Goal: Transaction & Acquisition: Download file/media

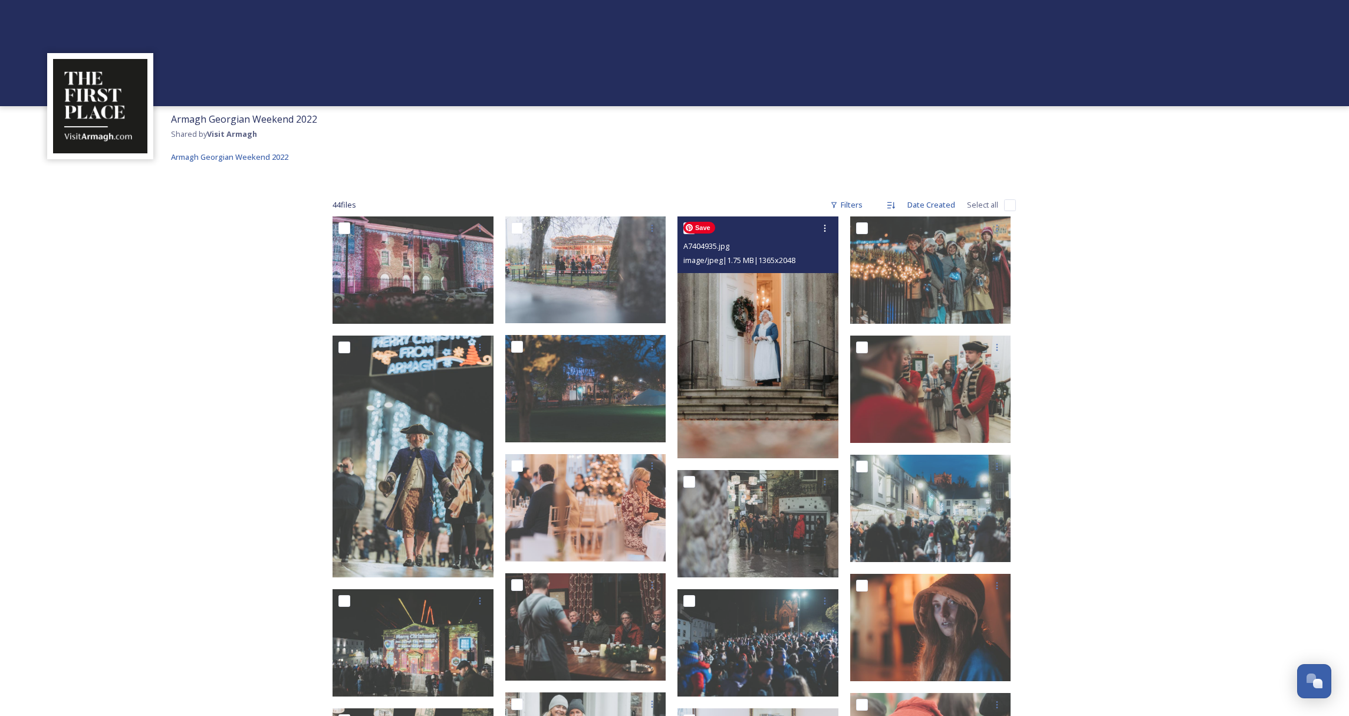
click at [780, 360] on img at bounding box center [757, 337] width 161 height 242
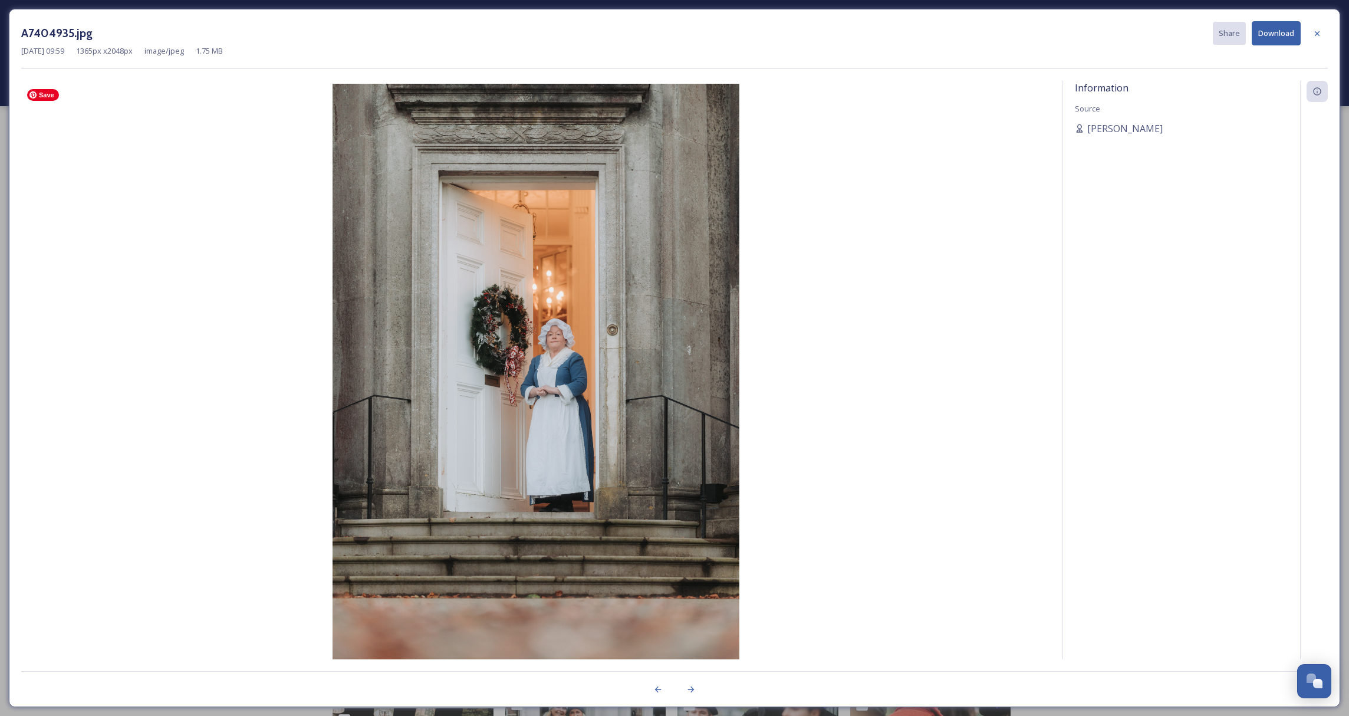
click at [567, 435] on img at bounding box center [535, 389] width 1029 height 610
click at [1275, 33] on button "Download" at bounding box center [1276, 33] width 49 height 24
click at [1319, 31] on icon at bounding box center [1316, 33] width 9 height 9
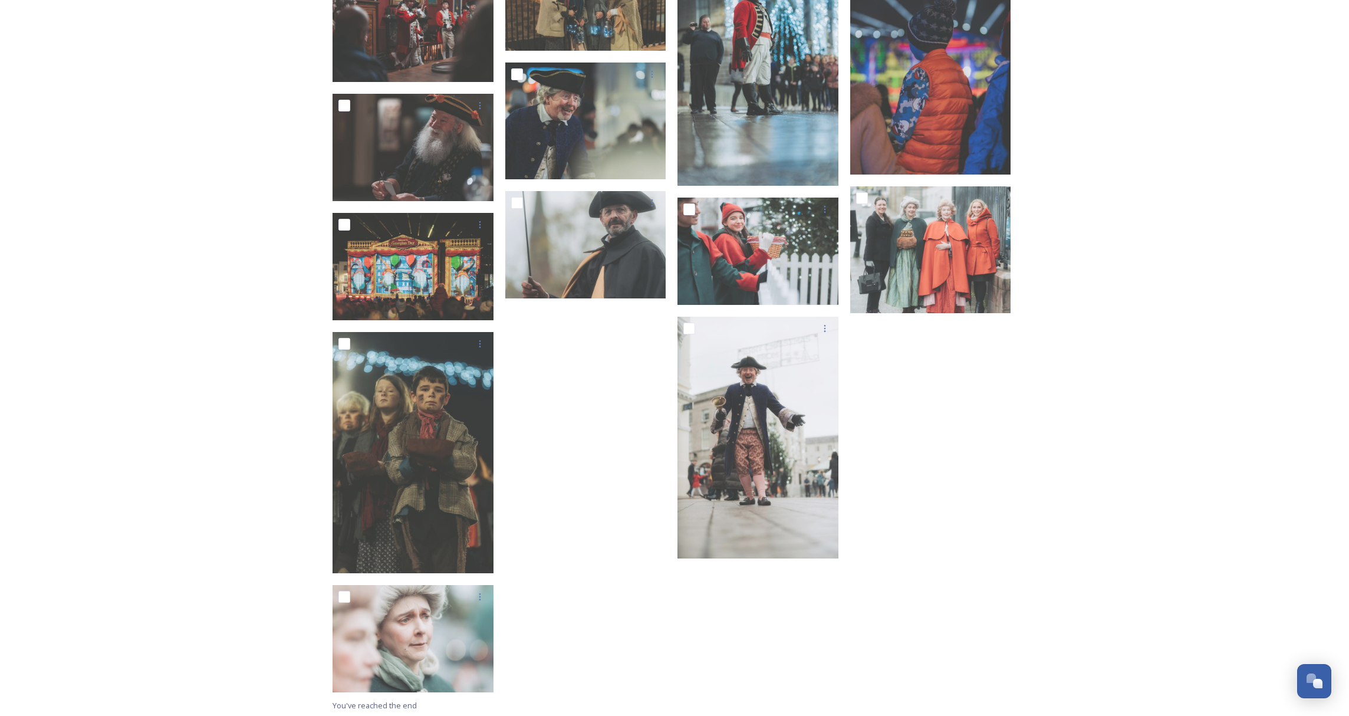
scroll to position [1362, 0]
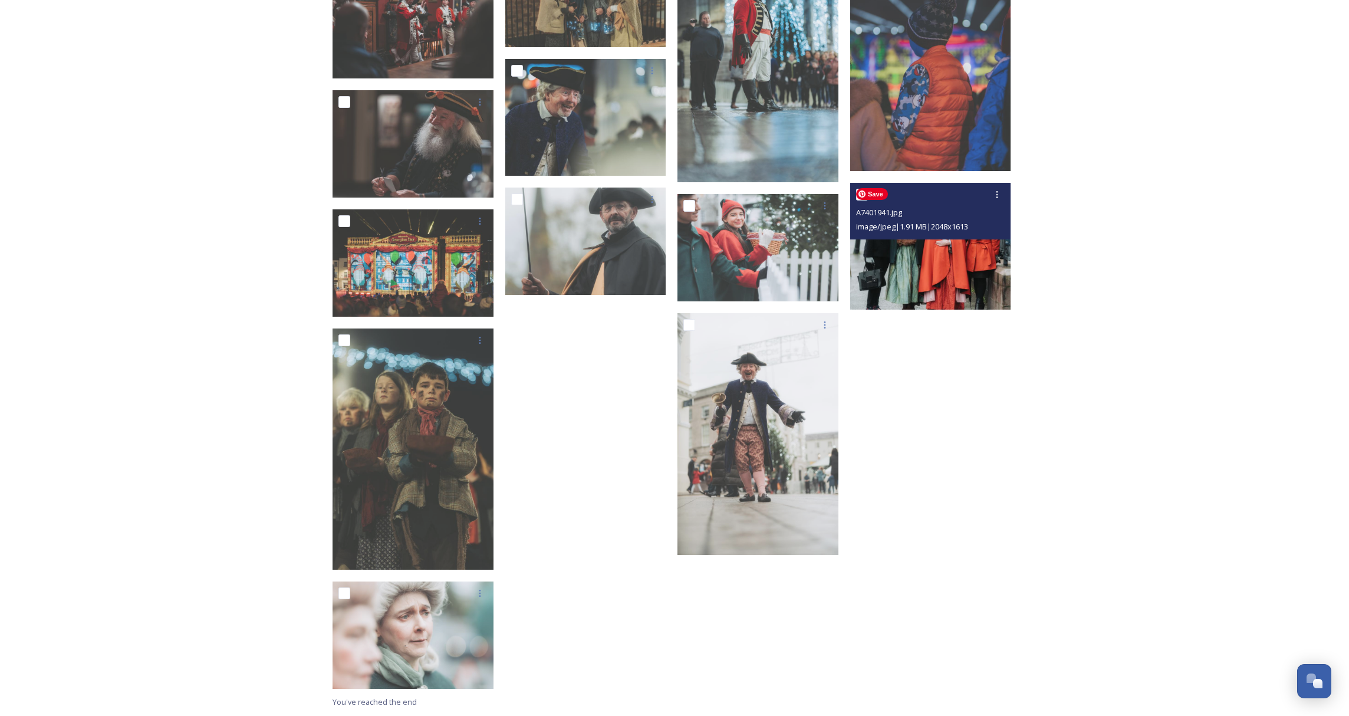
click at [938, 273] on img at bounding box center [930, 246] width 161 height 127
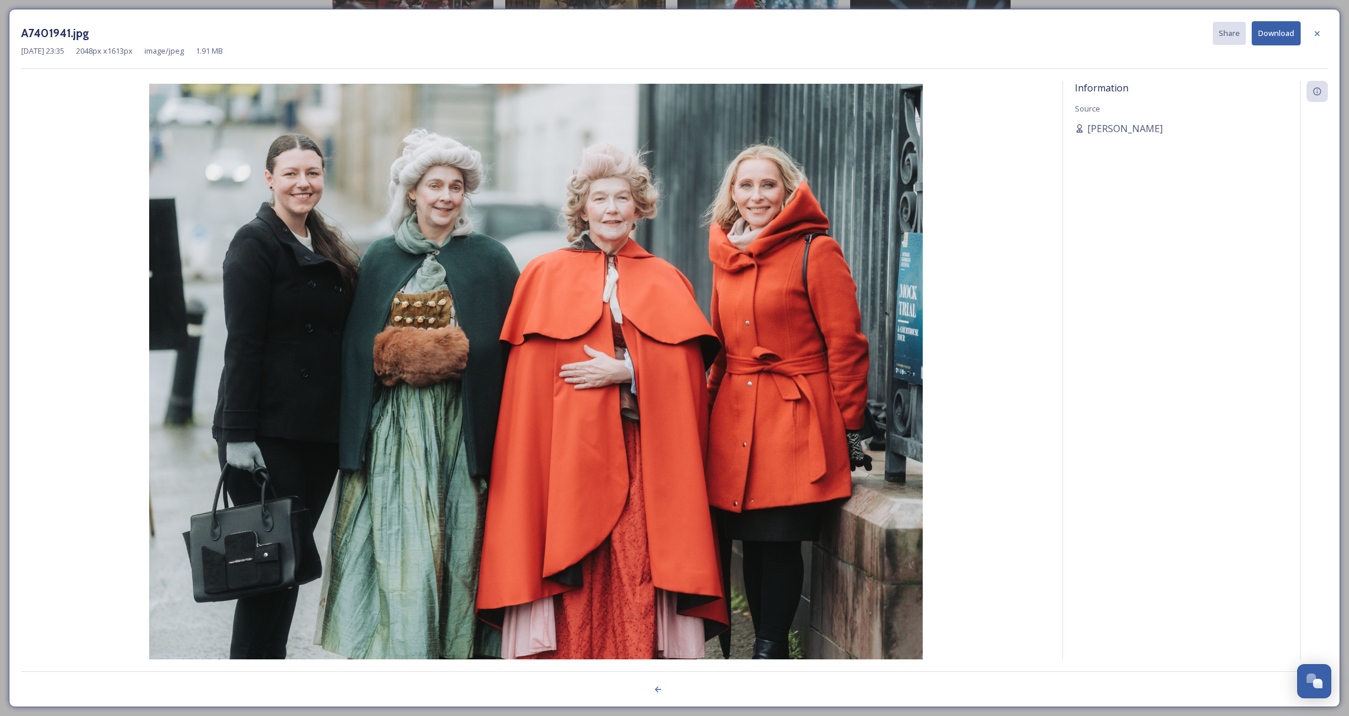
click at [1319, 31] on icon at bounding box center [1316, 33] width 9 height 9
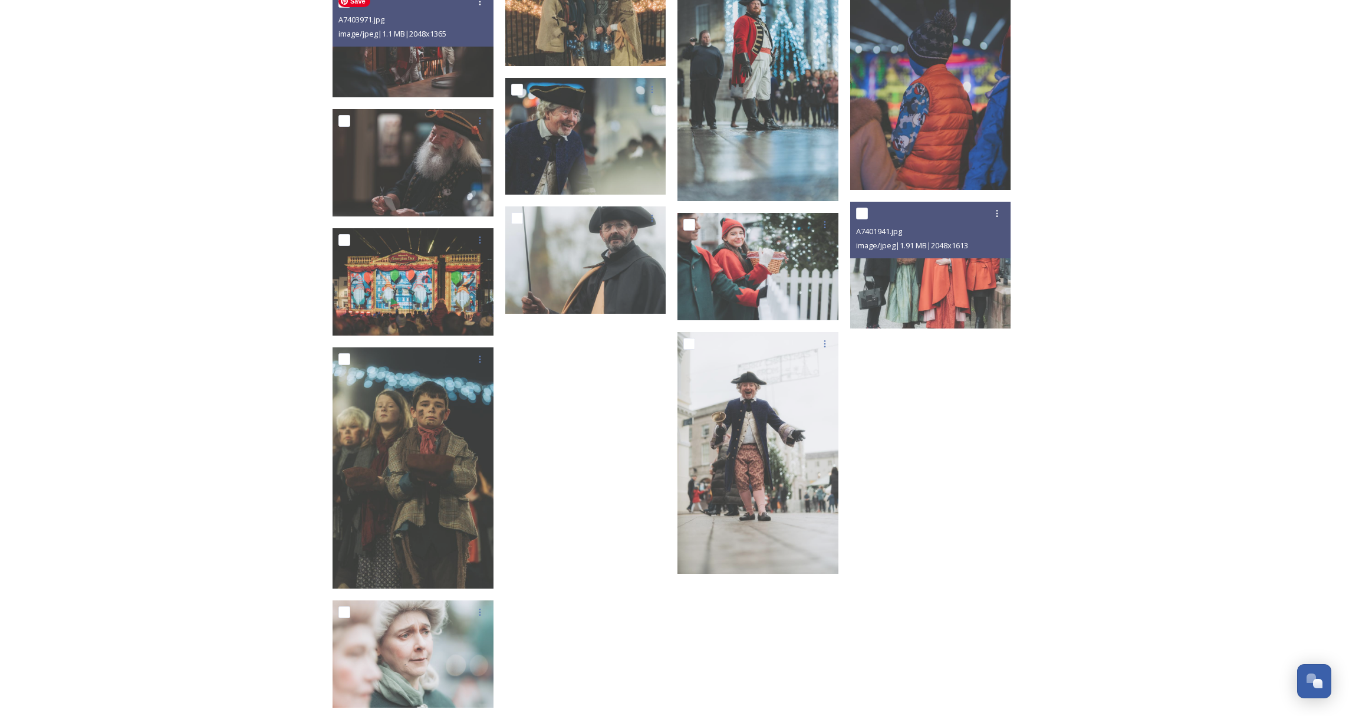
scroll to position [1345, 0]
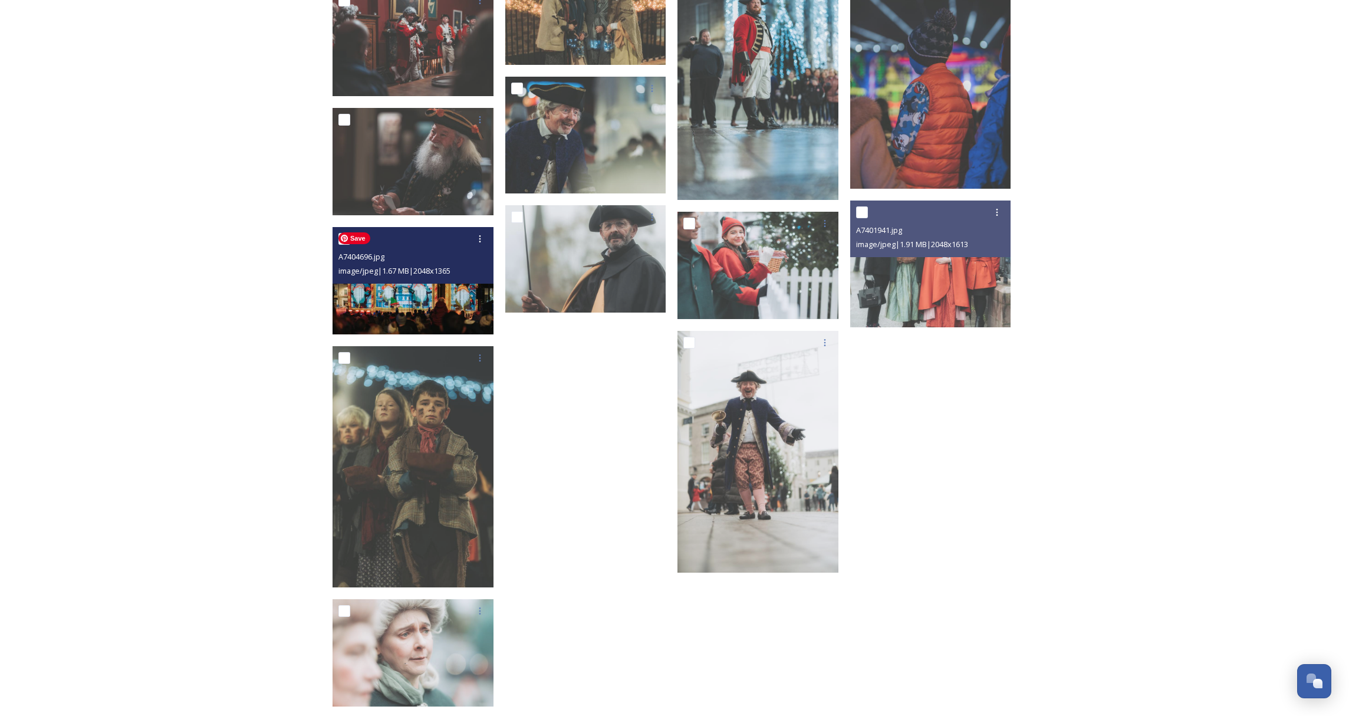
click at [421, 302] on img at bounding box center [413, 280] width 161 height 107
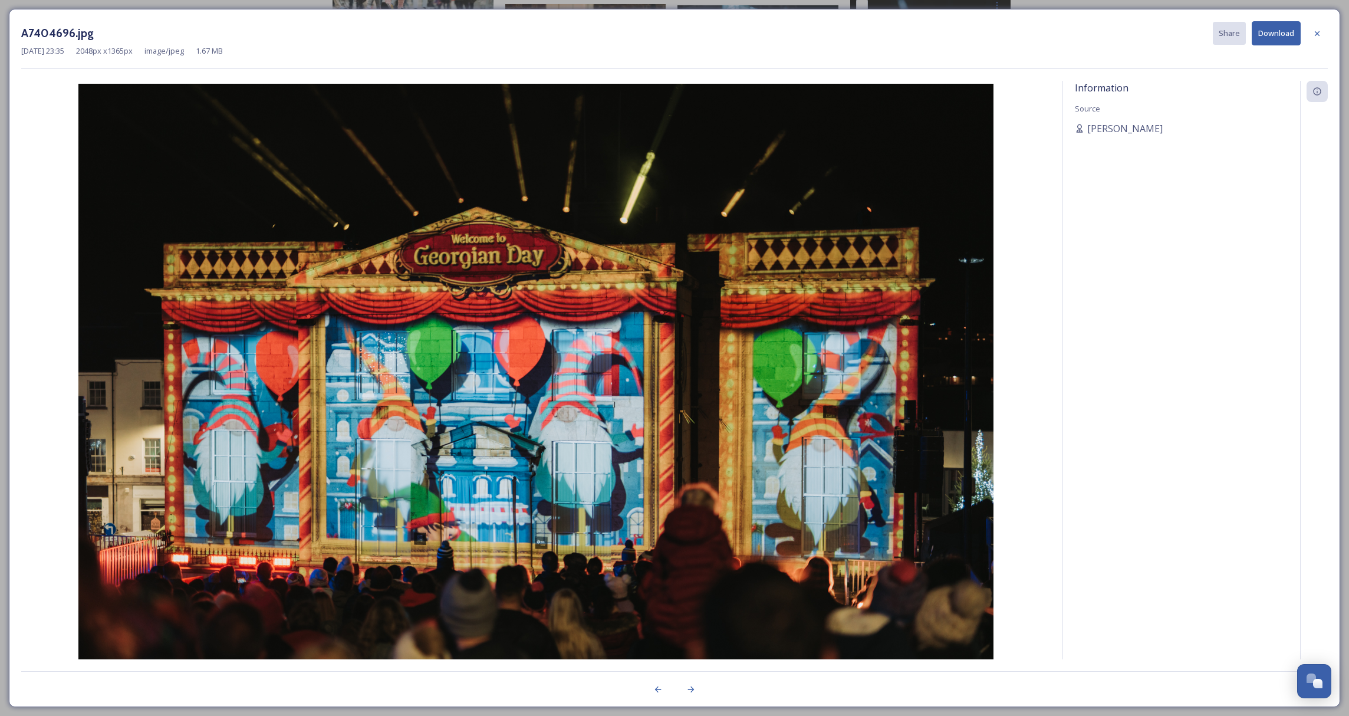
click at [1275, 29] on button "Download" at bounding box center [1276, 33] width 49 height 24
click at [1320, 36] on icon at bounding box center [1316, 33] width 9 height 9
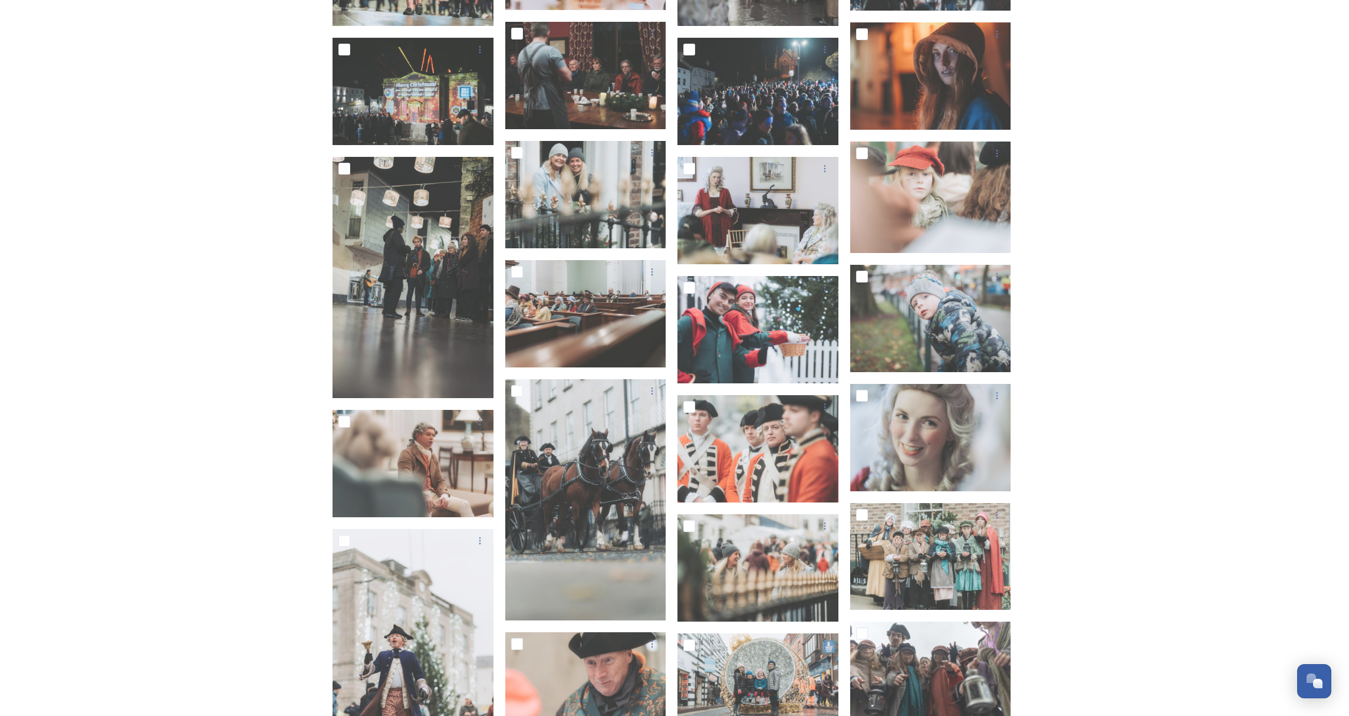
scroll to position [542, 0]
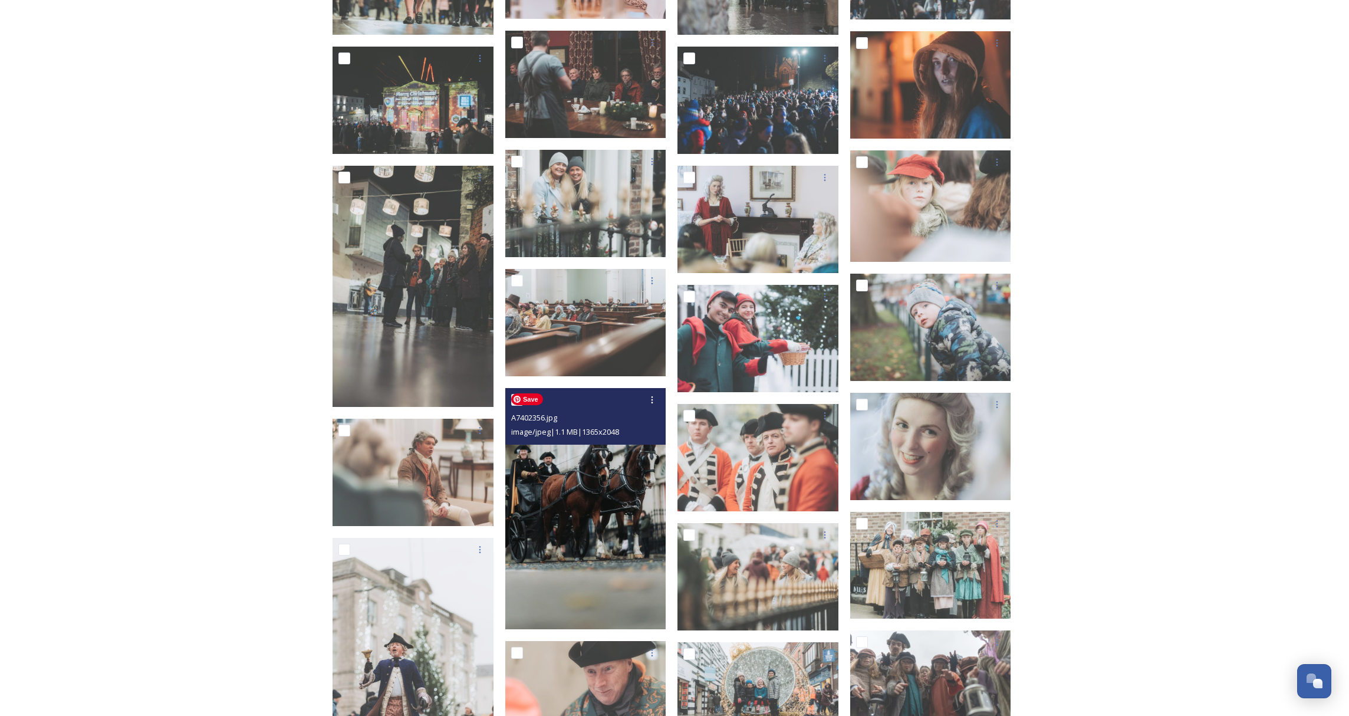
click at [581, 512] on img at bounding box center [585, 509] width 161 height 242
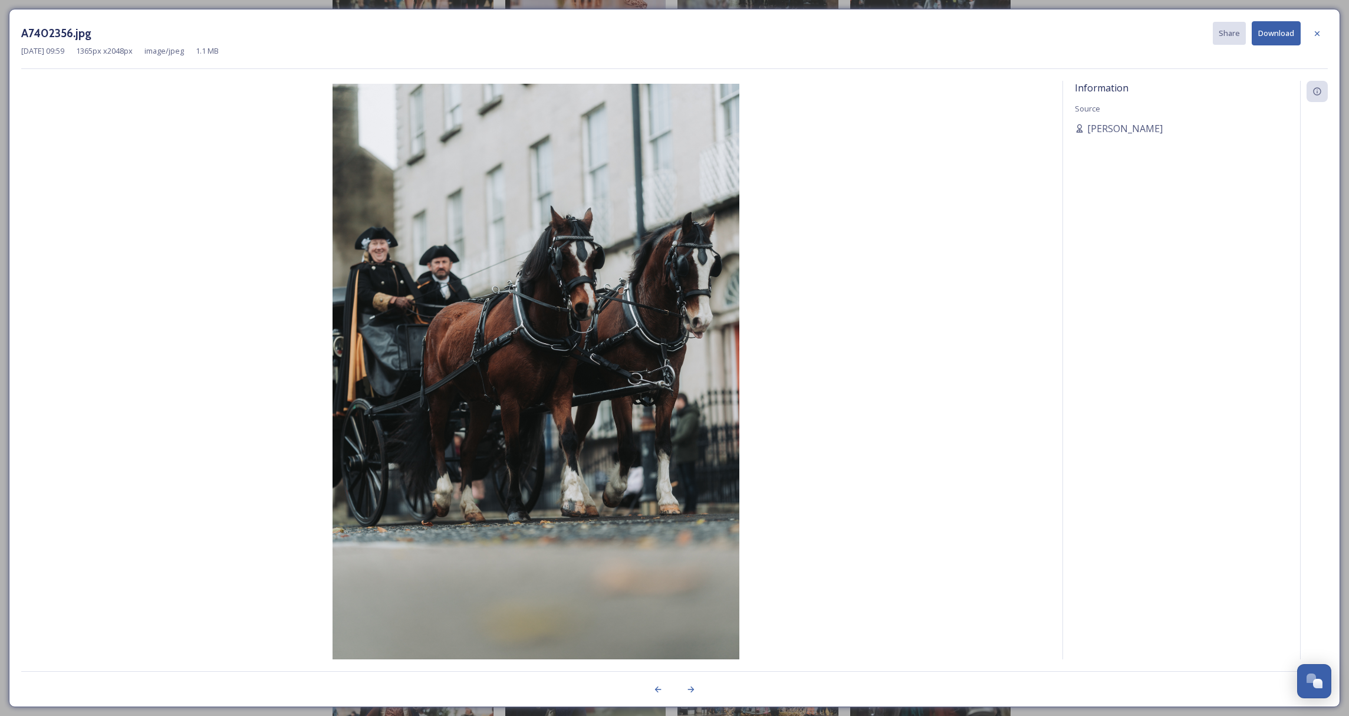
click at [1283, 38] on button "Download" at bounding box center [1276, 33] width 49 height 24
click at [1318, 31] on icon at bounding box center [1317, 33] width 5 height 5
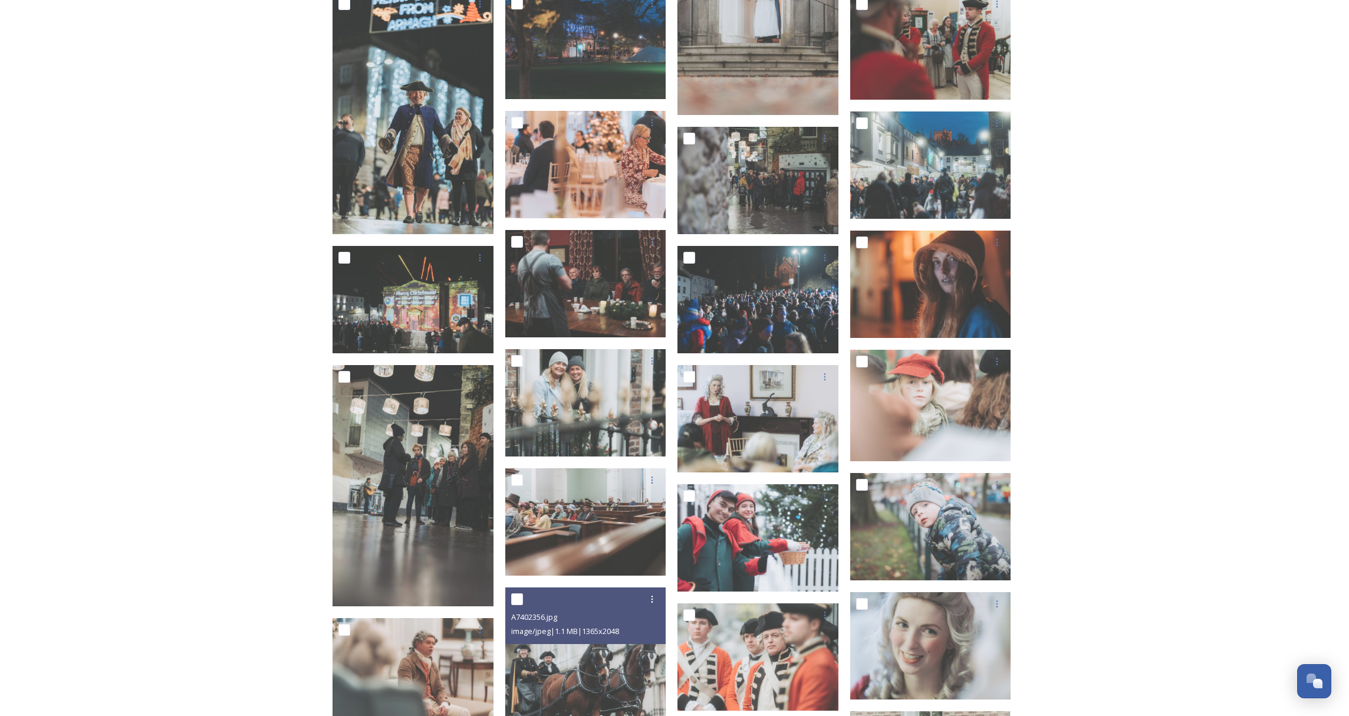
scroll to position [343, 0]
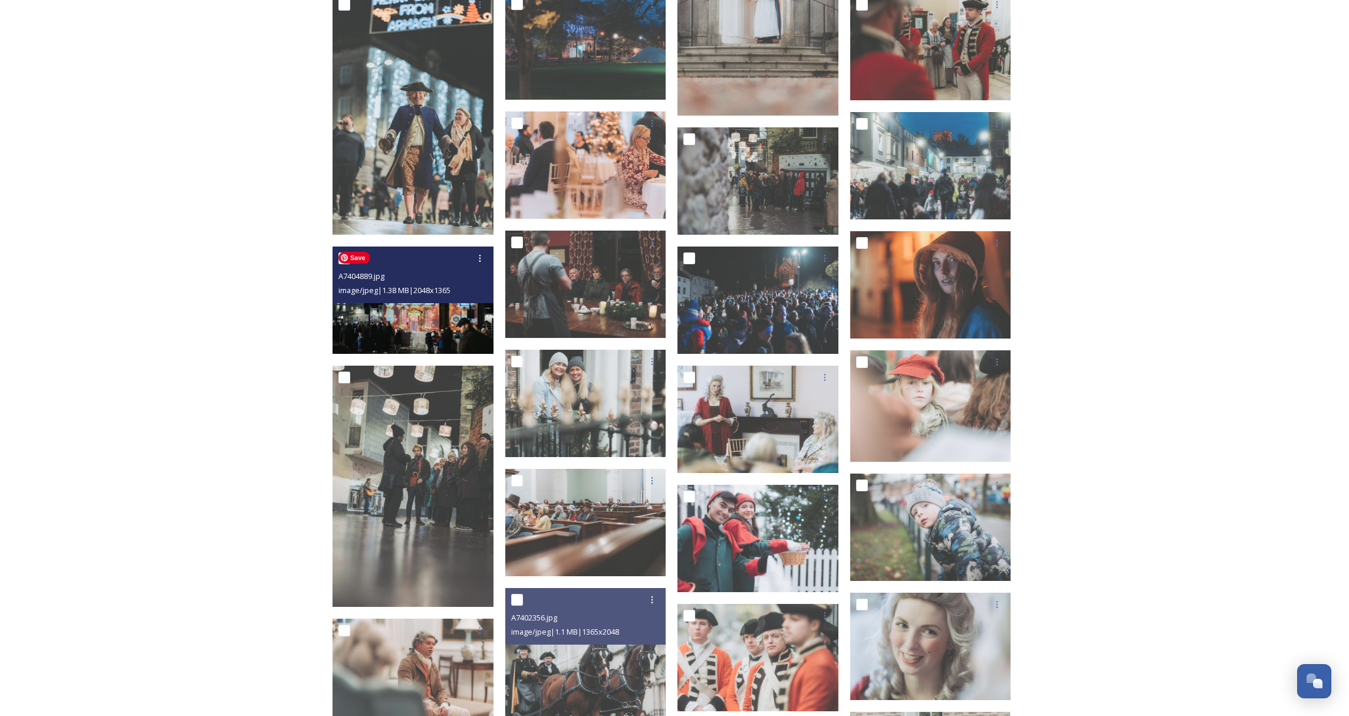
click at [421, 320] on img at bounding box center [413, 299] width 161 height 107
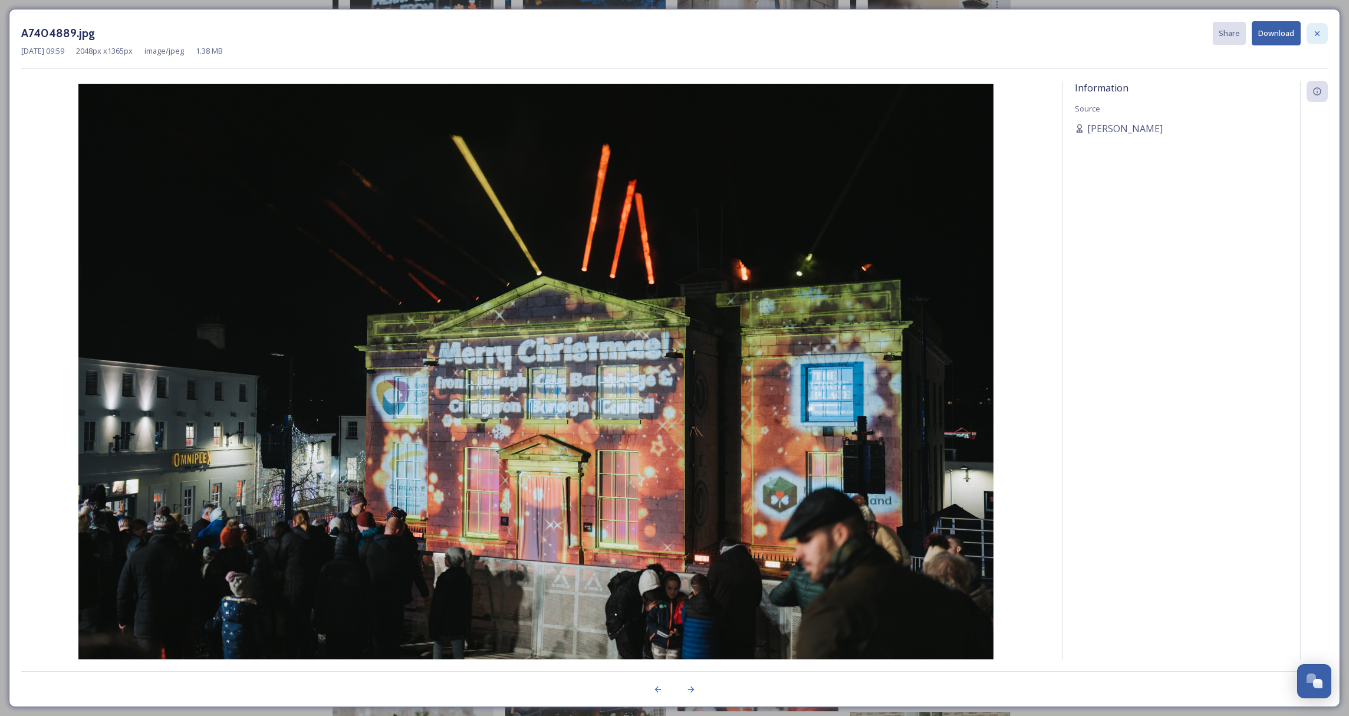
click at [1317, 36] on icon at bounding box center [1316, 33] width 9 height 9
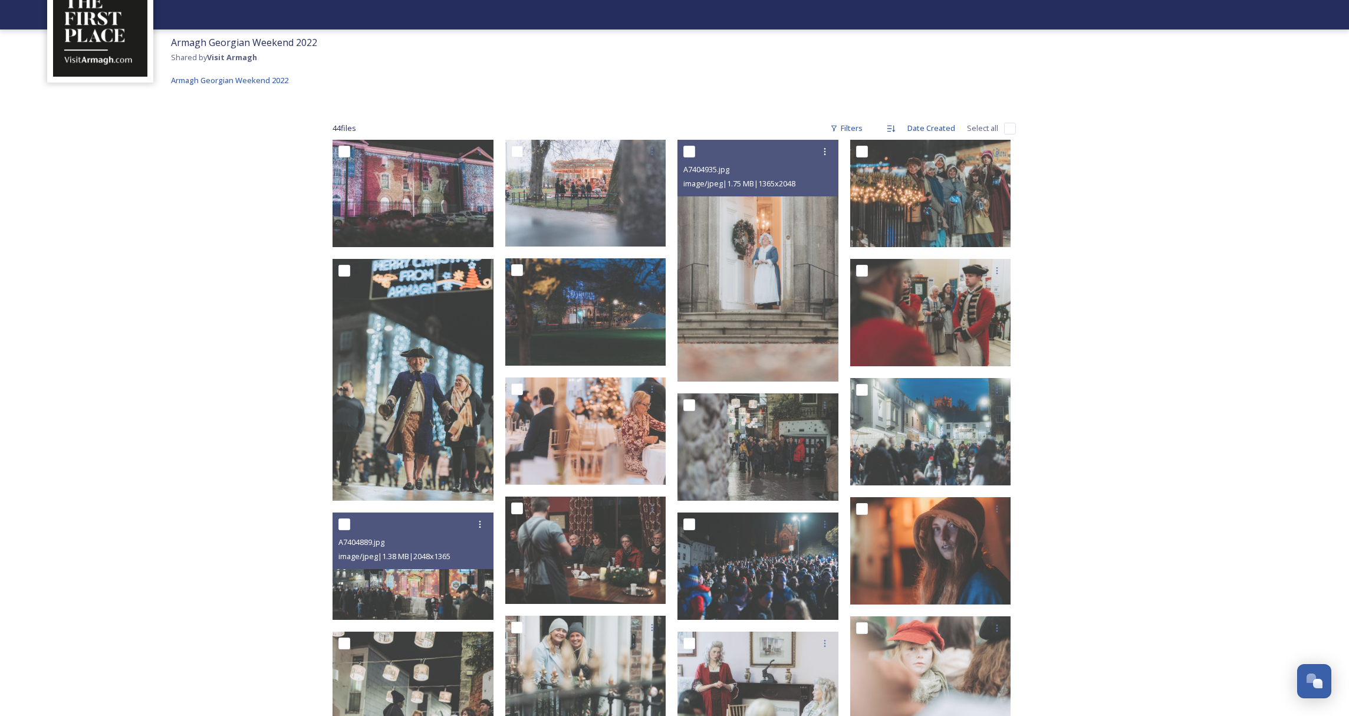
scroll to position [77, 0]
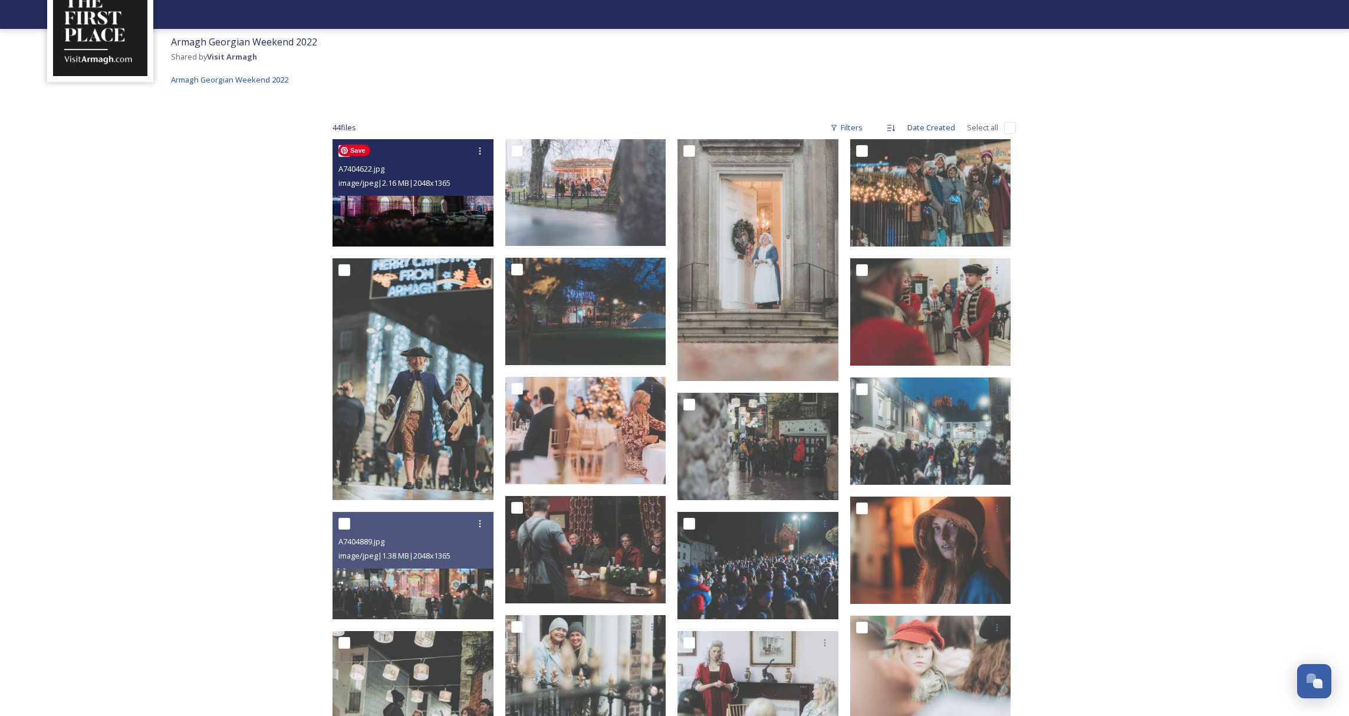
click at [423, 224] on img at bounding box center [413, 192] width 161 height 107
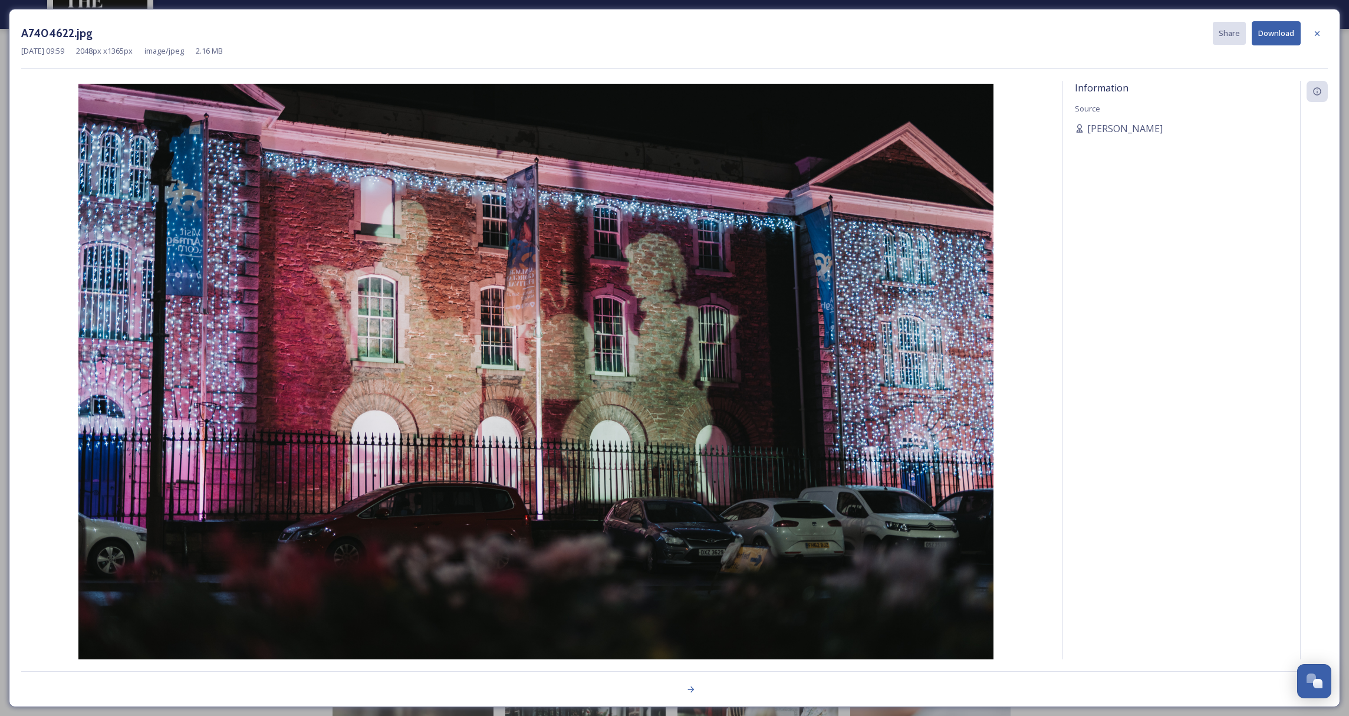
click at [1314, 29] on icon at bounding box center [1316, 33] width 9 height 9
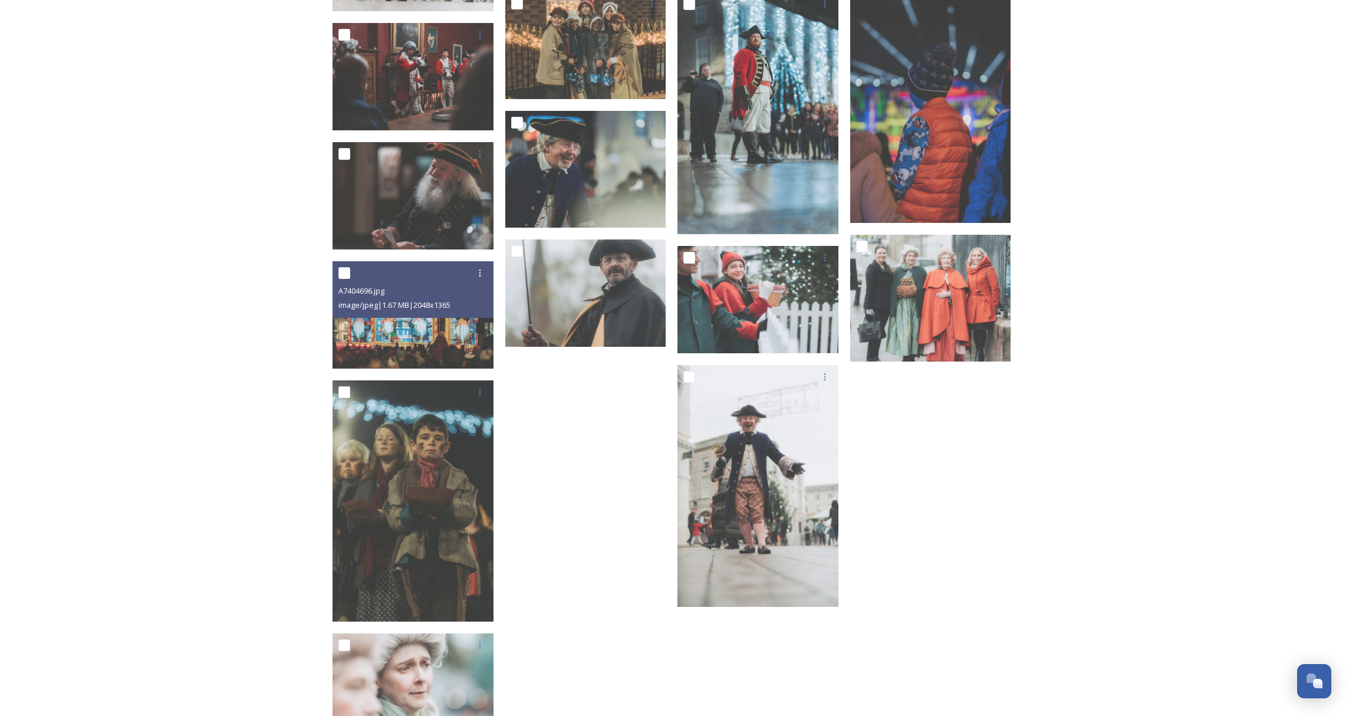
scroll to position [1417, 0]
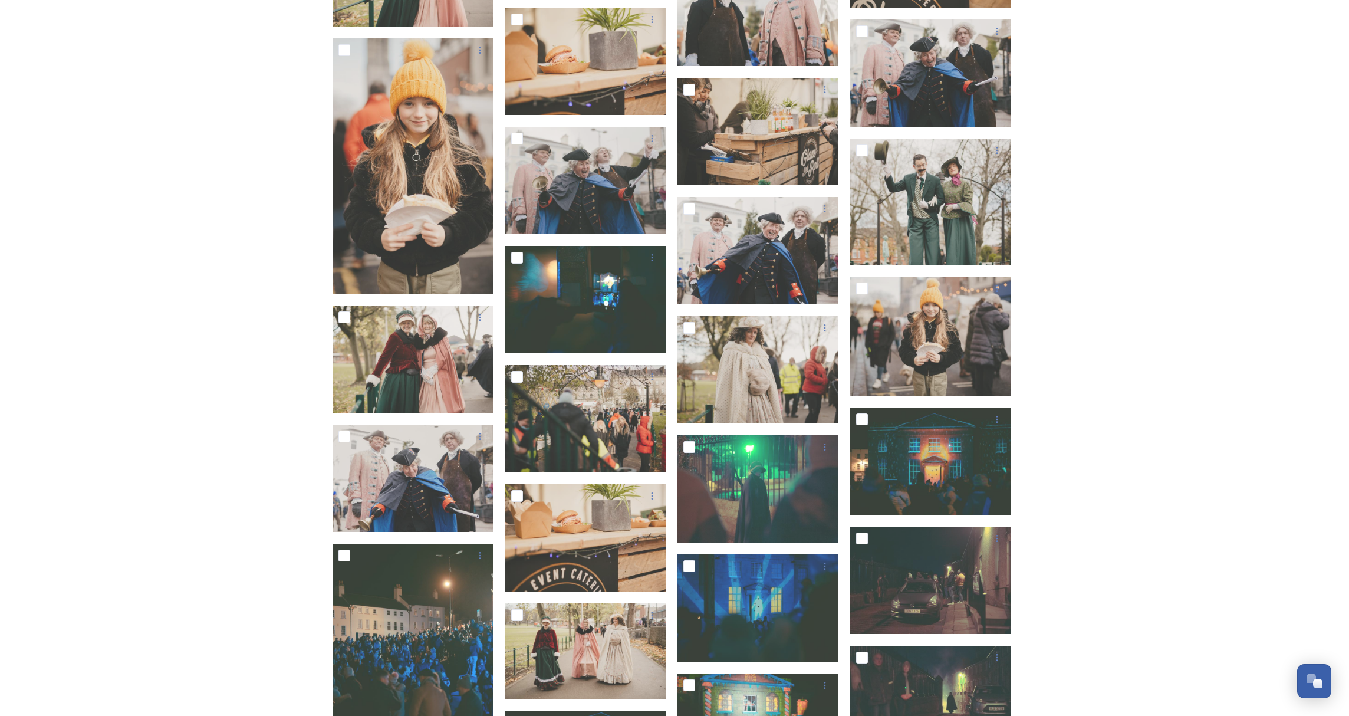
scroll to position [5103, 0]
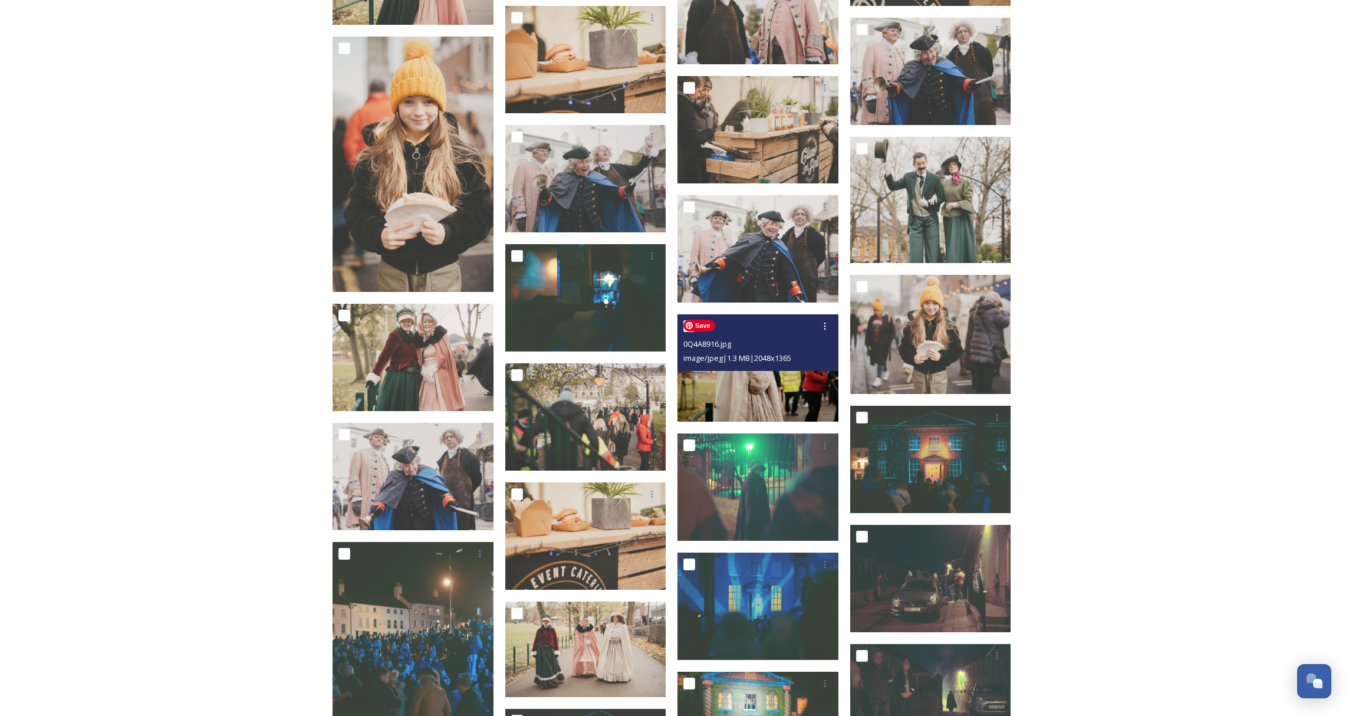
click at [741, 403] on img at bounding box center [757, 367] width 161 height 107
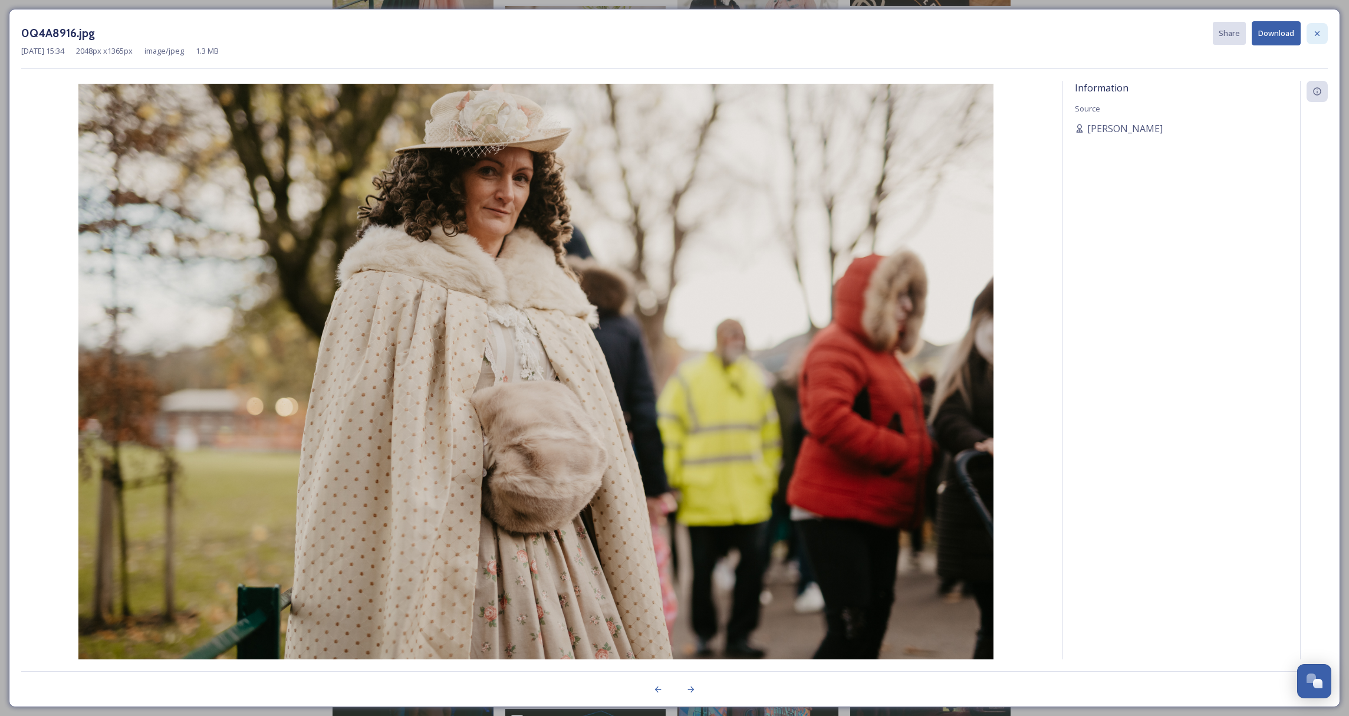
click at [1316, 33] on icon at bounding box center [1316, 33] width 9 height 9
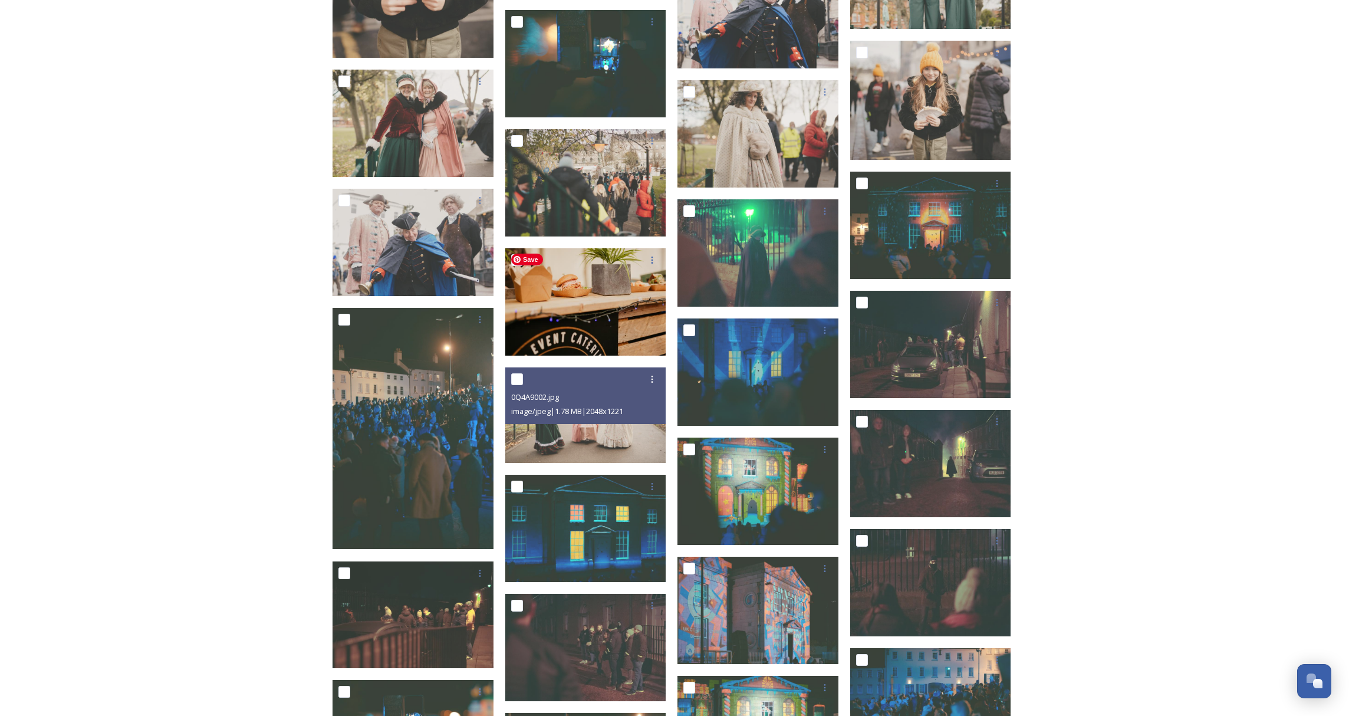
scroll to position [5410, 0]
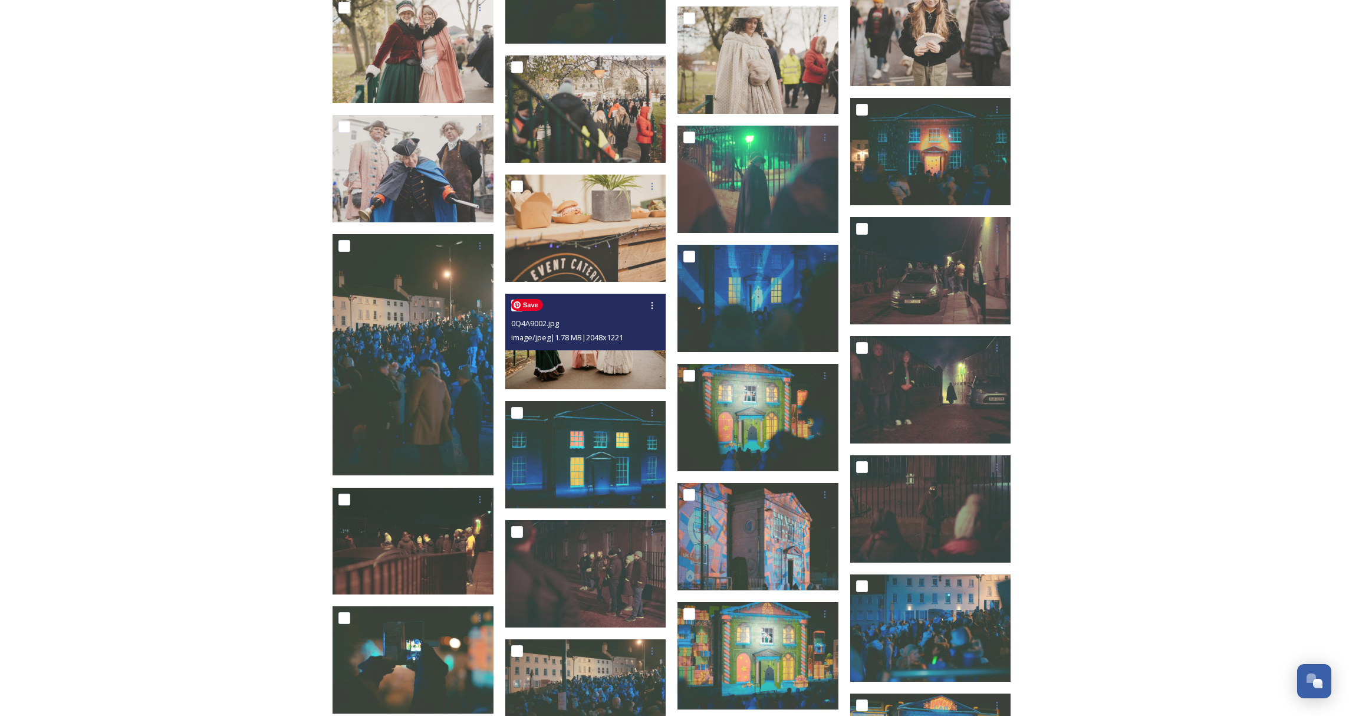
click at [608, 366] on img at bounding box center [585, 342] width 161 height 96
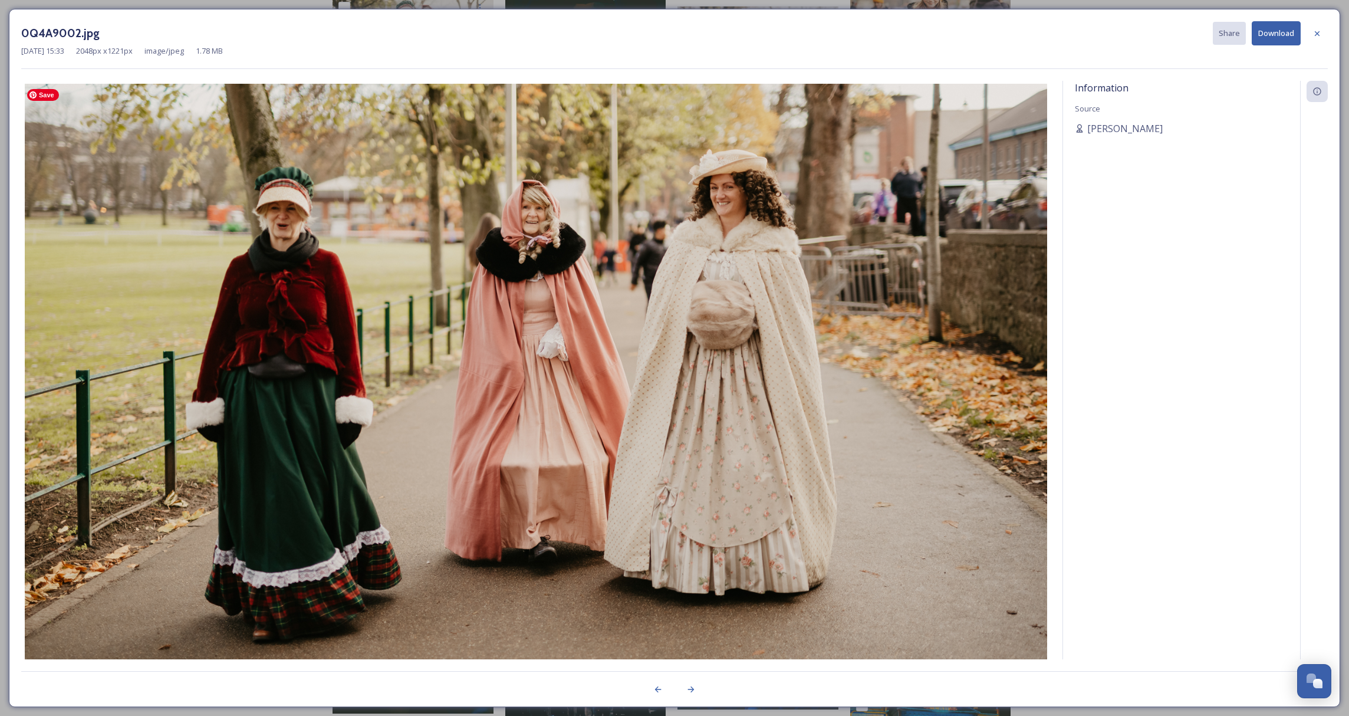
click at [745, 222] on img at bounding box center [535, 389] width 1029 height 610
click at [1318, 34] on icon at bounding box center [1317, 33] width 5 height 5
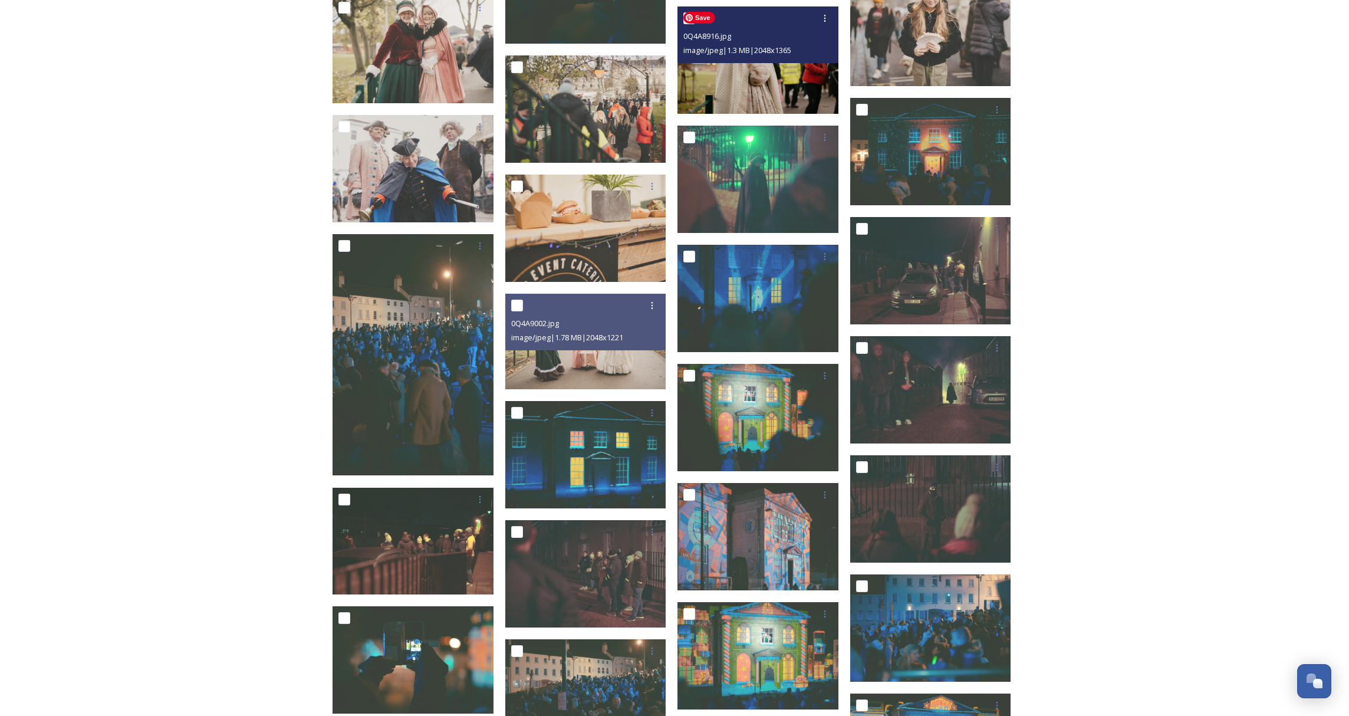
click at [720, 90] on img at bounding box center [757, 59] width 161 height 107
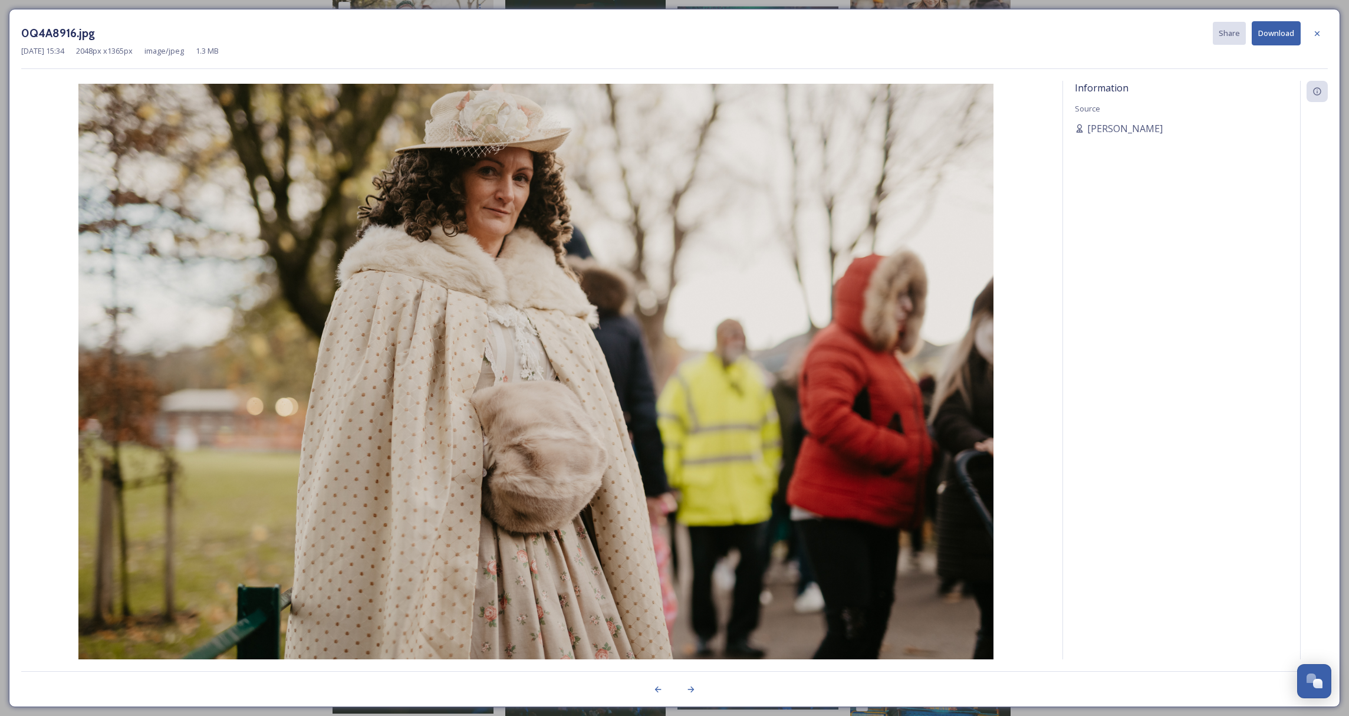
click at [1323, 30] on div at bounding box center [1316, 33] width 21 height 21
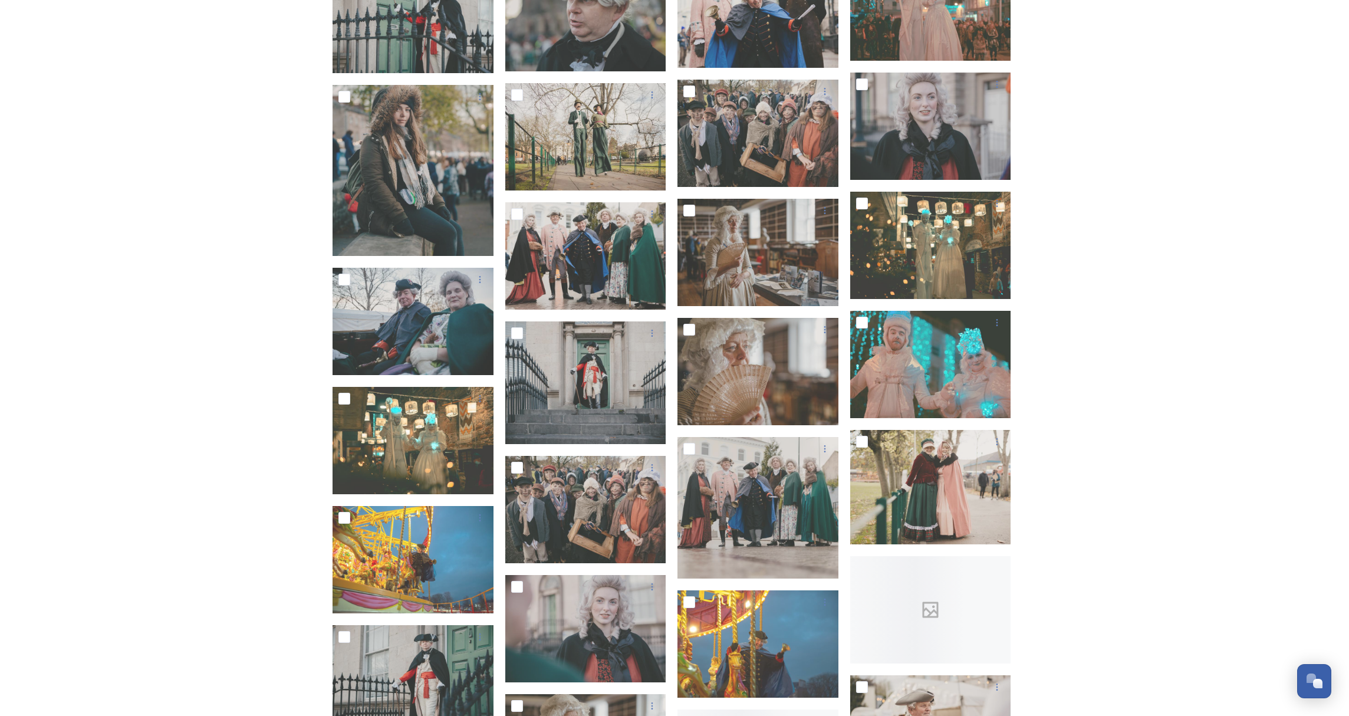
scroll to position [10522, 0]
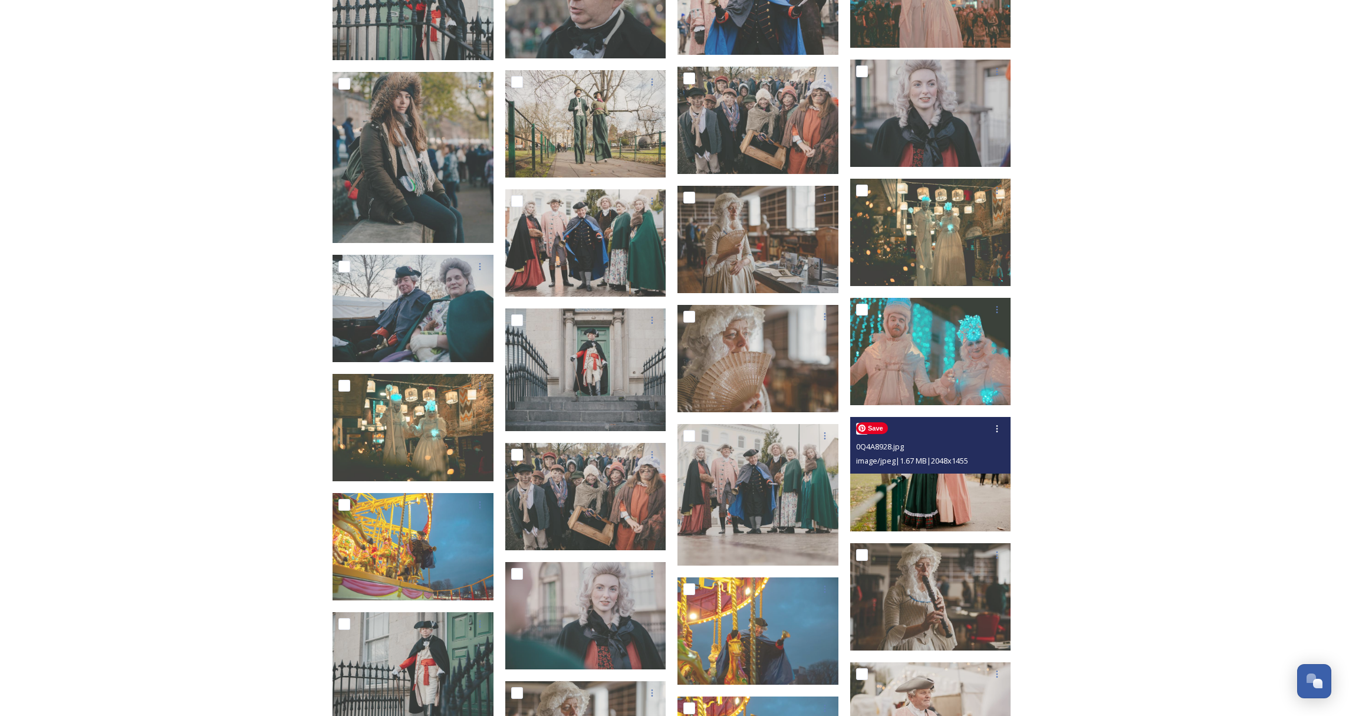
click at [920, 481] on img at bounding box center [930, 474] width 161 height 114
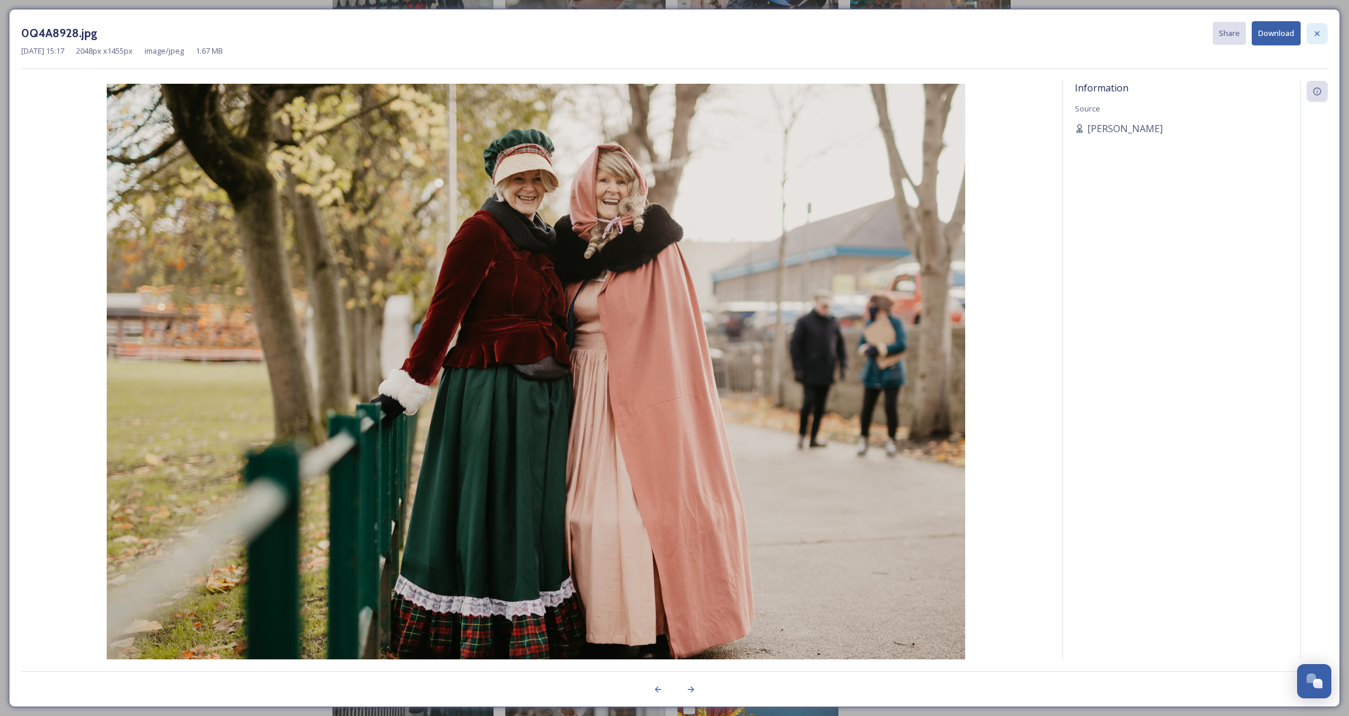
click at [1321, 37] on icon at bounding box center [1316, 33] width 9 height 9
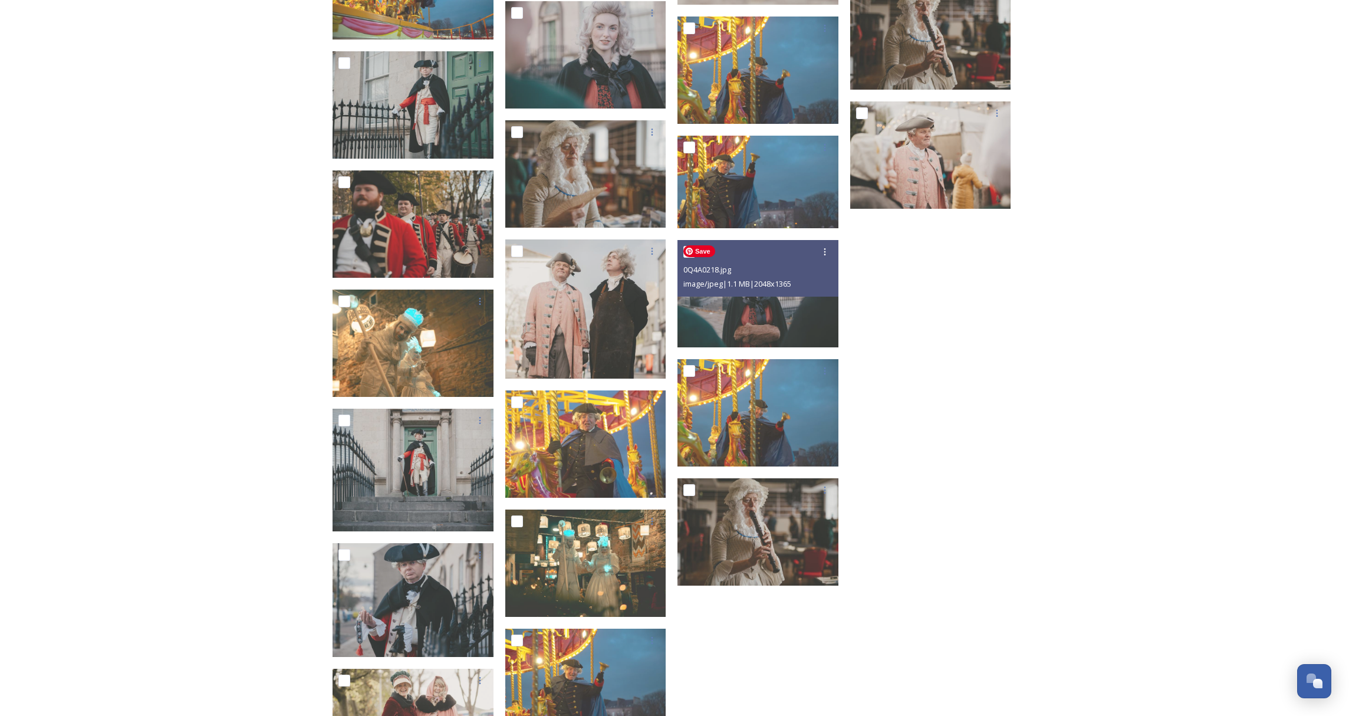
scroll to position [11214, 0]
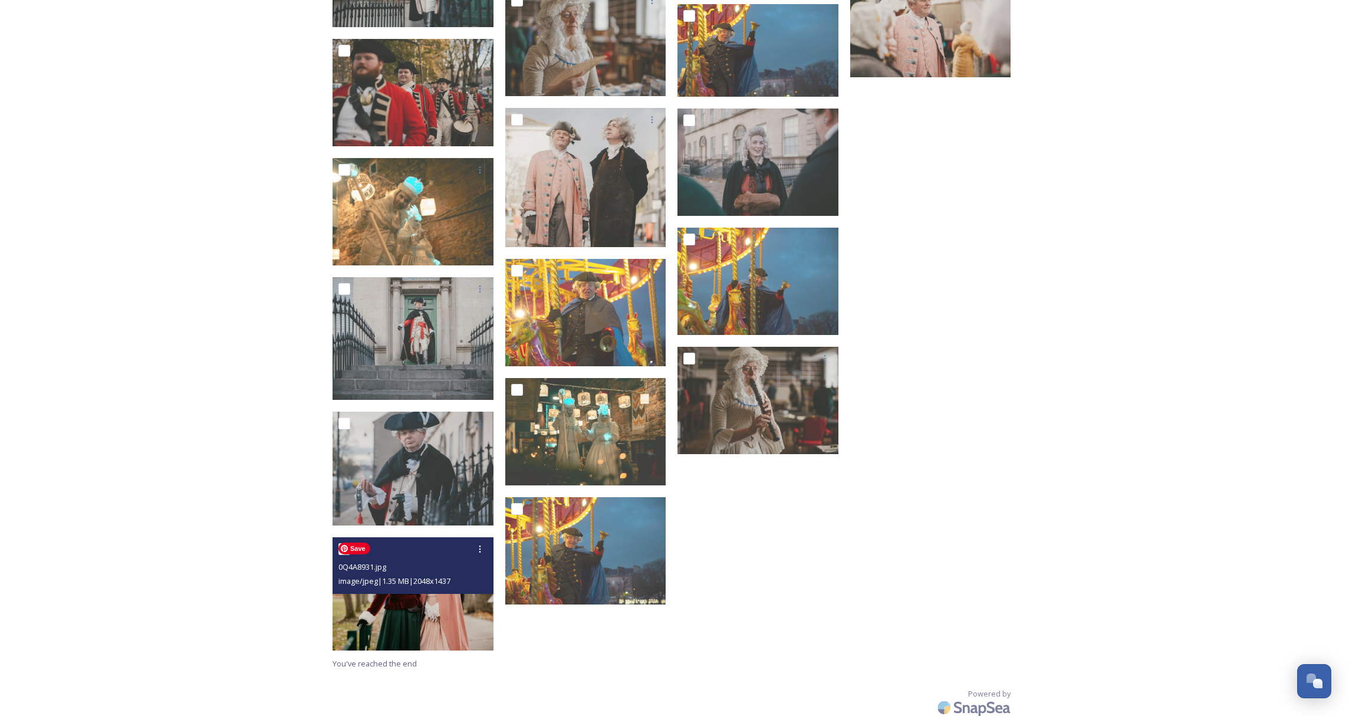
click at [462, 621] on img at bounding box center [413, 593] width 161 height 113
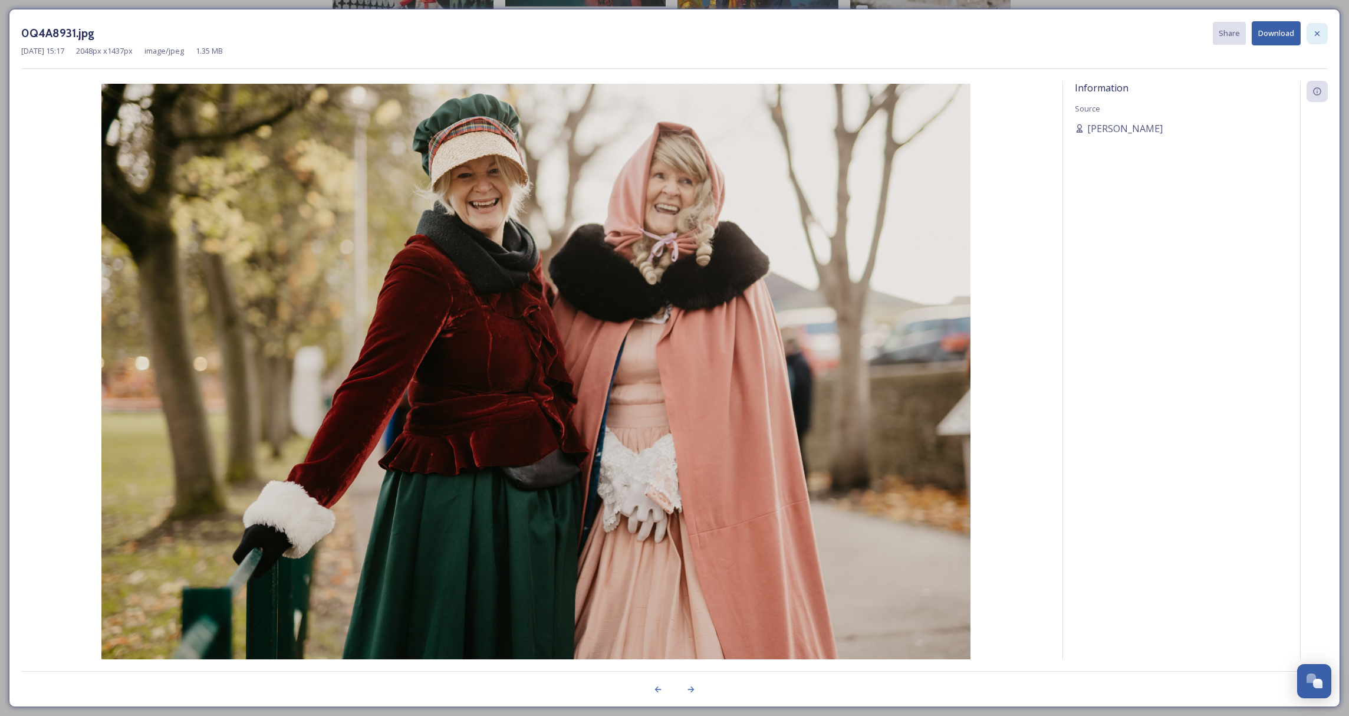
click at [1319, 33] on icon at bounding box center [1316, 33] width 9 height 9
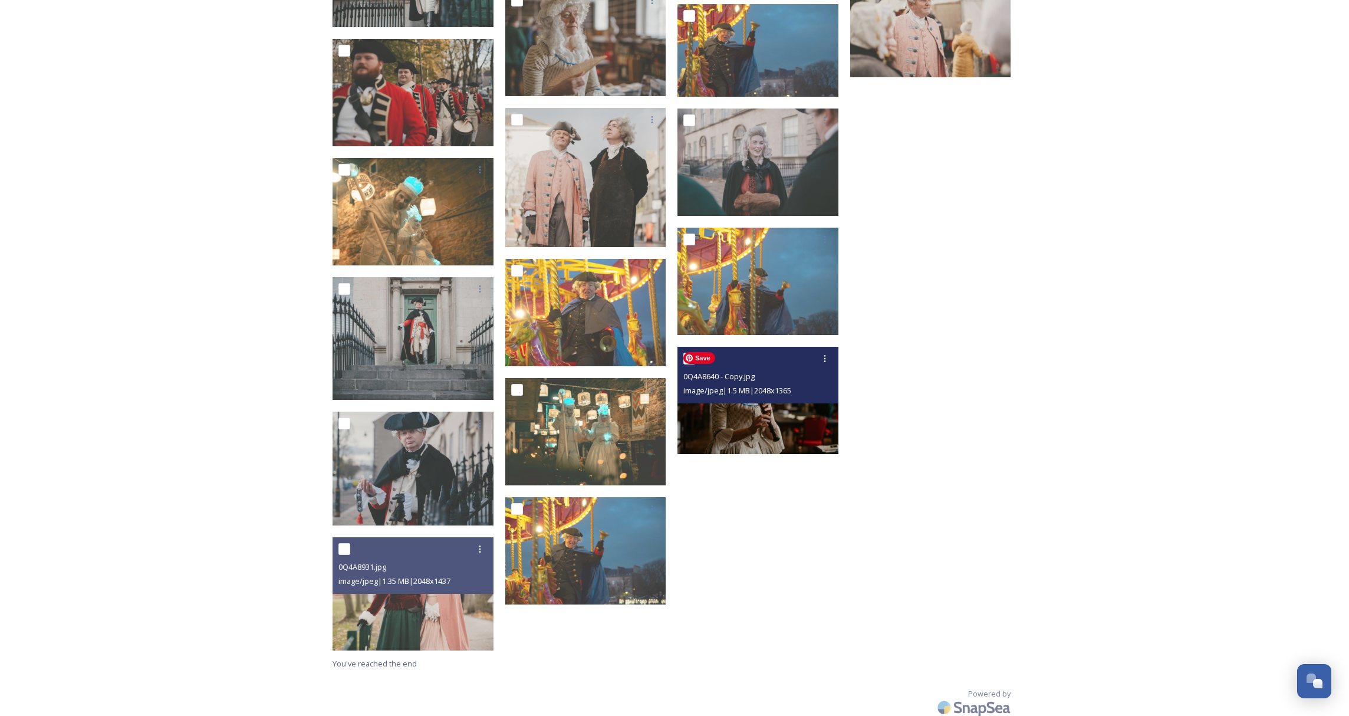
click at [751, 412] on img at bounding box center [757, 400] width 161 height 107
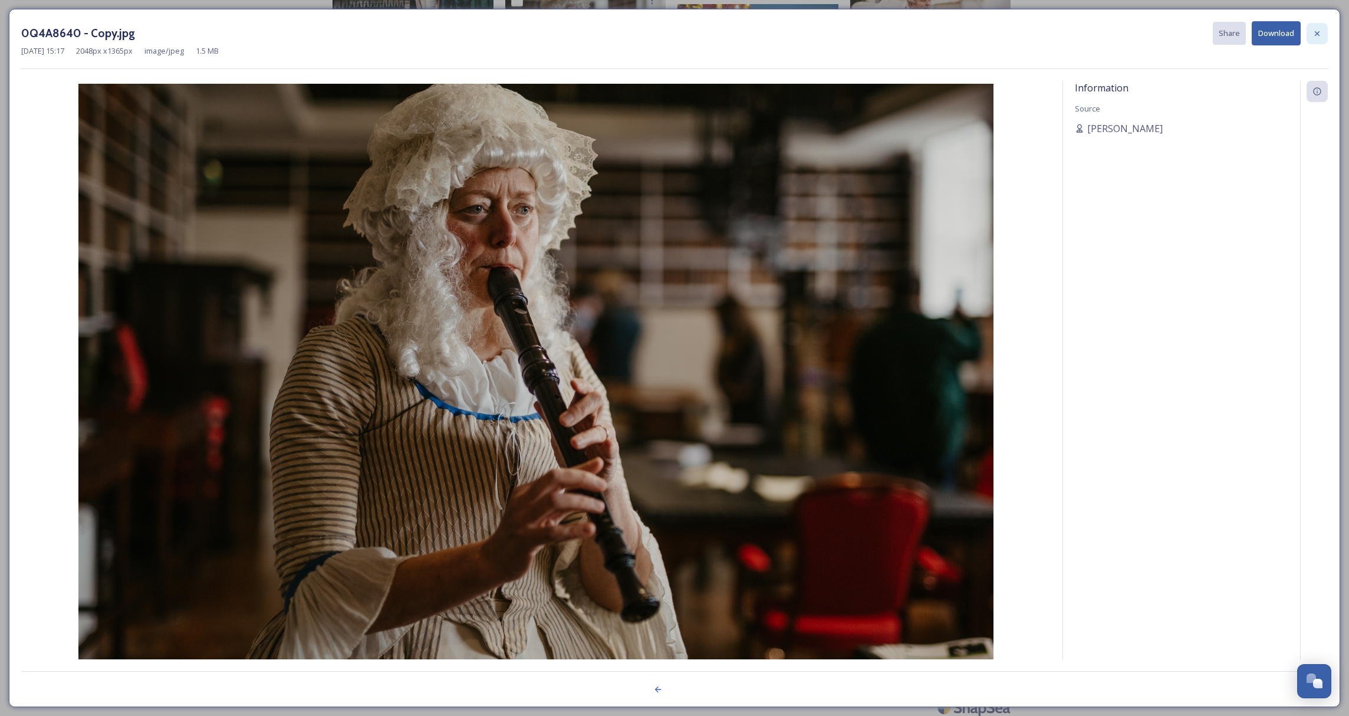
click at [1319, 30] on icon at bounding box center [1316, 33] width 9 height 9
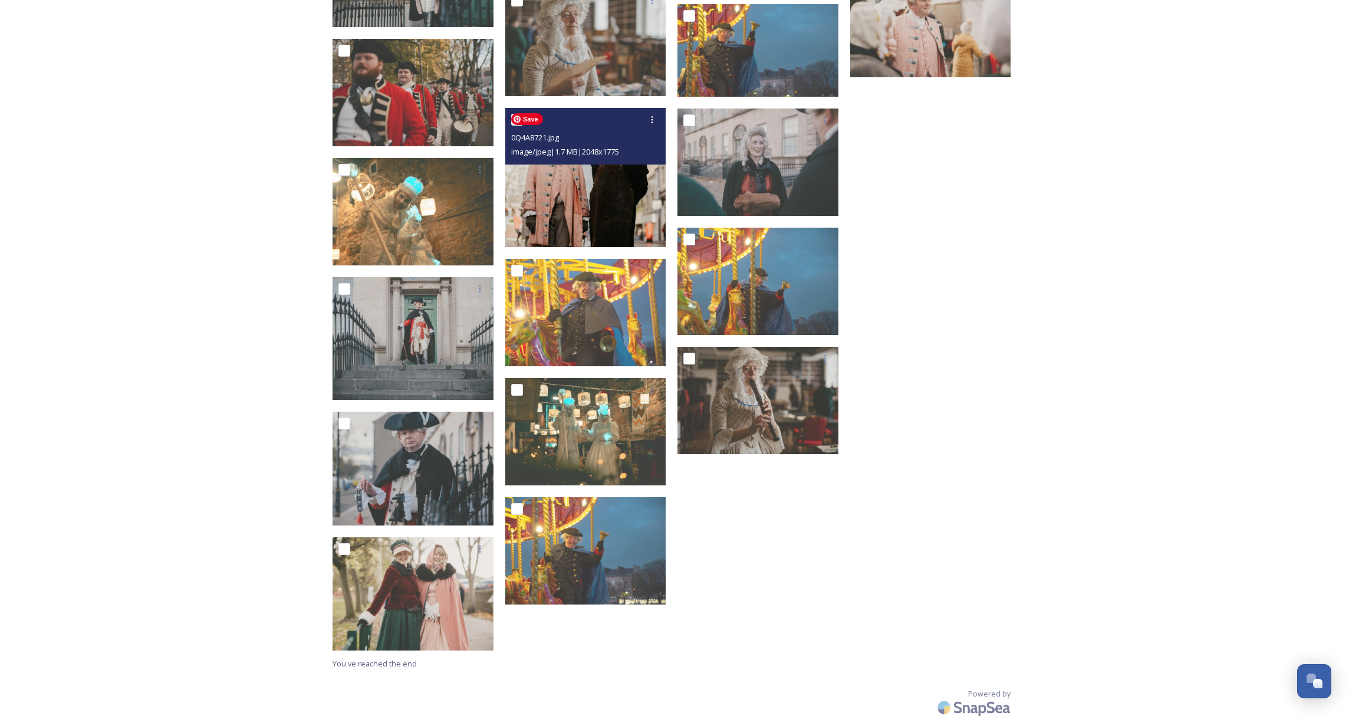
click at [579, 213] on img at bounding box center [585, 178] width 161 height 140
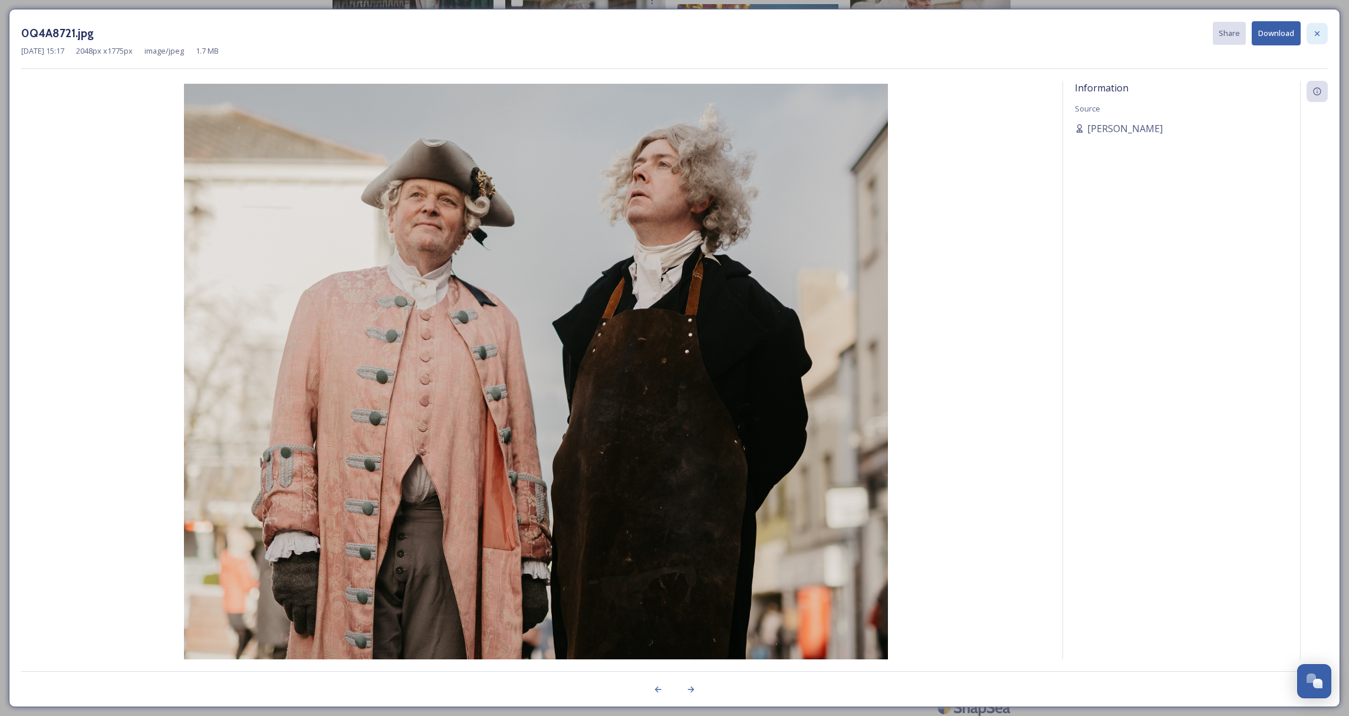
click at [1312, 34] on icon at bounding box center [1316, 33] width 9 height 9
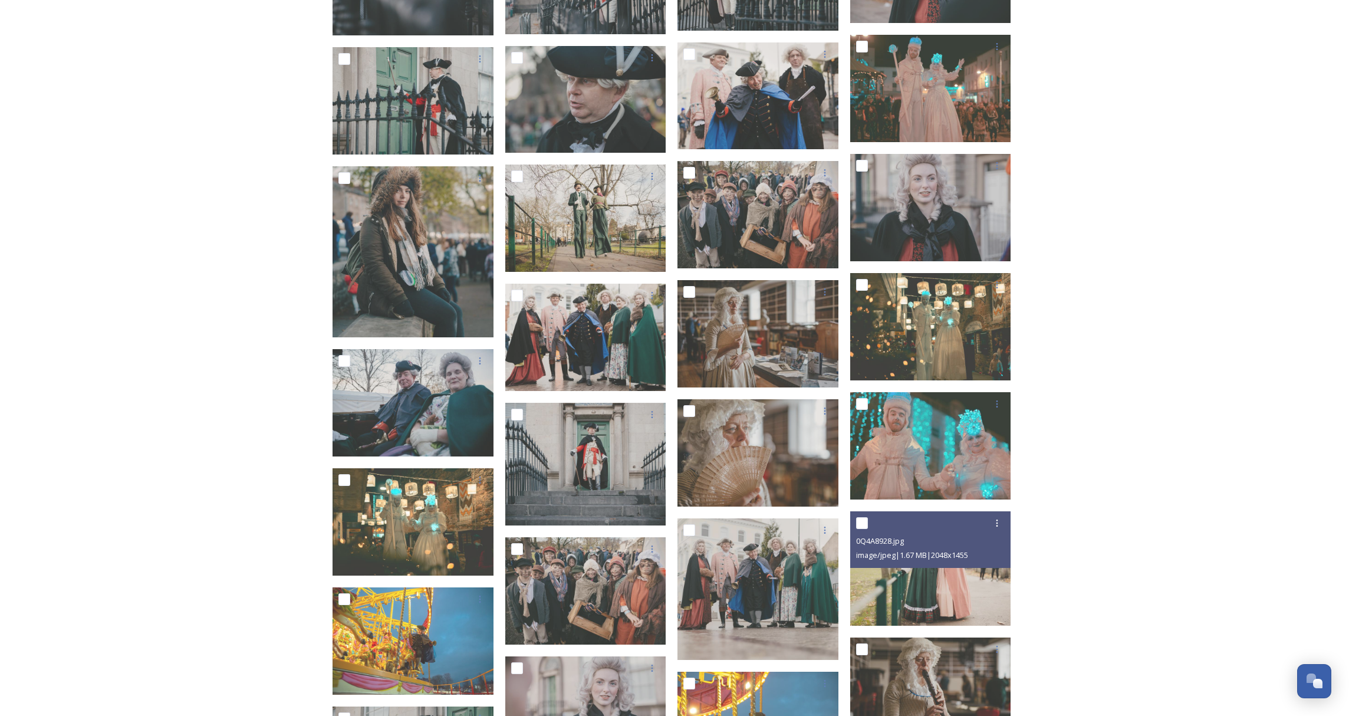
scroll to position [10405, 0]
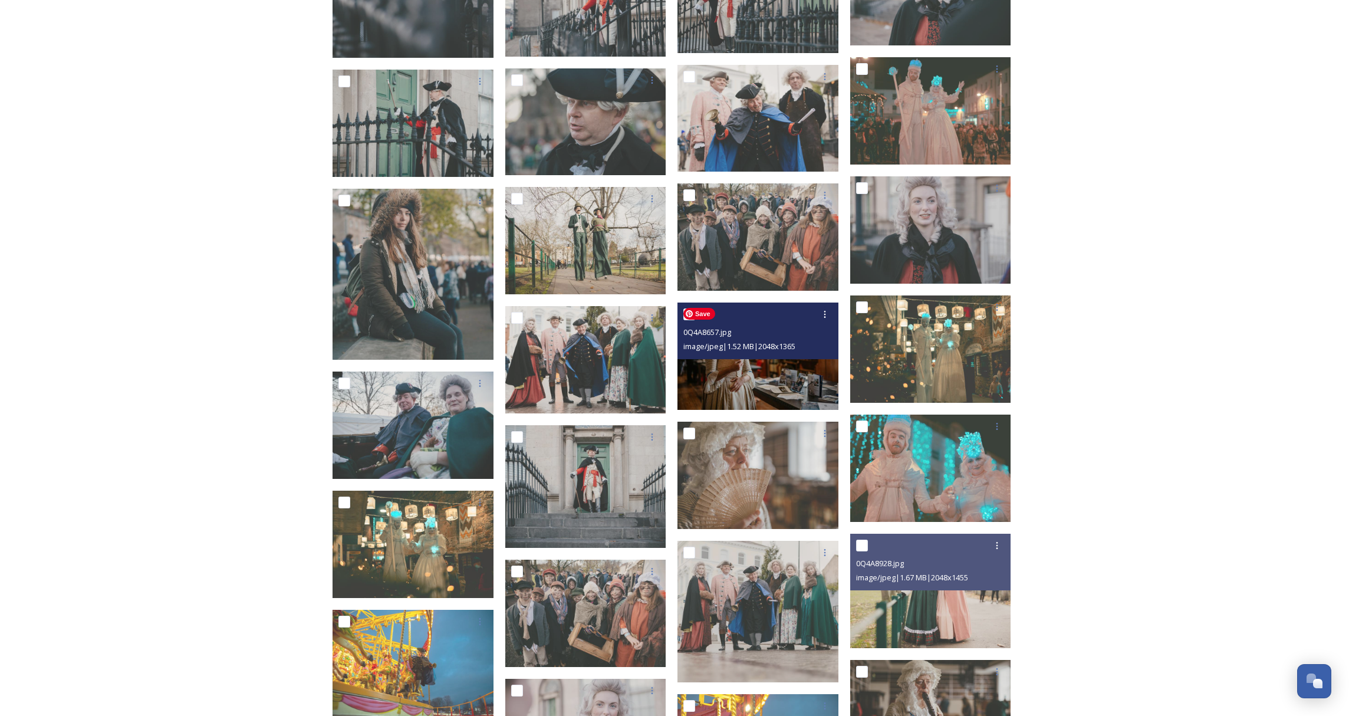
click at [763, 373] on img at bounding box center [757, 355] width 161 height 107
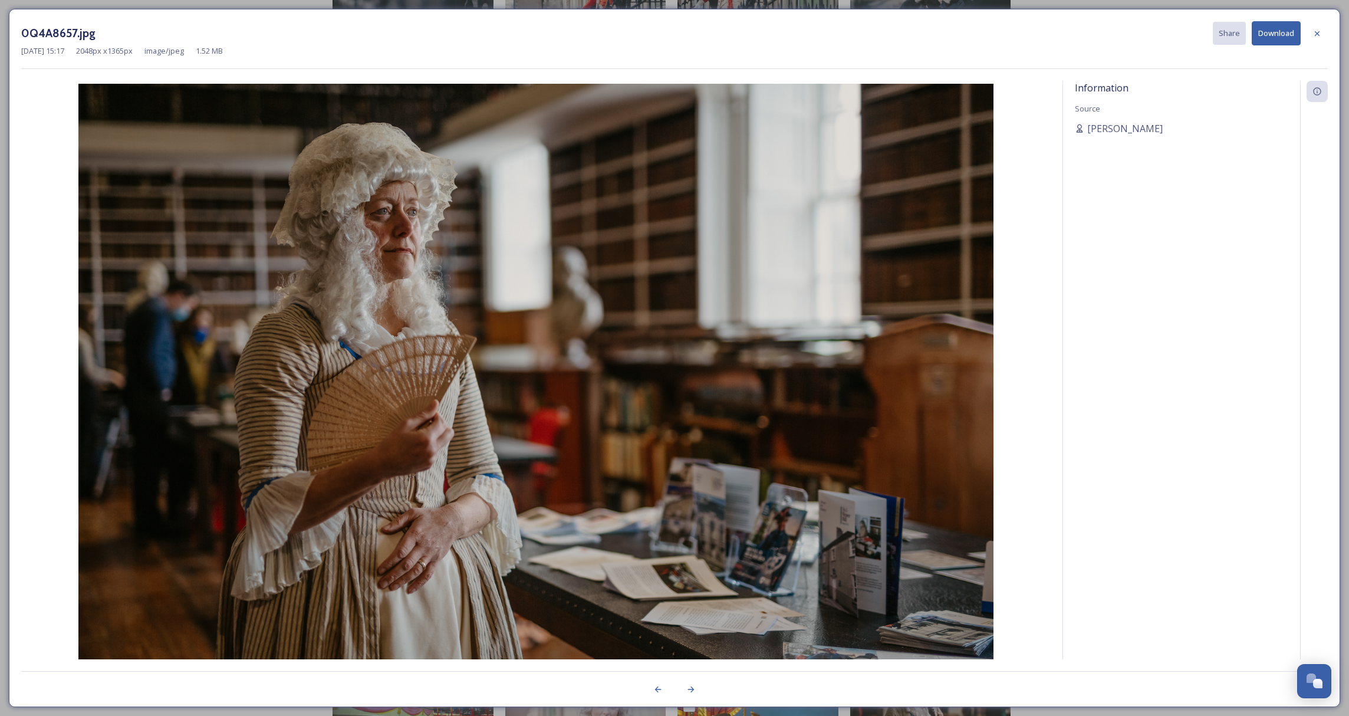
drag, startPoint x: 1321, startPoint y: 34, endPoint x: 1329, endPoint y: 31, distance: 9.0
click at [1322, 34] on div at bounding box center [1316, 33] width 21 height 21
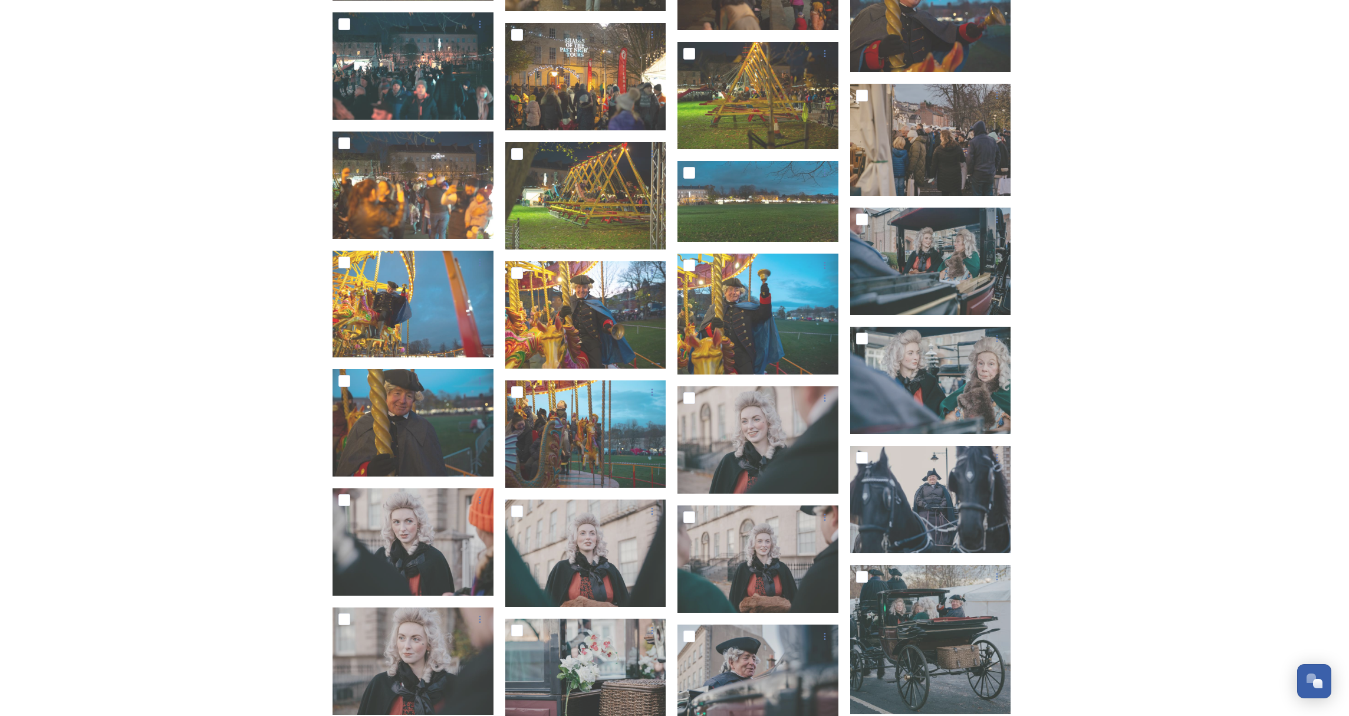
scroll to position [9133, 0]
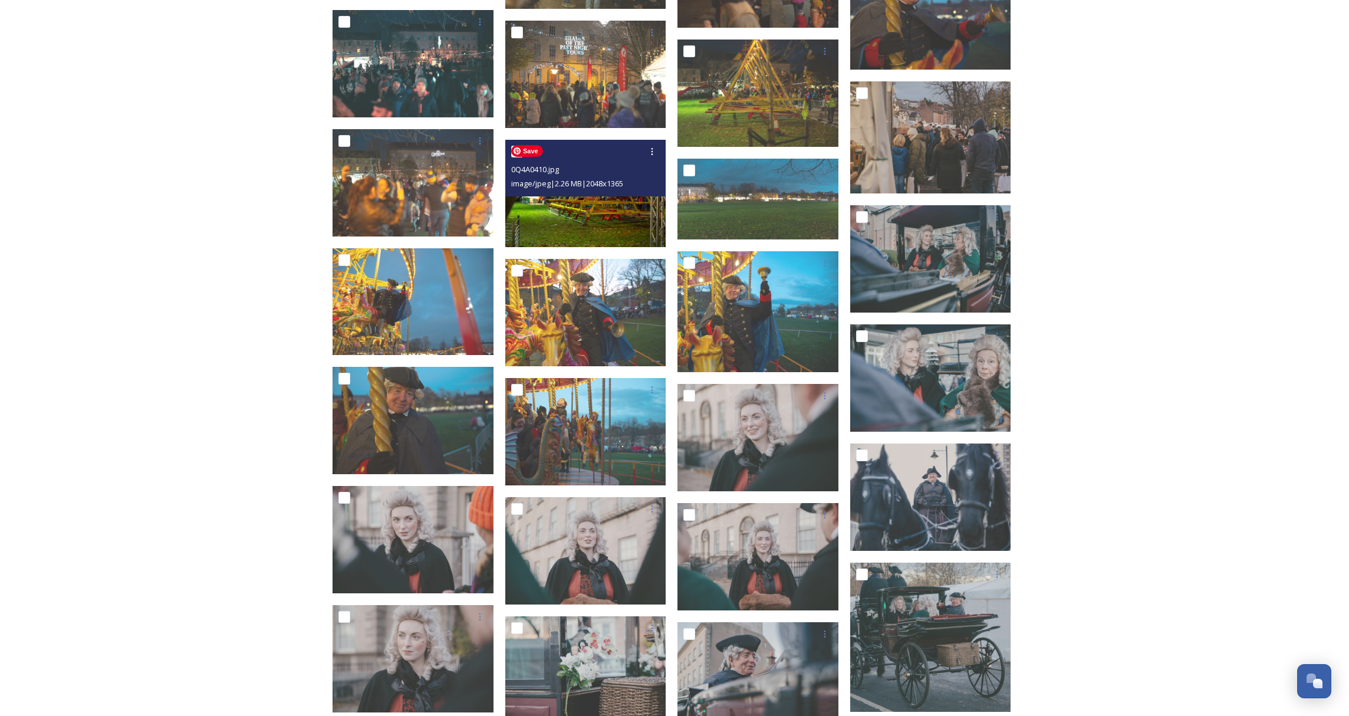
click at [623, 226] on img at bounding box center [585, 193] width 161 height 107
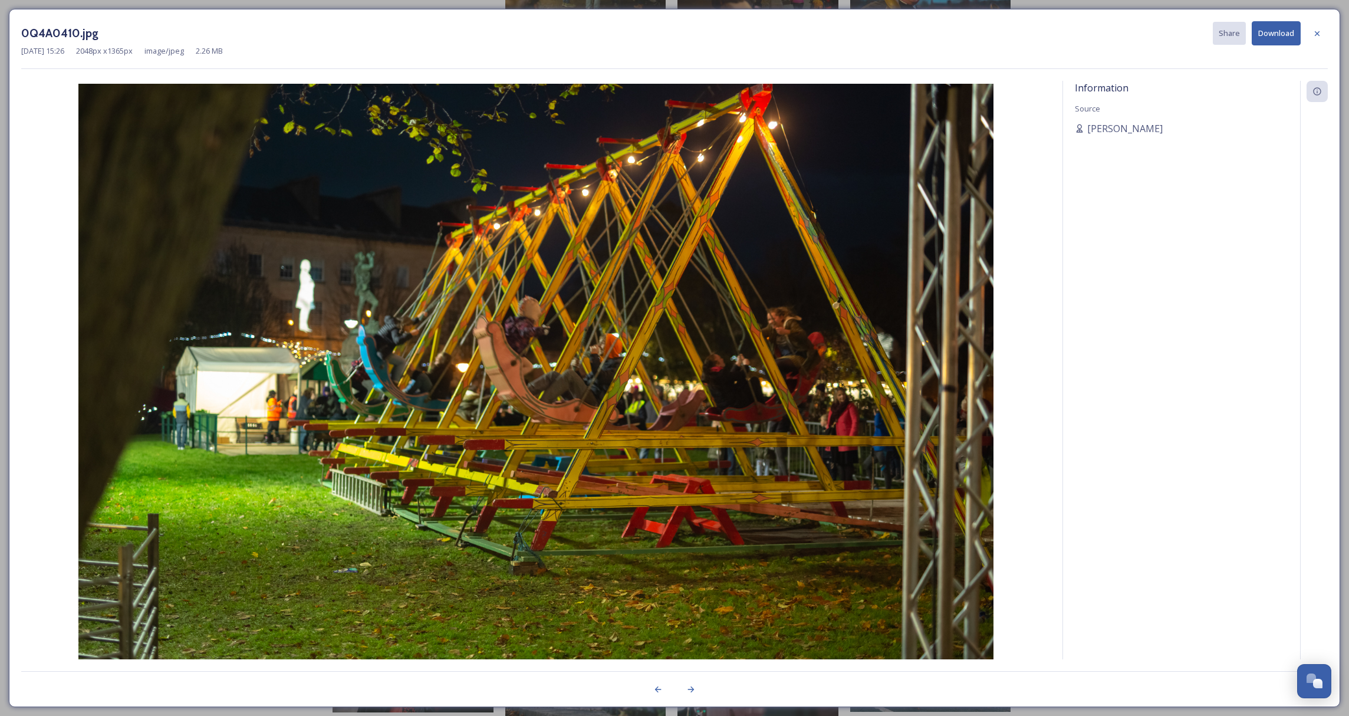
click at [1315, 32] on icon at bounding box center [1316, 33] width 9 height 9
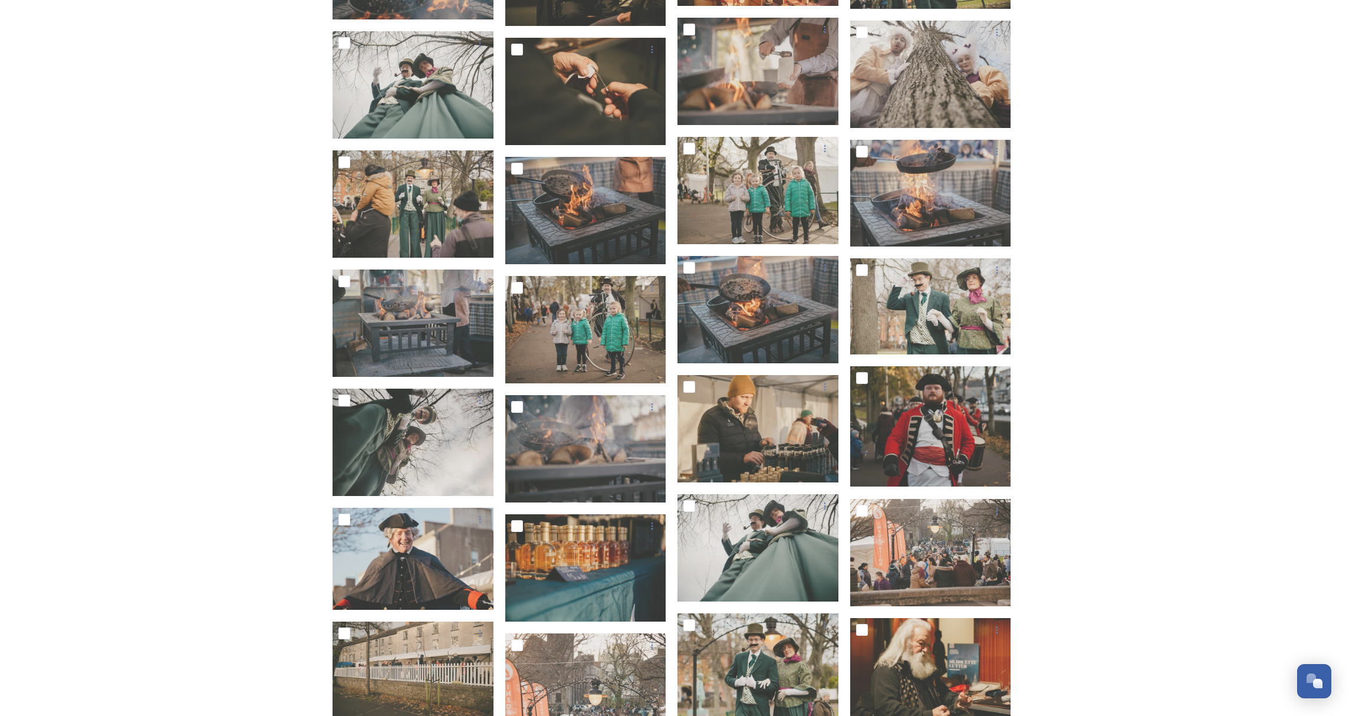
scroll to position [911, 0]
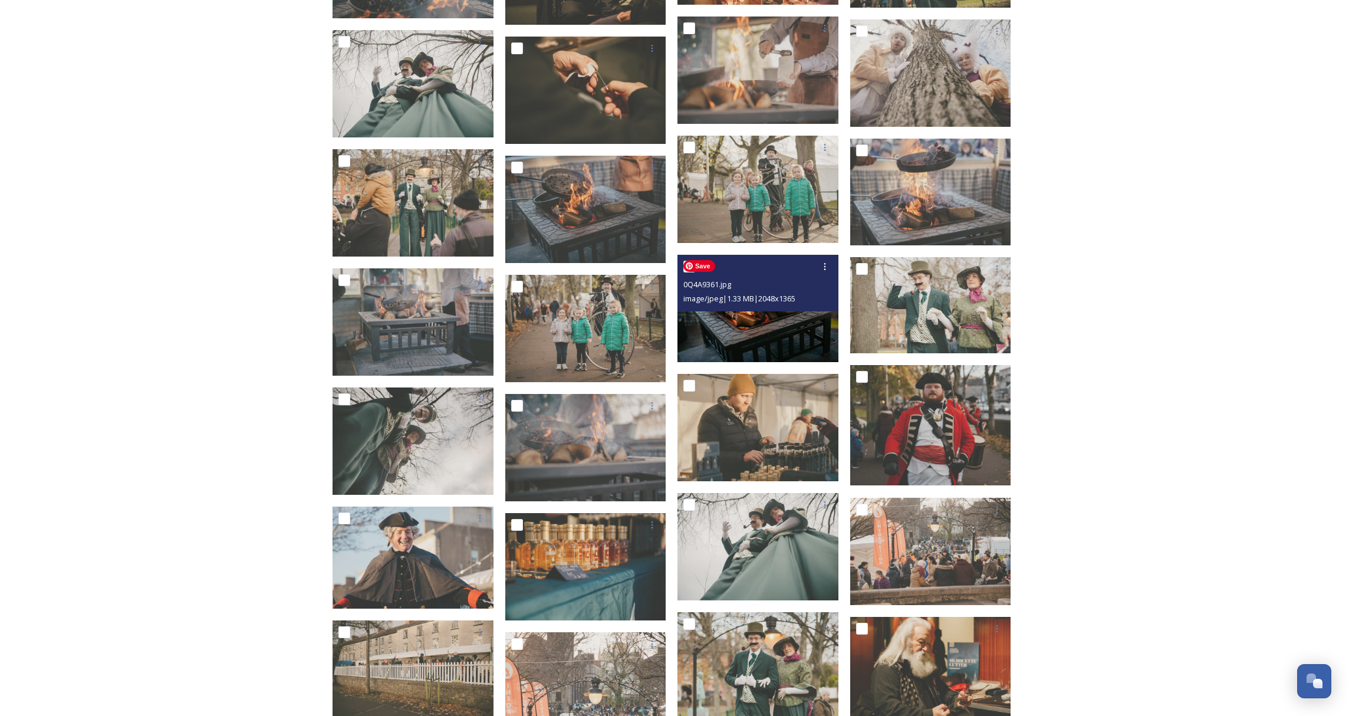
click at [719, 334] on img at bounding box center [757, 308] width 161 height 107
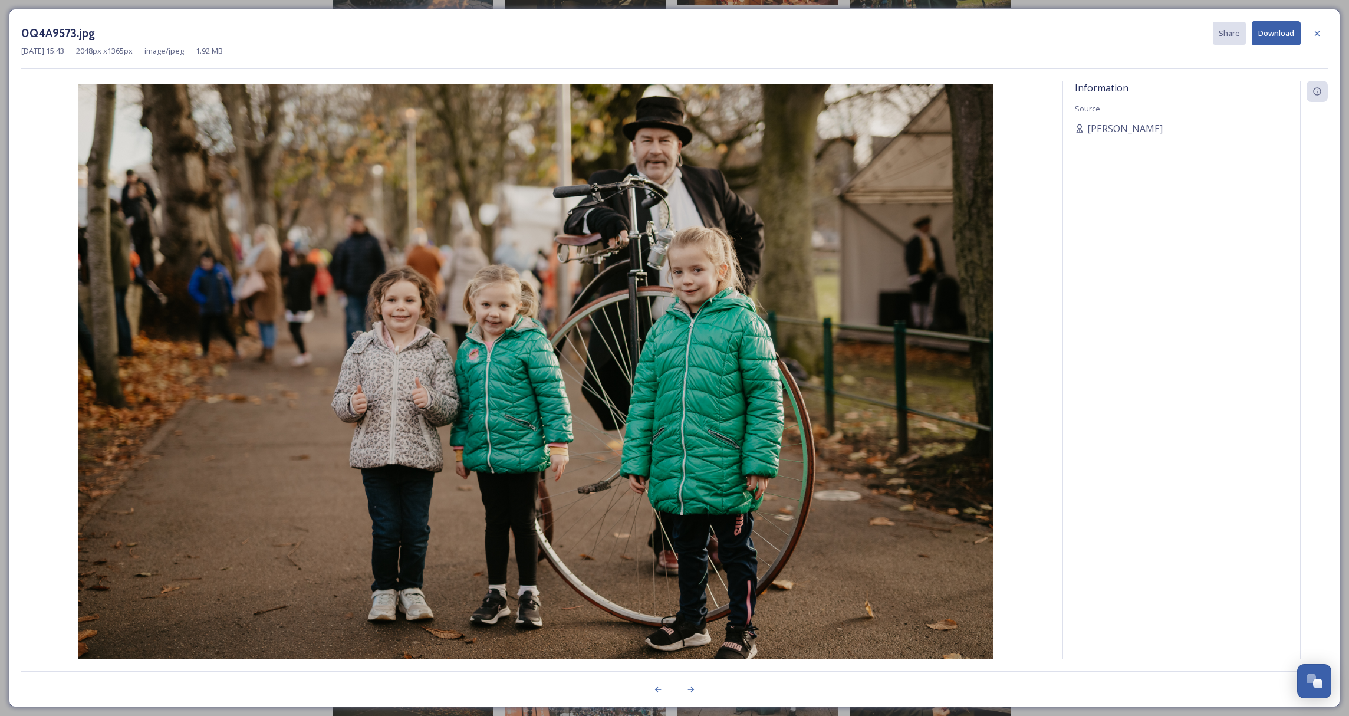
click at [1276, 26] on button "Download" at bounding box center [1276, 33] width 49 height 24
click at [1317, 33] on icon at bounding box center [1317, 33] width 5 height 5
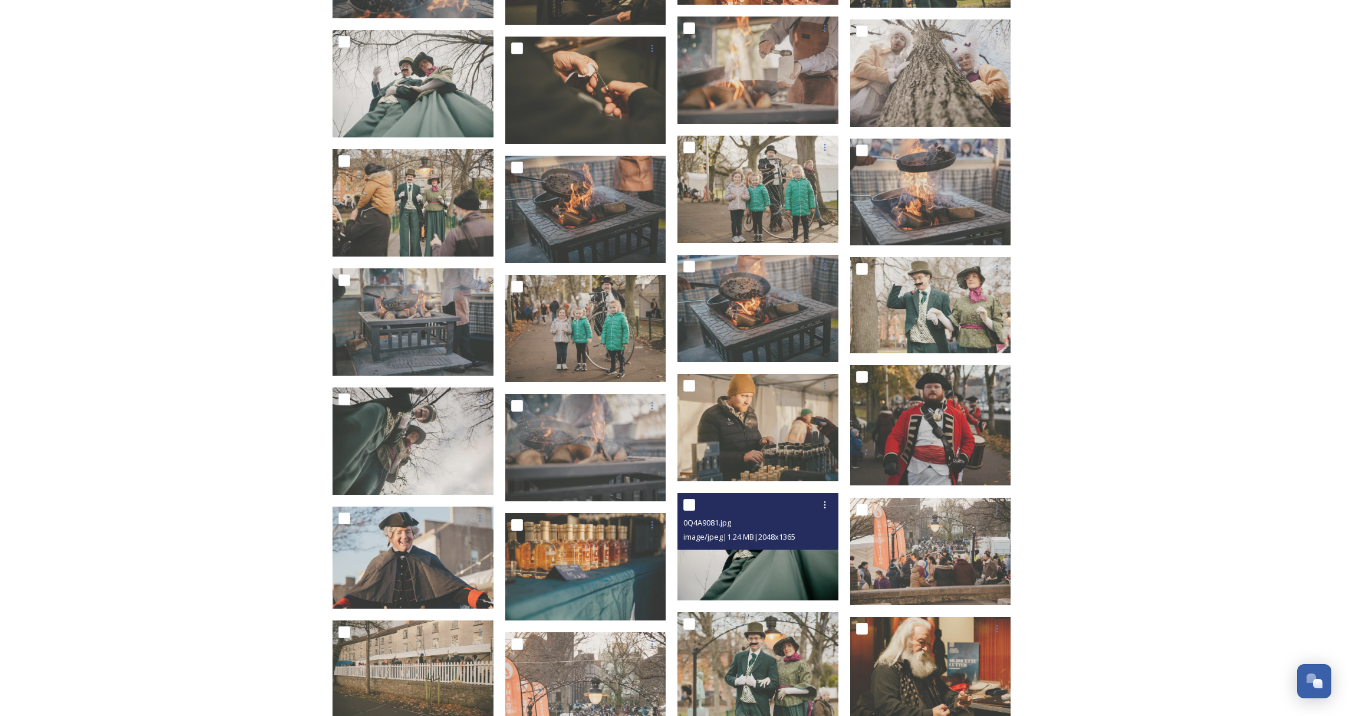
scroll to position [855, 0]
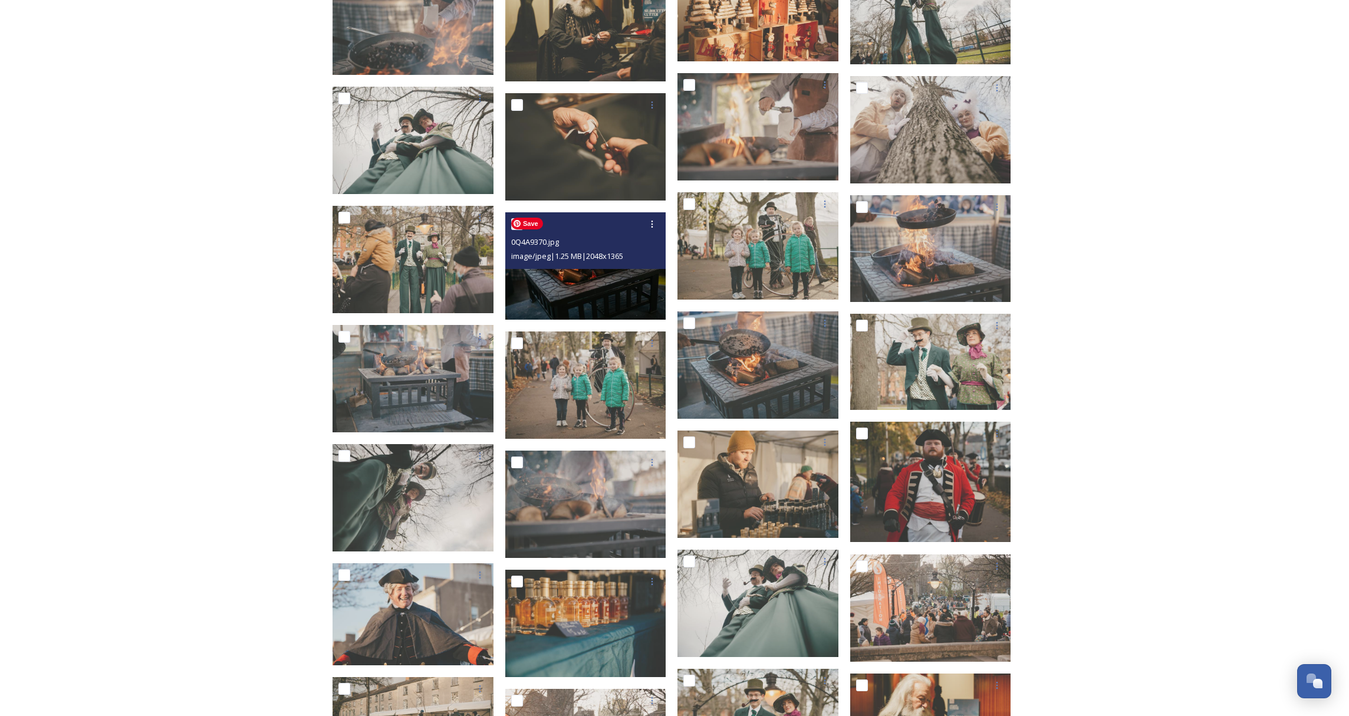
click at [597, 301] on img at bounding box center [585, 265] width 161 height 107
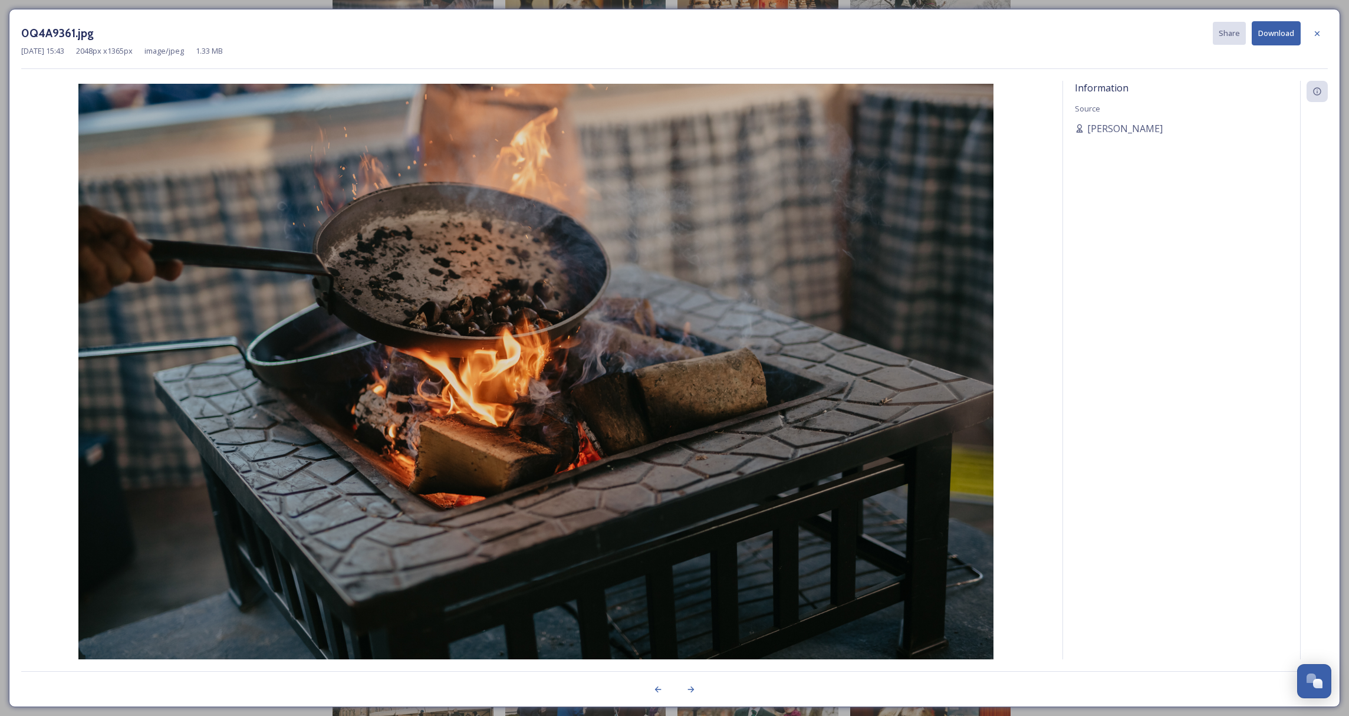
click at [1277, 31] on button "Download" at bounding box center [1276, 33] width 49 height 24
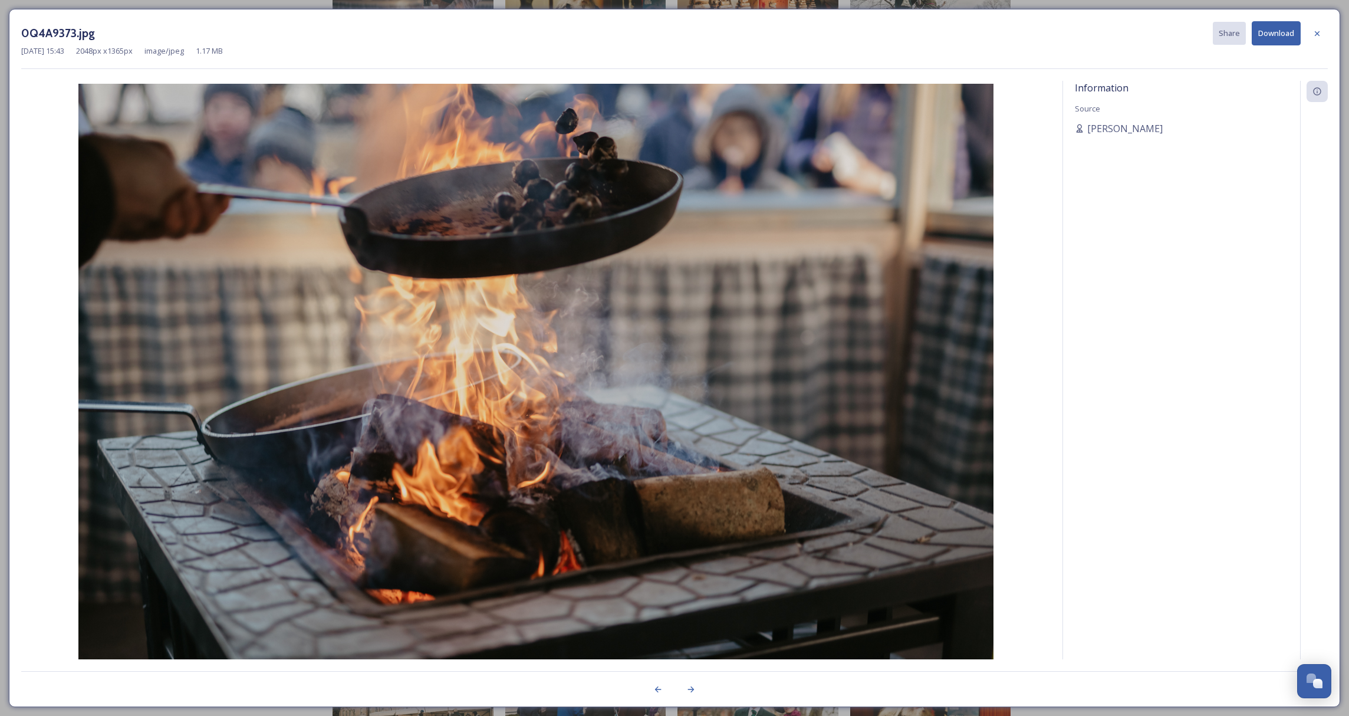
drag, startPoint x: 1322, startPoint y: 172, endPoint x: 1319, endPoint y: 108, distance: 63.1
click at [1322, 168] on div at bounding box center [1314, 386] width 28 height 610
click at [1290, 37] on button "Download" at bounding box center [1276, 33] width 49 height 24
click at [1315, 38] on div at bounding box center [1316, 33] width 21 height 21
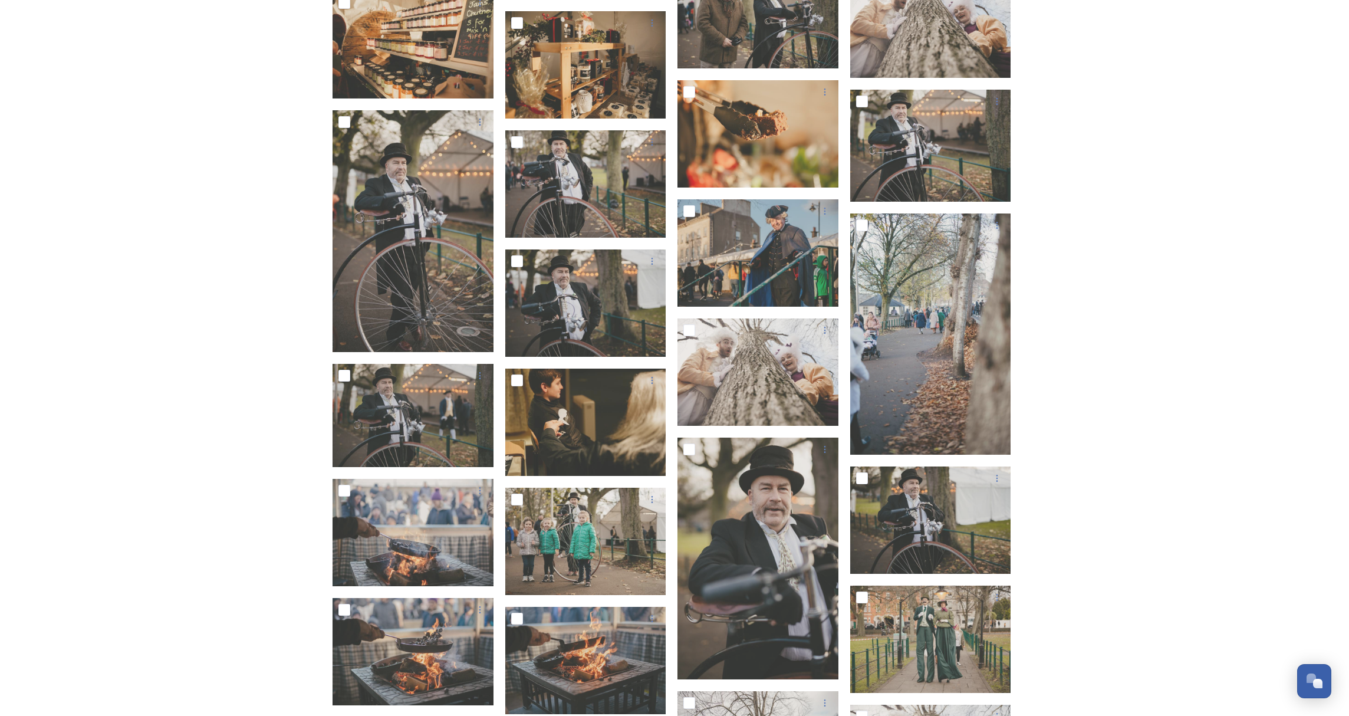
scroll to position [2927, 0]
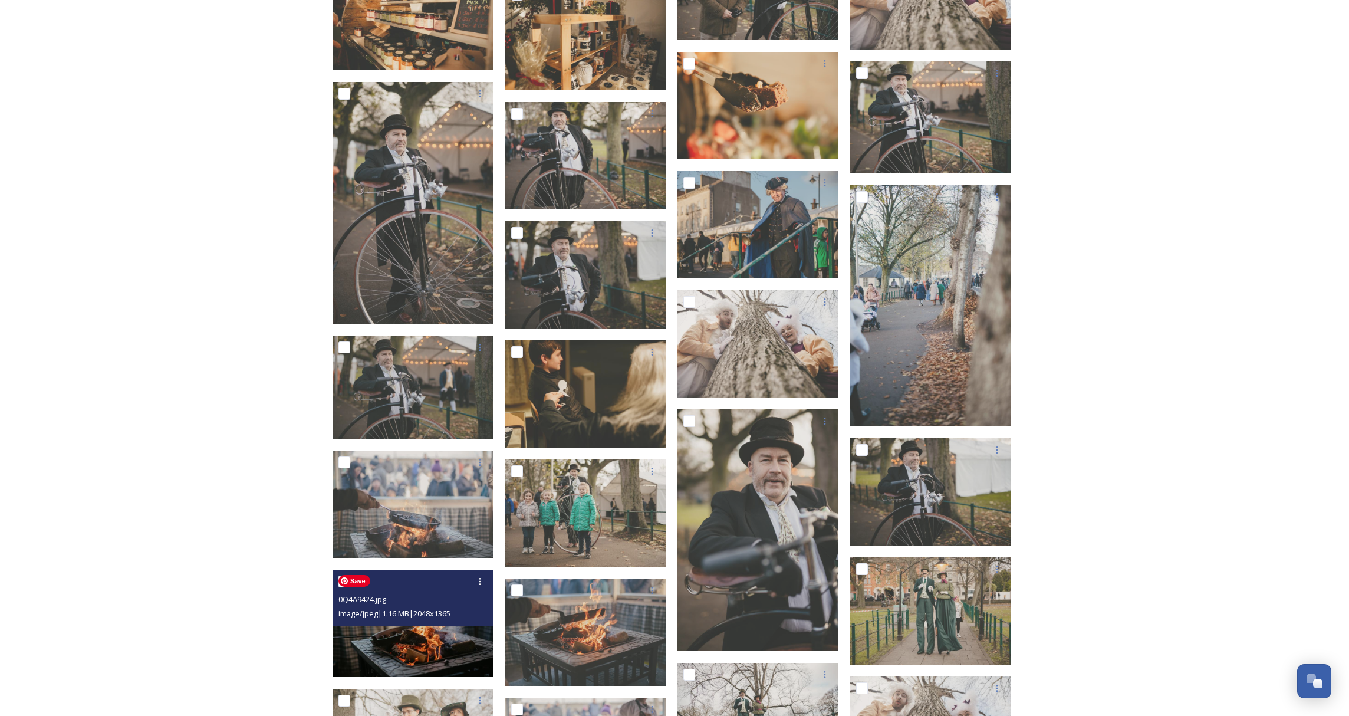
click at [428, 651] on img at bounding box center [413, 623] width 161 height 107
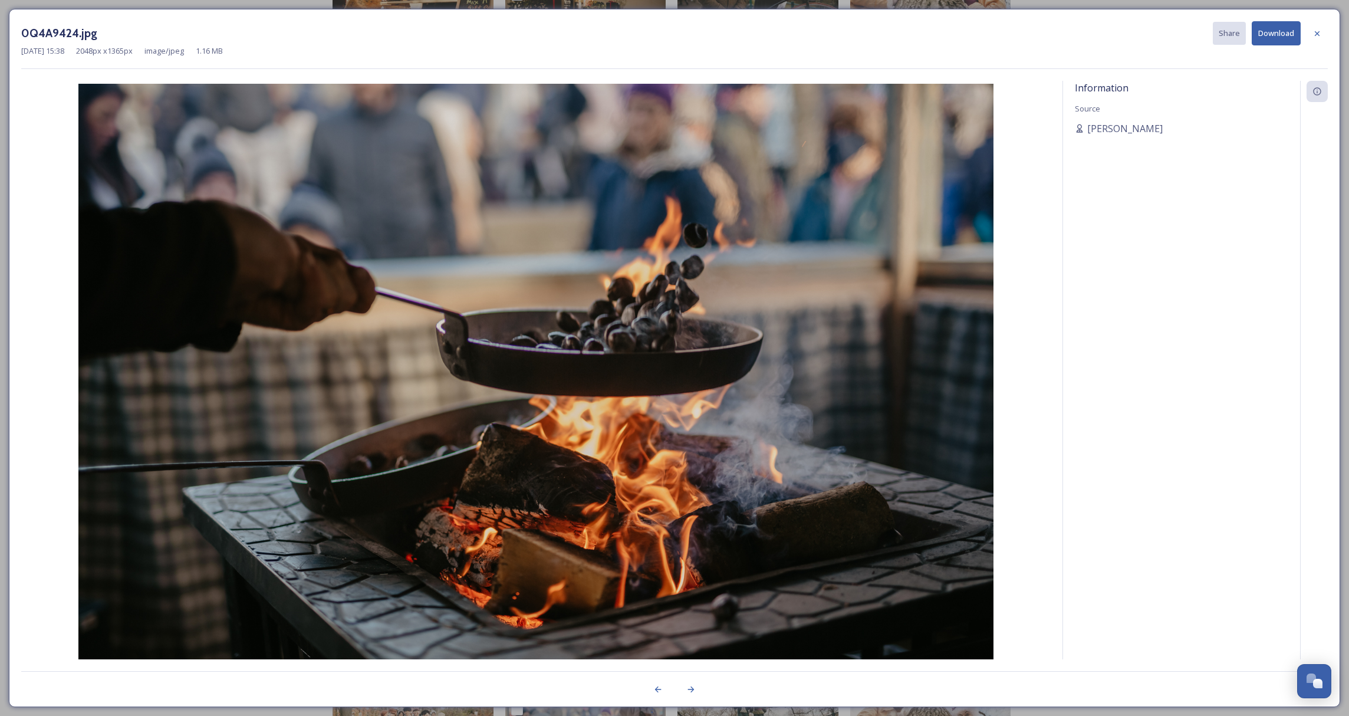
click at [1274, 37] on button "Download" at bounding box center [1276, 33] width 49 height 24
click at [1317, 35] on icon at bounding box center [1316, 33] width 9 height 9
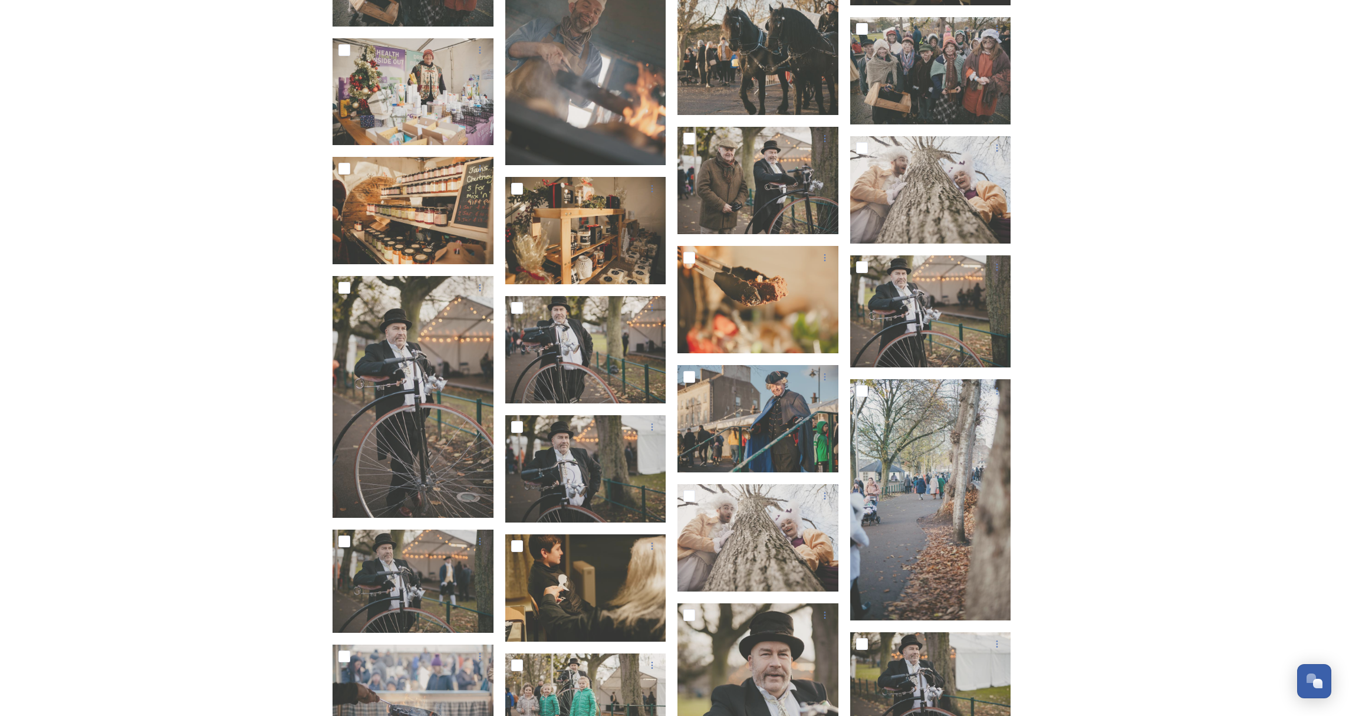
scroll to position [2733, 0]
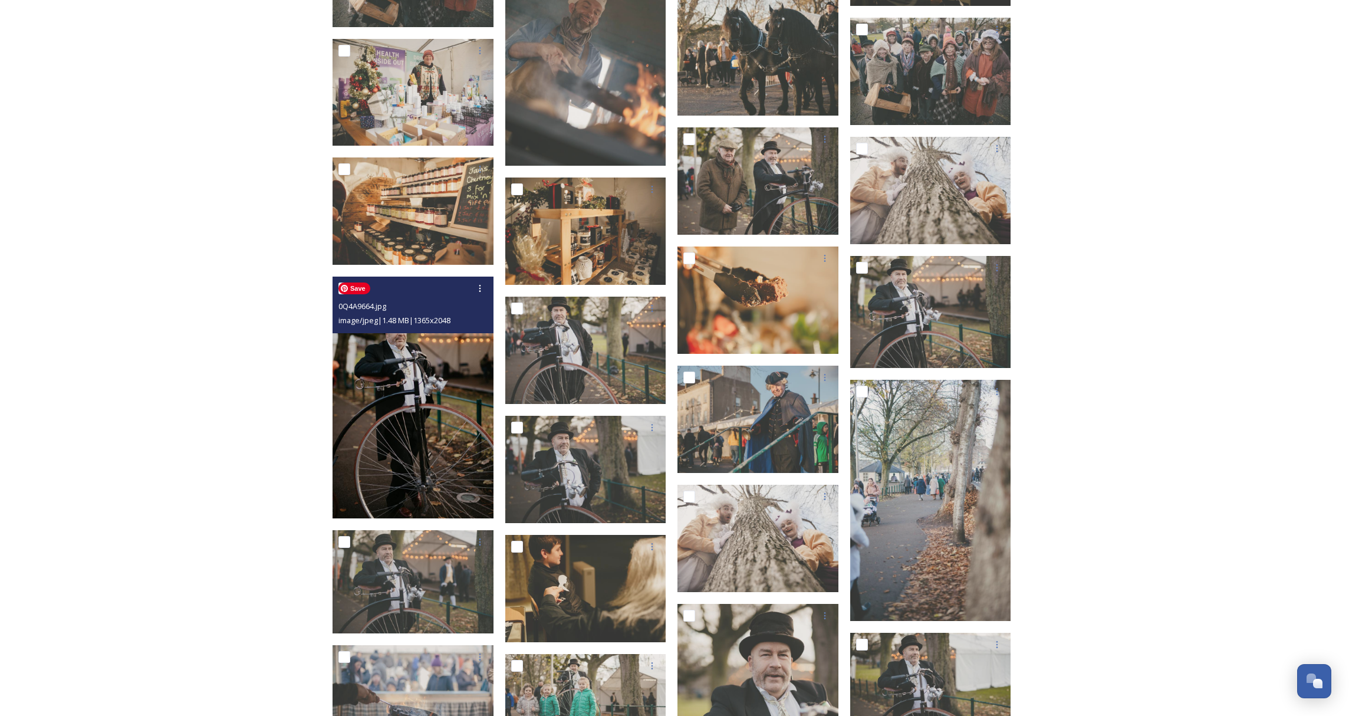
click at [399, 433] on img at bounding box center [413, 398] width 161 height 242
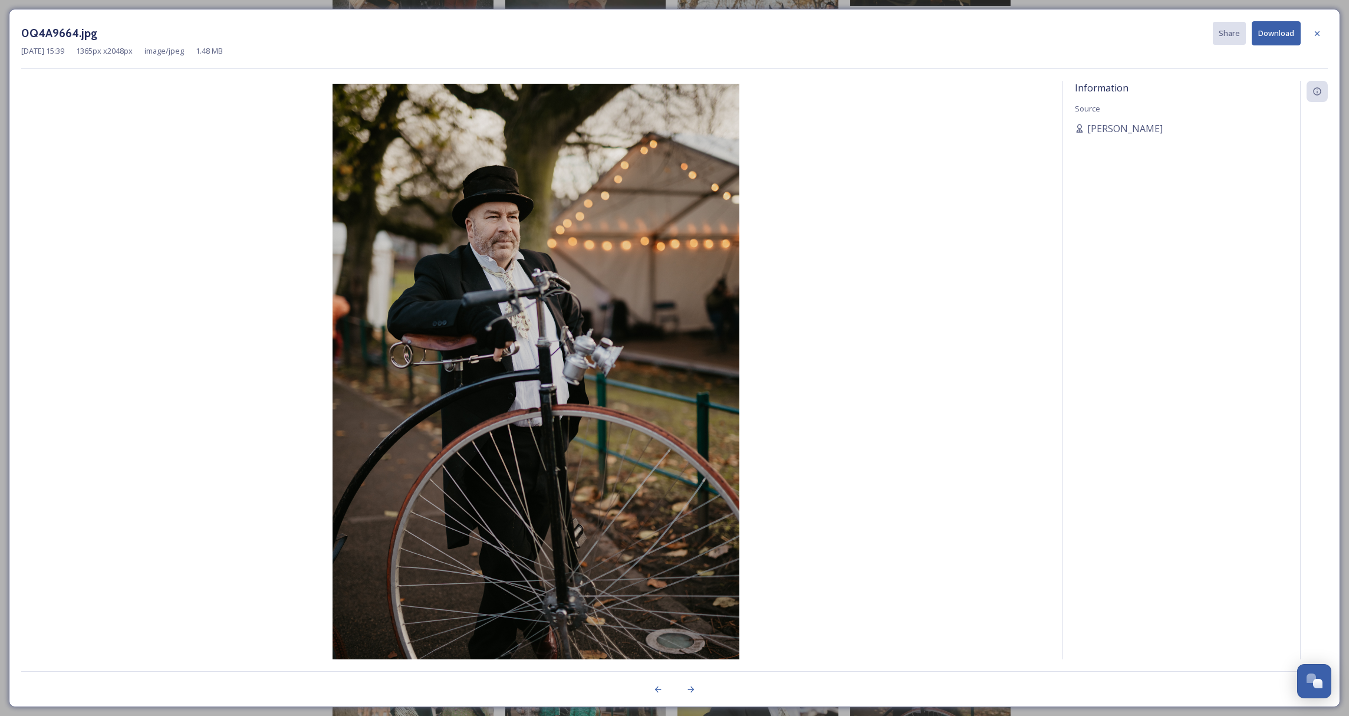
click at [1272, 39] on button "Download" at bounding box center [1276, 33] width 49 height 24
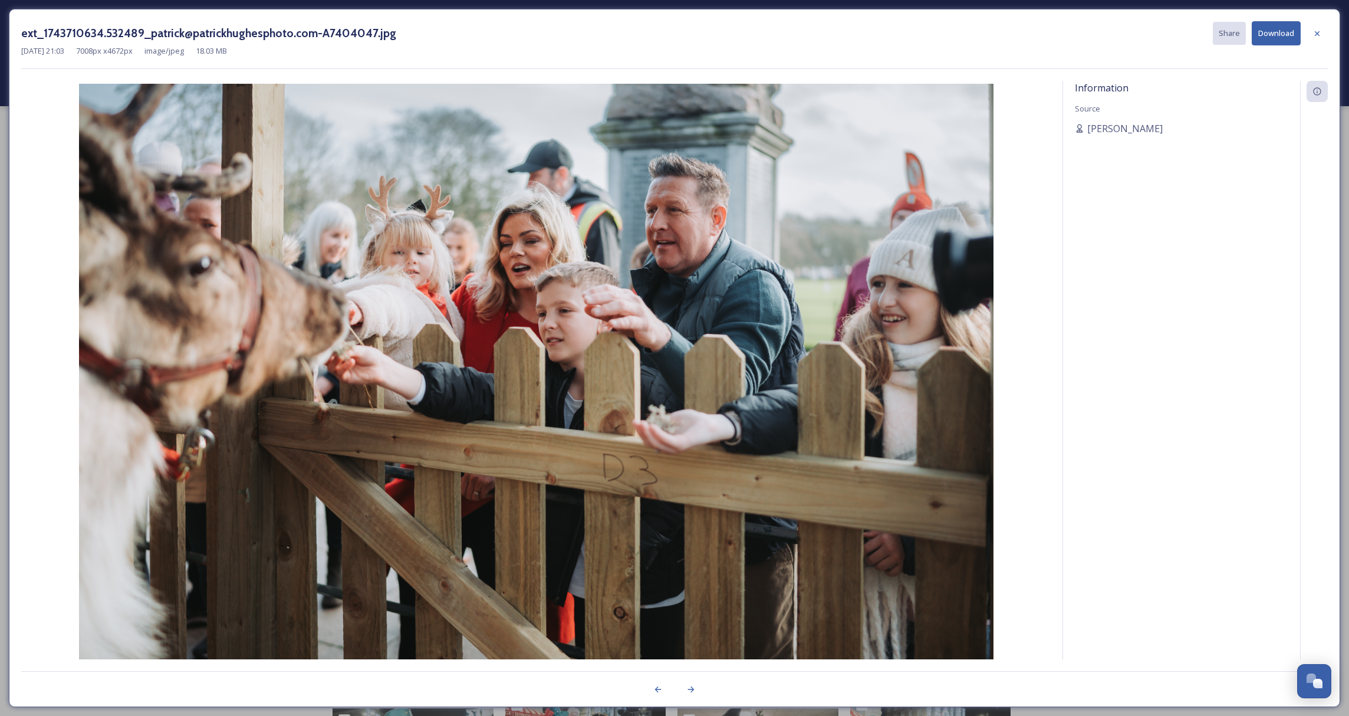
scroll to position [31297, 0]
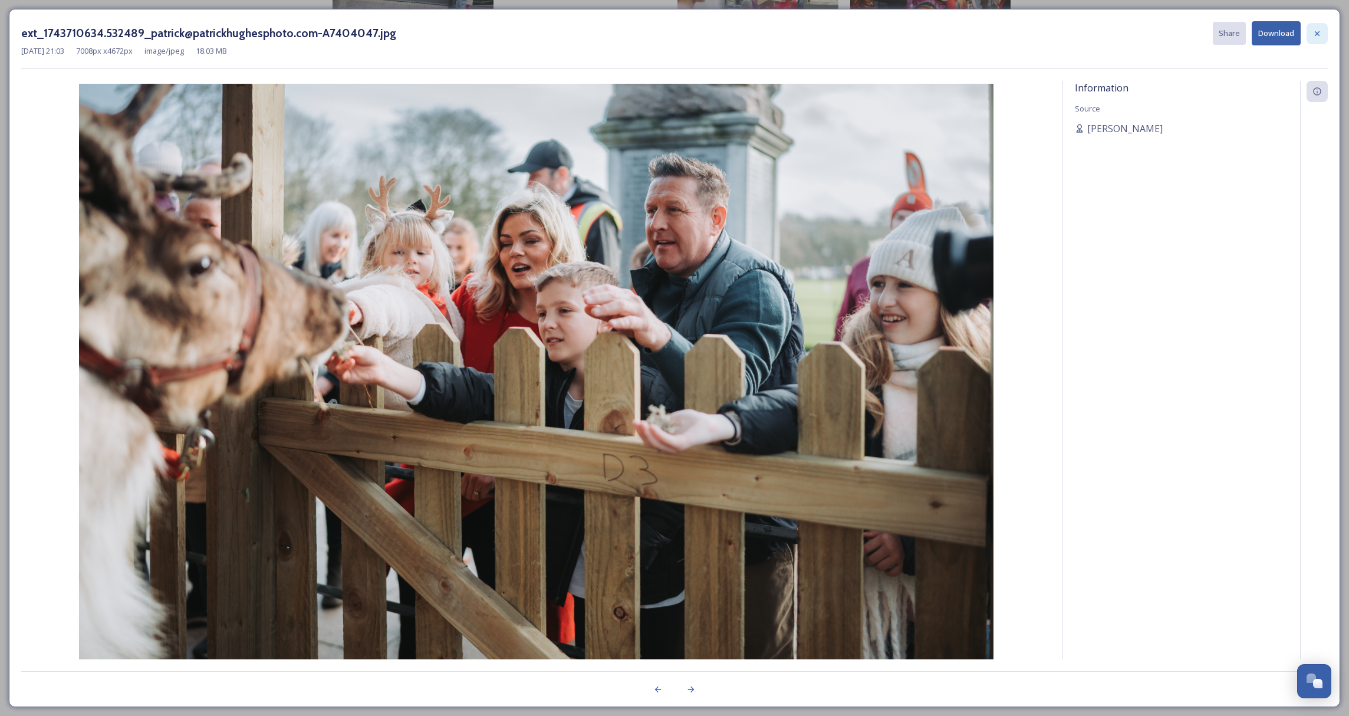
click at [1317, 31] on icon at bounding box center [1316, 33] width 9 height 9
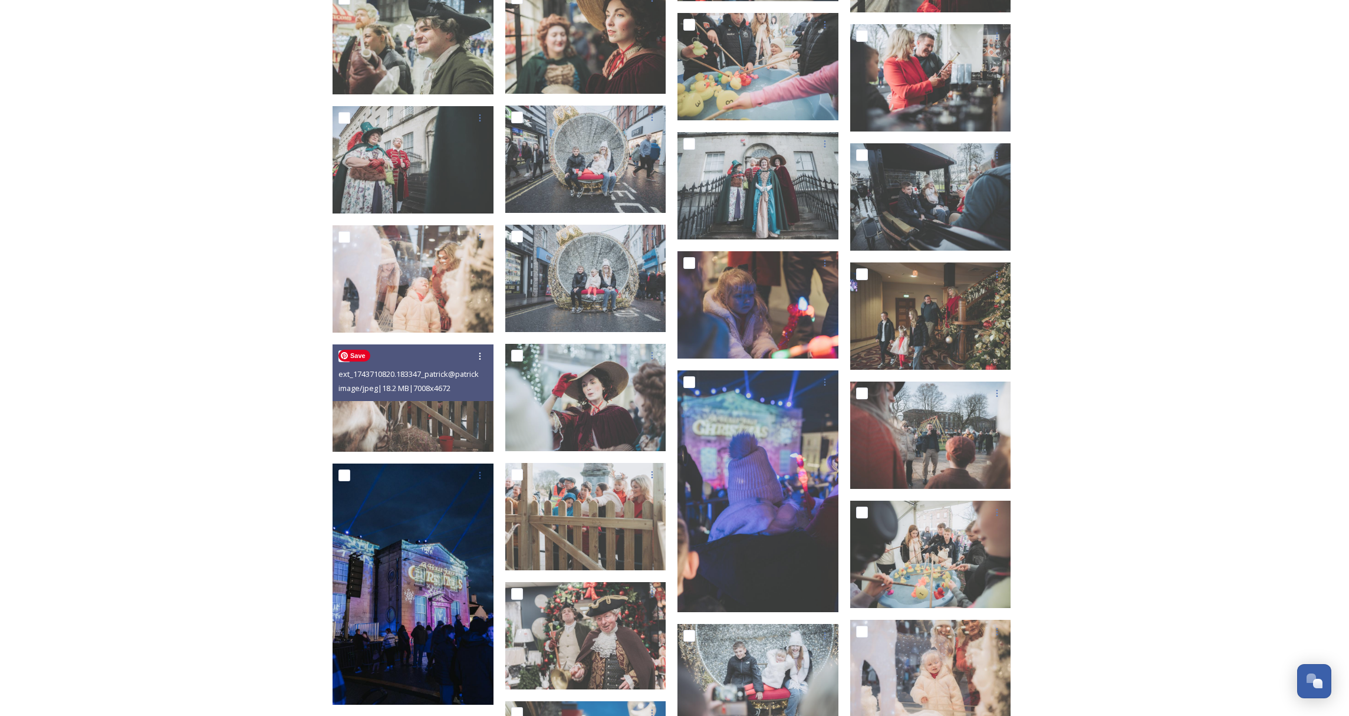
scroll to position [26982, 0]
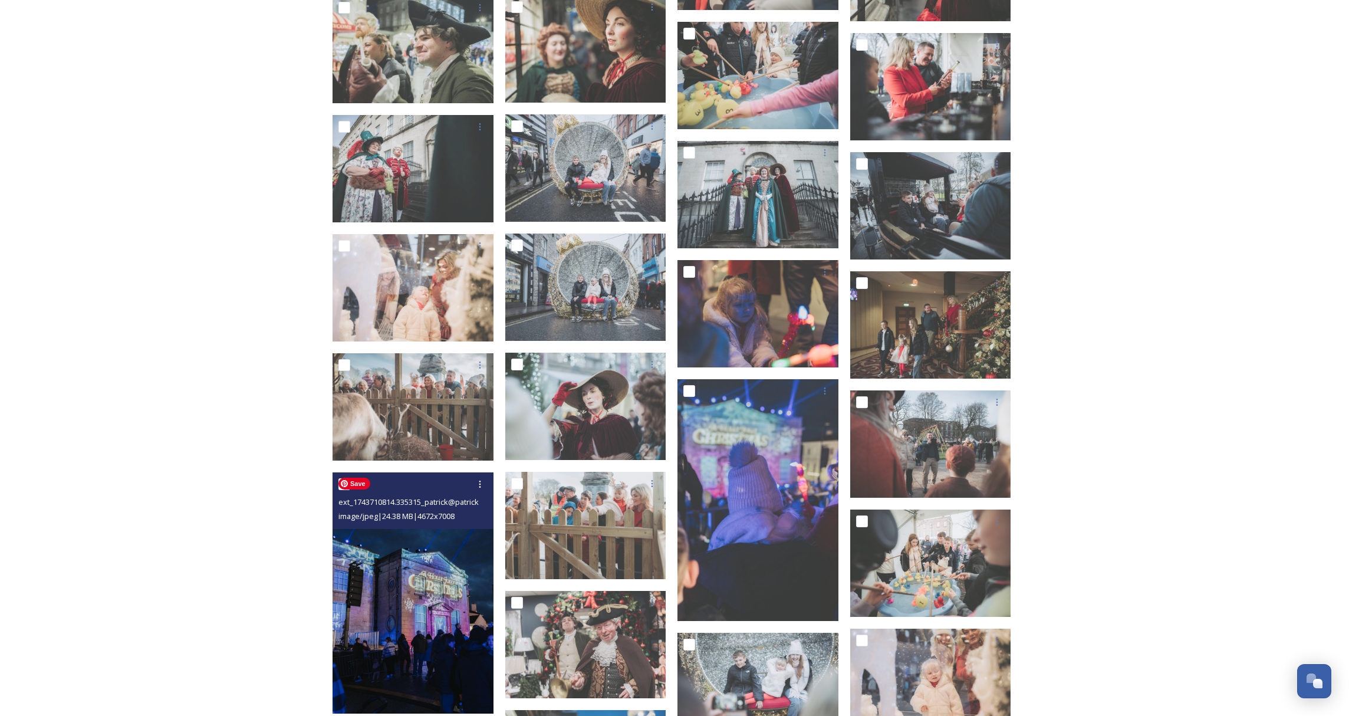
click at [433, 623] on img at bounding box center [413, 593] width 161 height 242
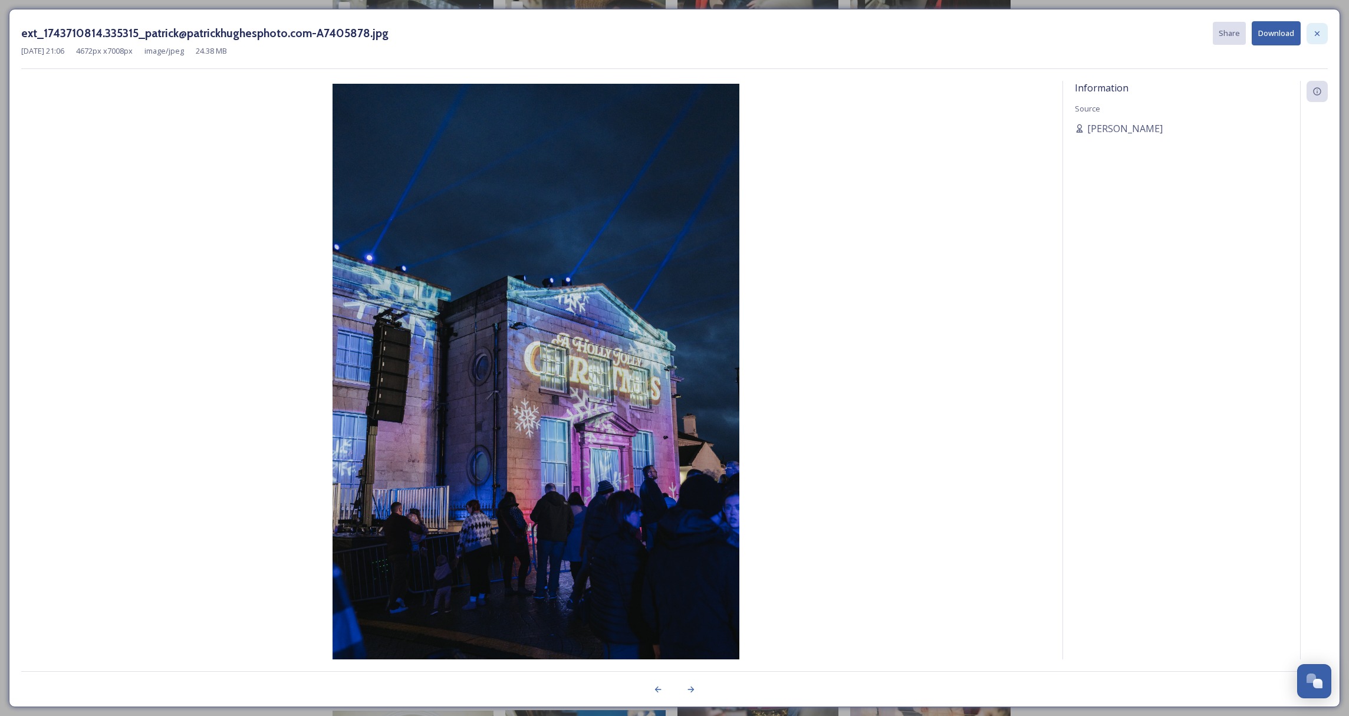
click at [1314, 31] on icon at bounding box center [1316, 33] width 9 height 9
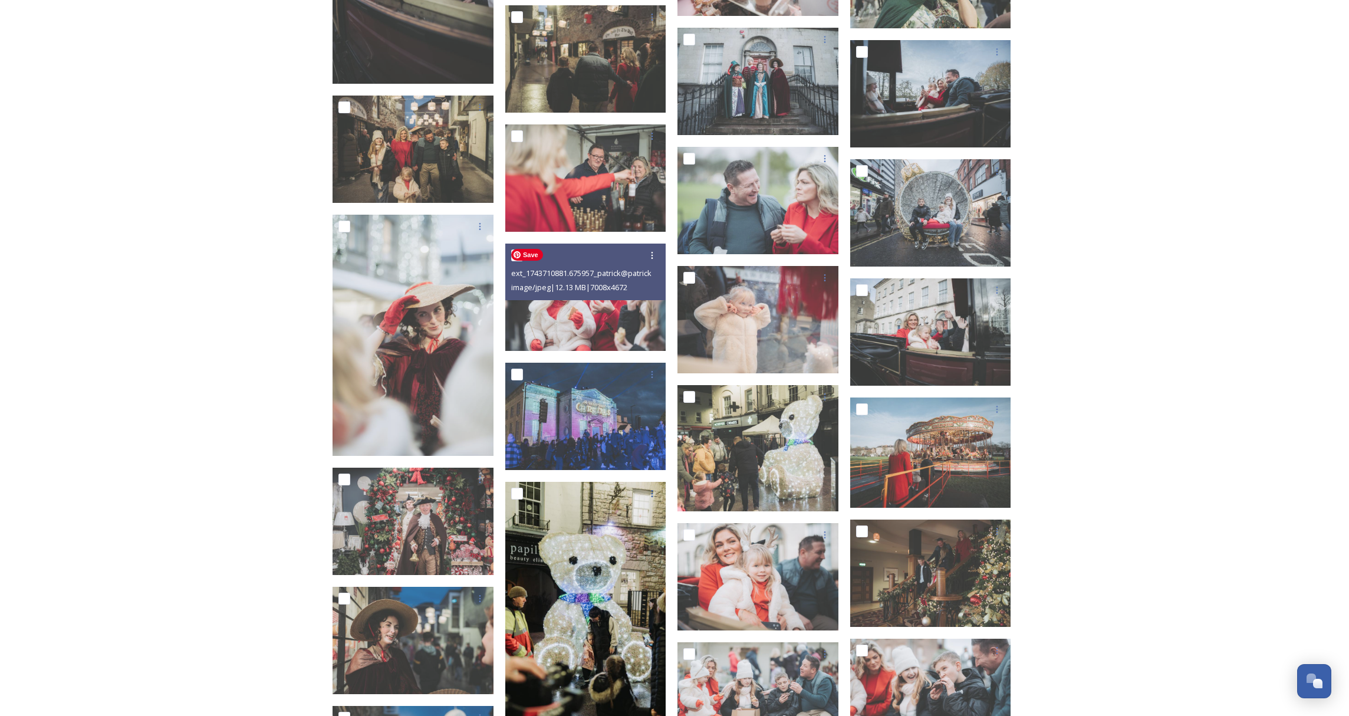
scroll to position [25884, 0]
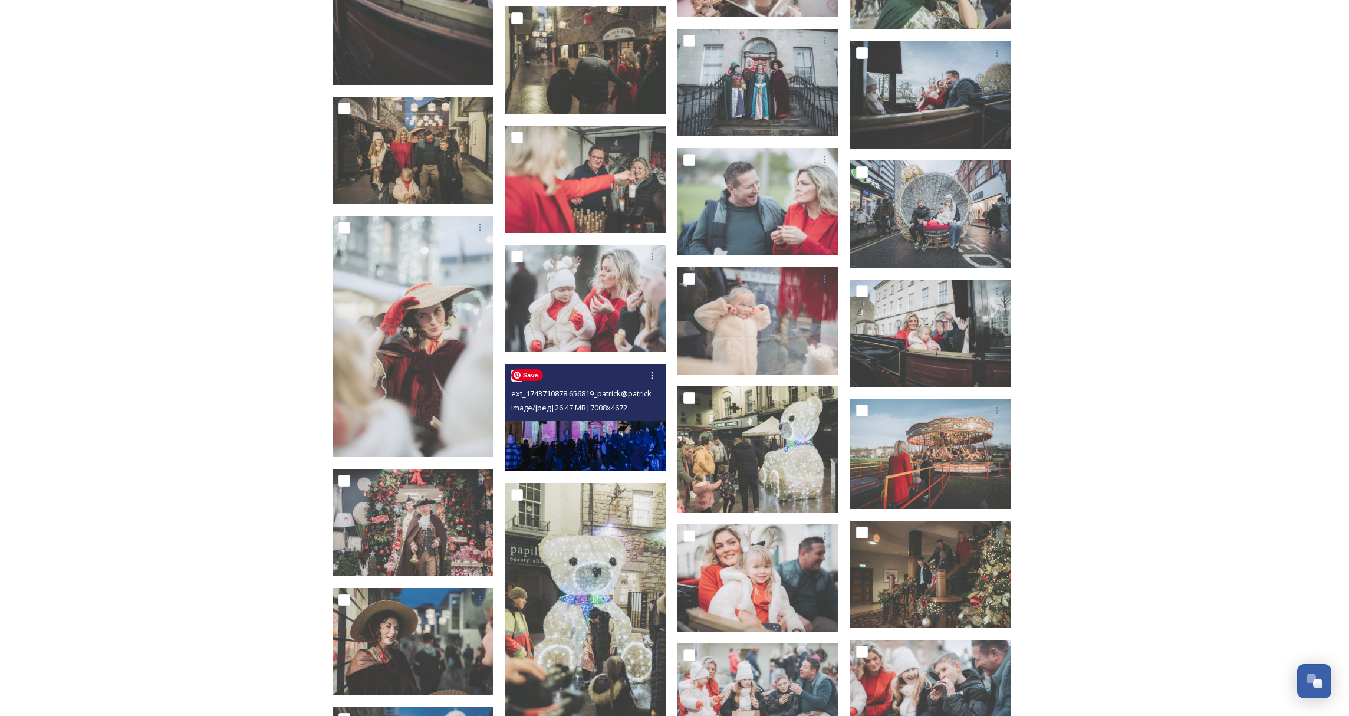
click at [596, 432] on img at bounding box center [585, 417] width 161 height 107
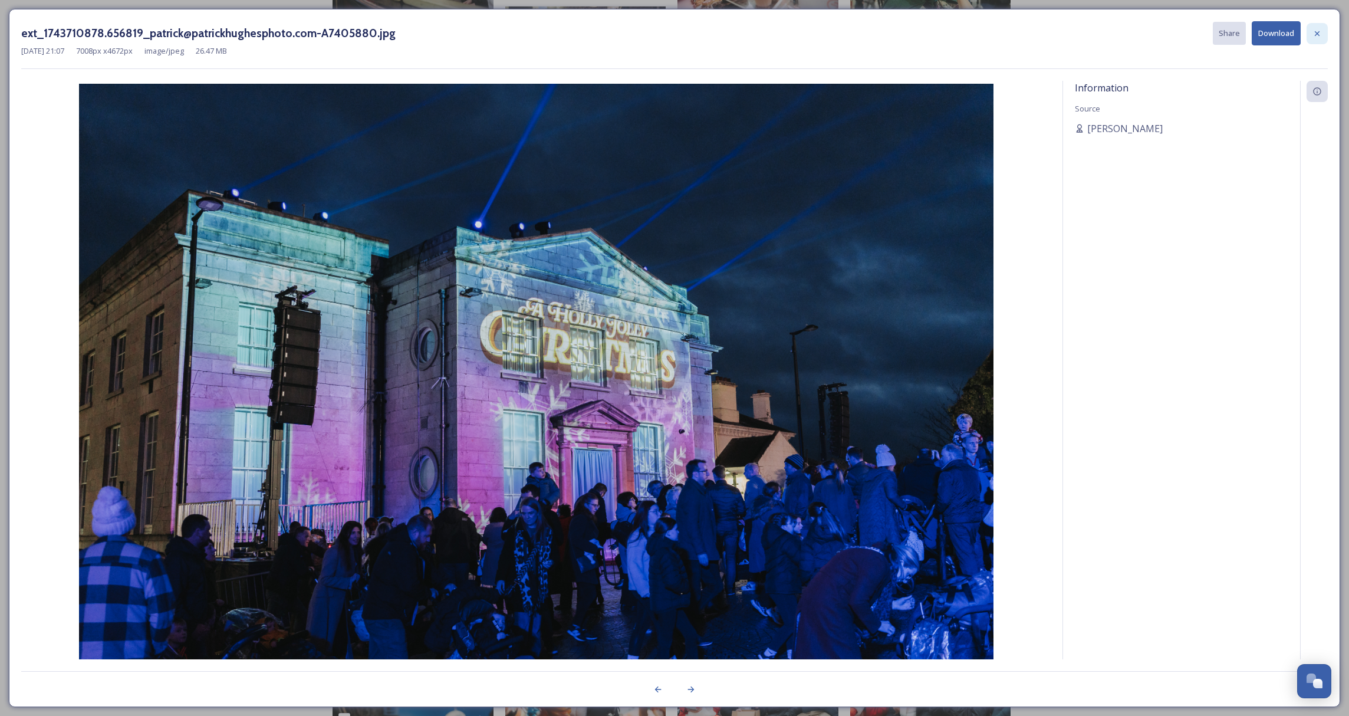
click at [1318, 35] on icon at bounding box center [1316, 33] width 9 height 9
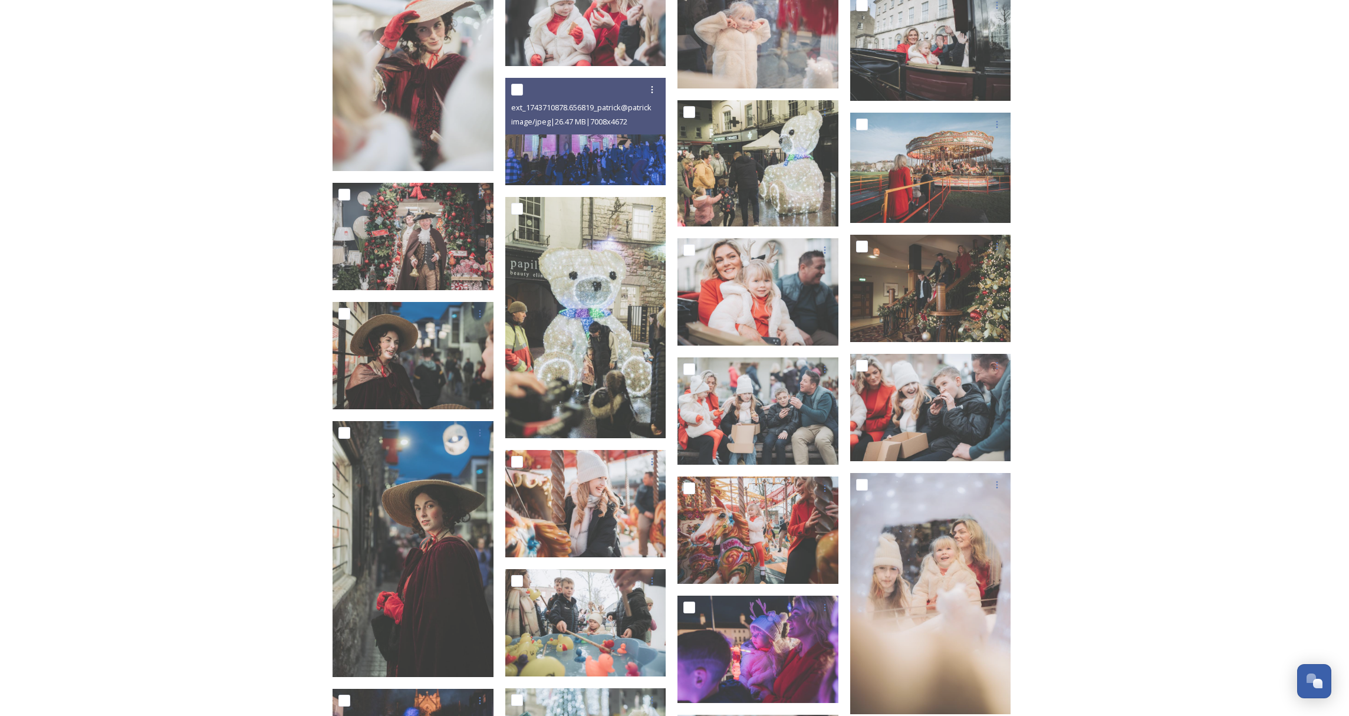
scroll to position [26180, 0]
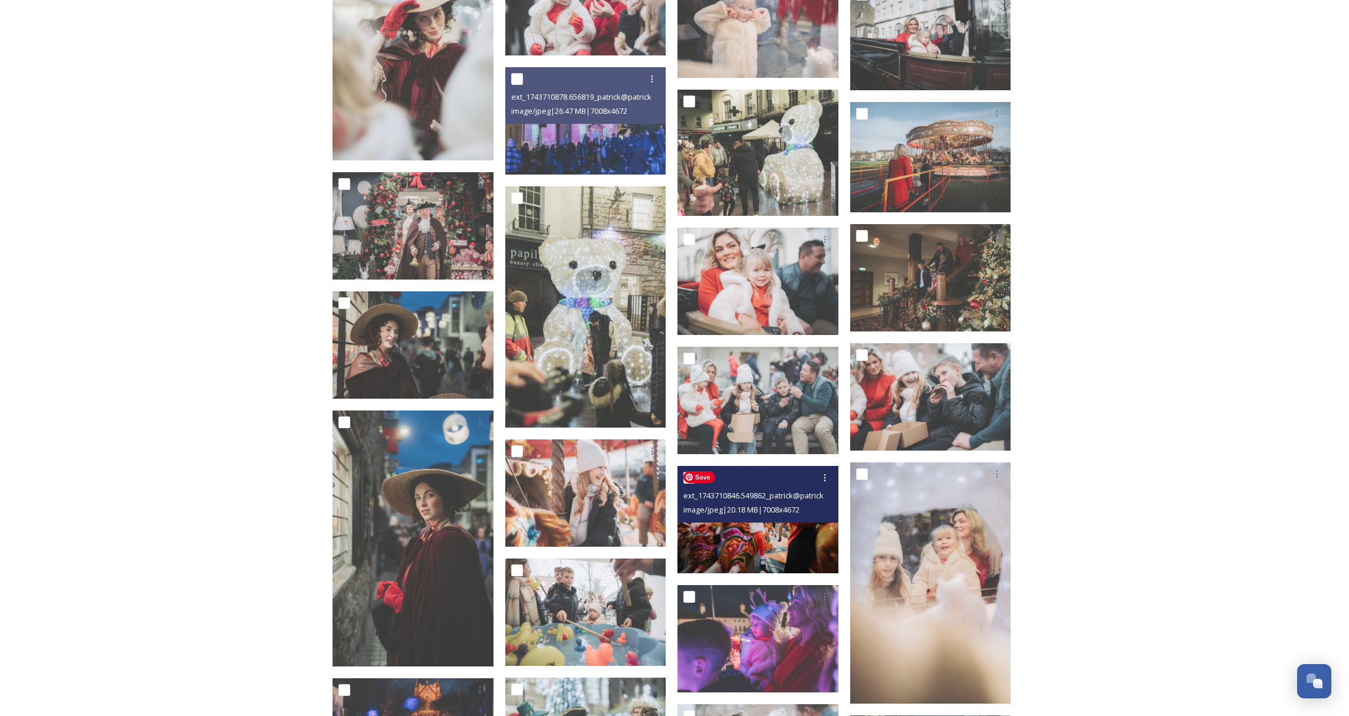
click at [772, 543] on img at bounding box center [757, 519] width 161 height 107
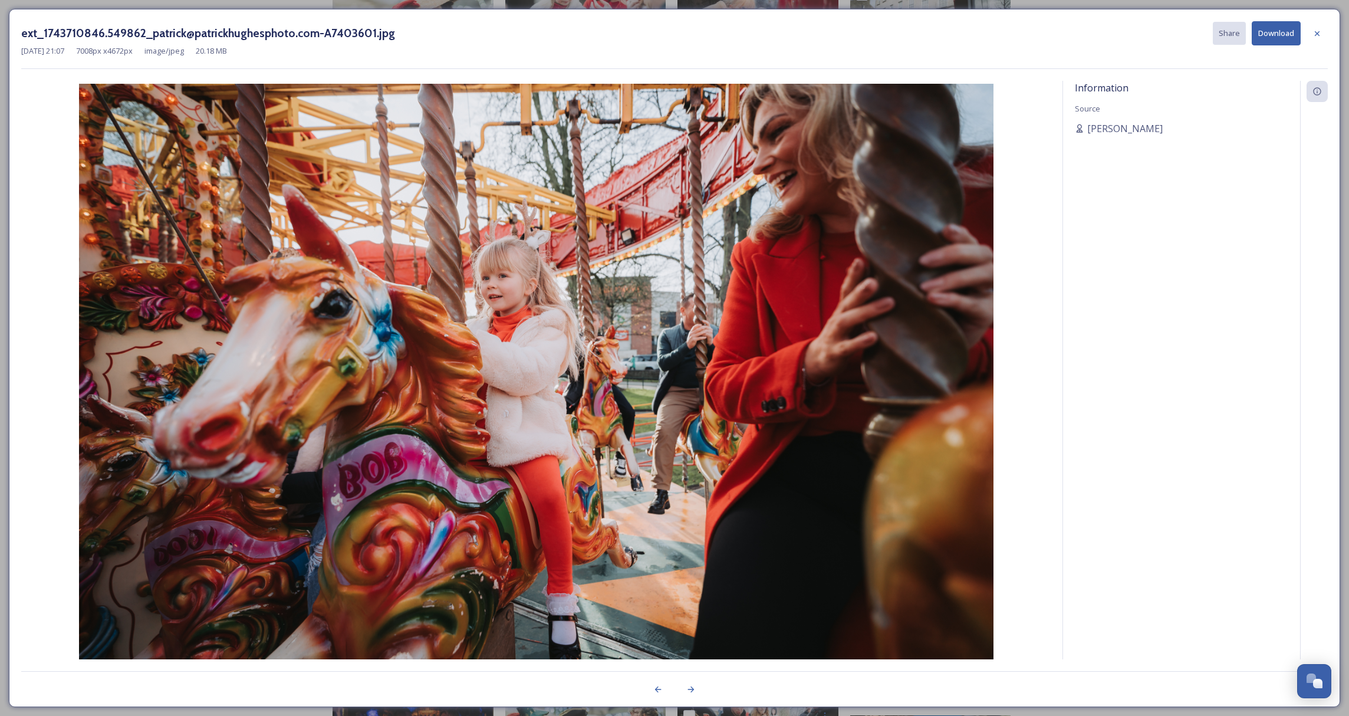
click at [1278, 35] on button "Download" at bounding box center [1276, 33] width 49 height 24
drag, startPoint x: 1317, startPoint y: 33, endPoint x: 1326, endPoint y: 26, distance: 11.8
click at [1317, 33] on icon at bounding box center [1317, 33] width 5 height 5
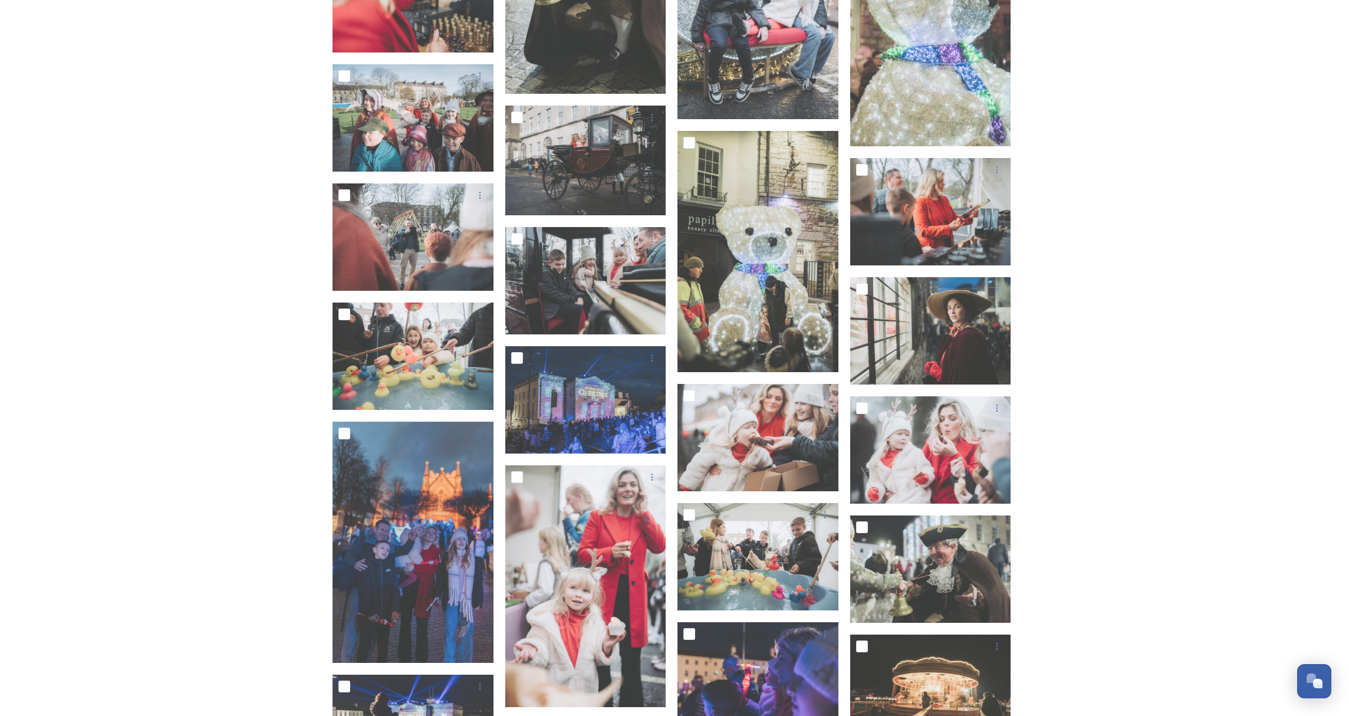
scroll to position [24790, 0]
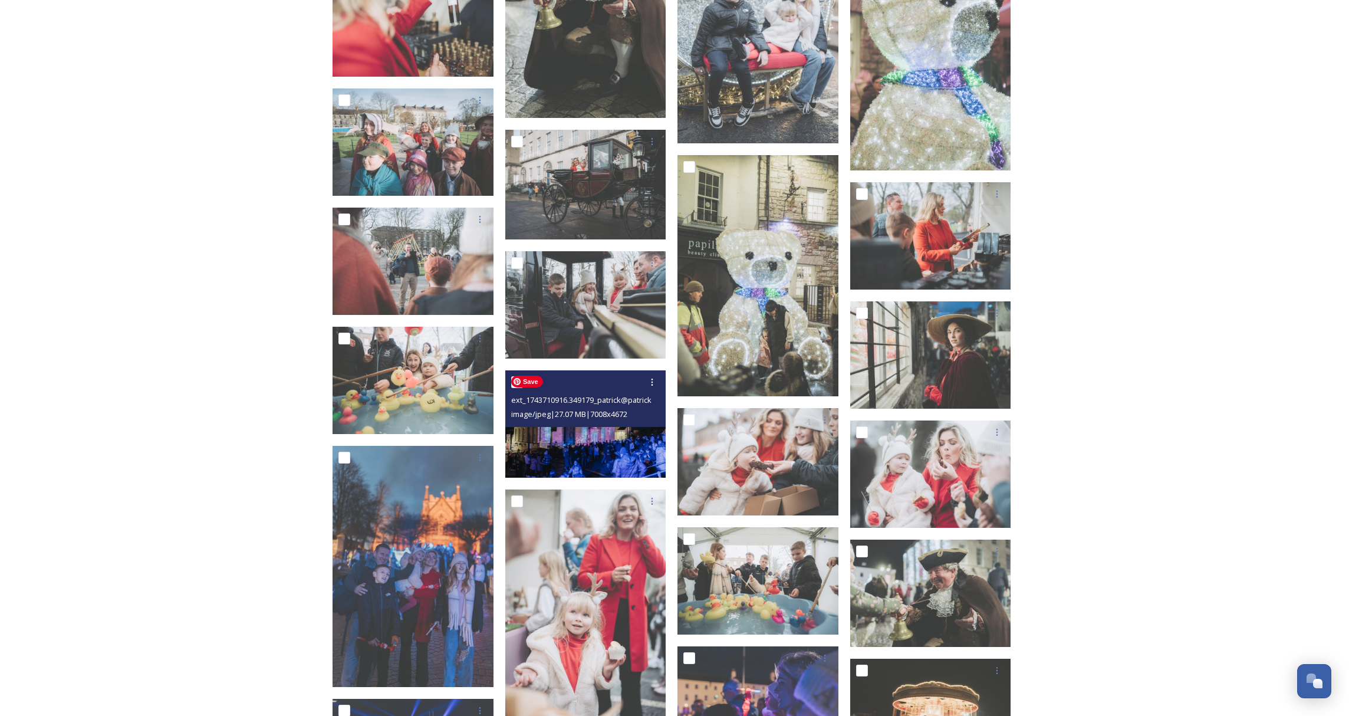
click at [562, 443] on img at bounding box center [585, 423] width 161 height 107
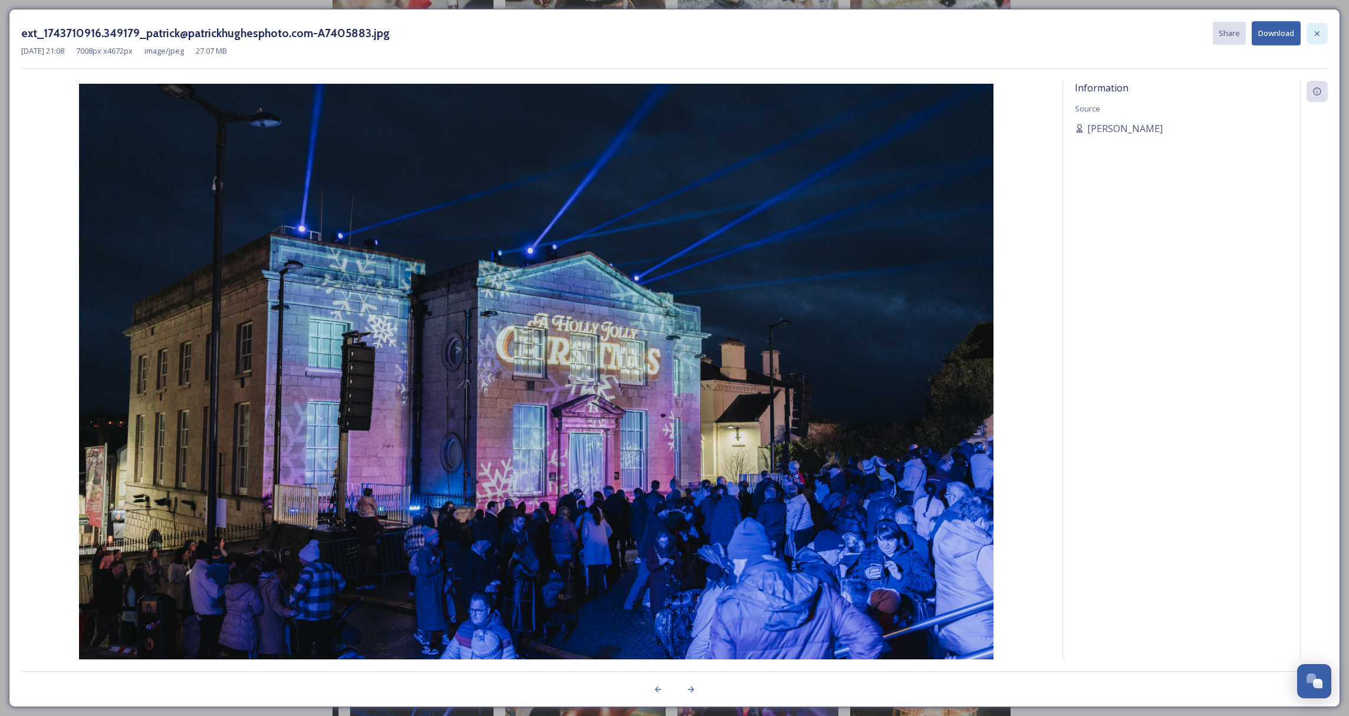
click at [1319, 35] on icon at bounding box center [1316, 33] width 9 height 9
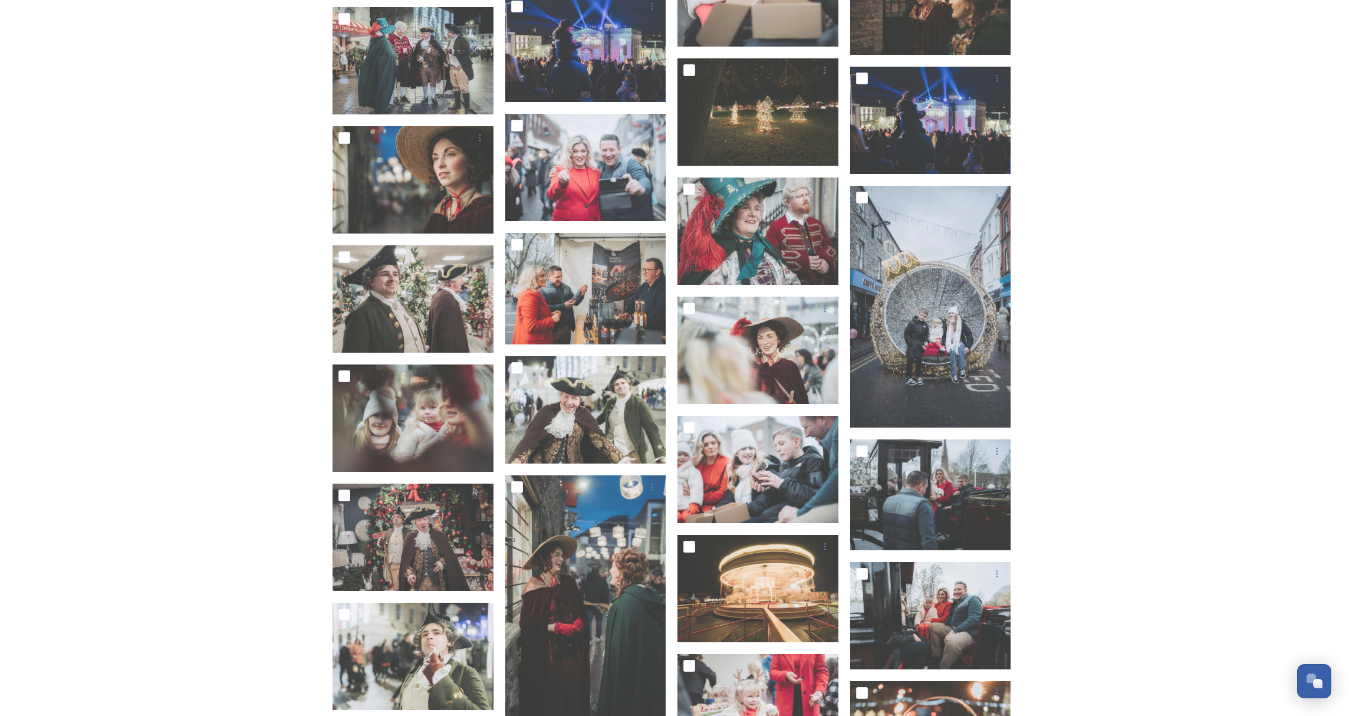
scroll to position [23749, 0]
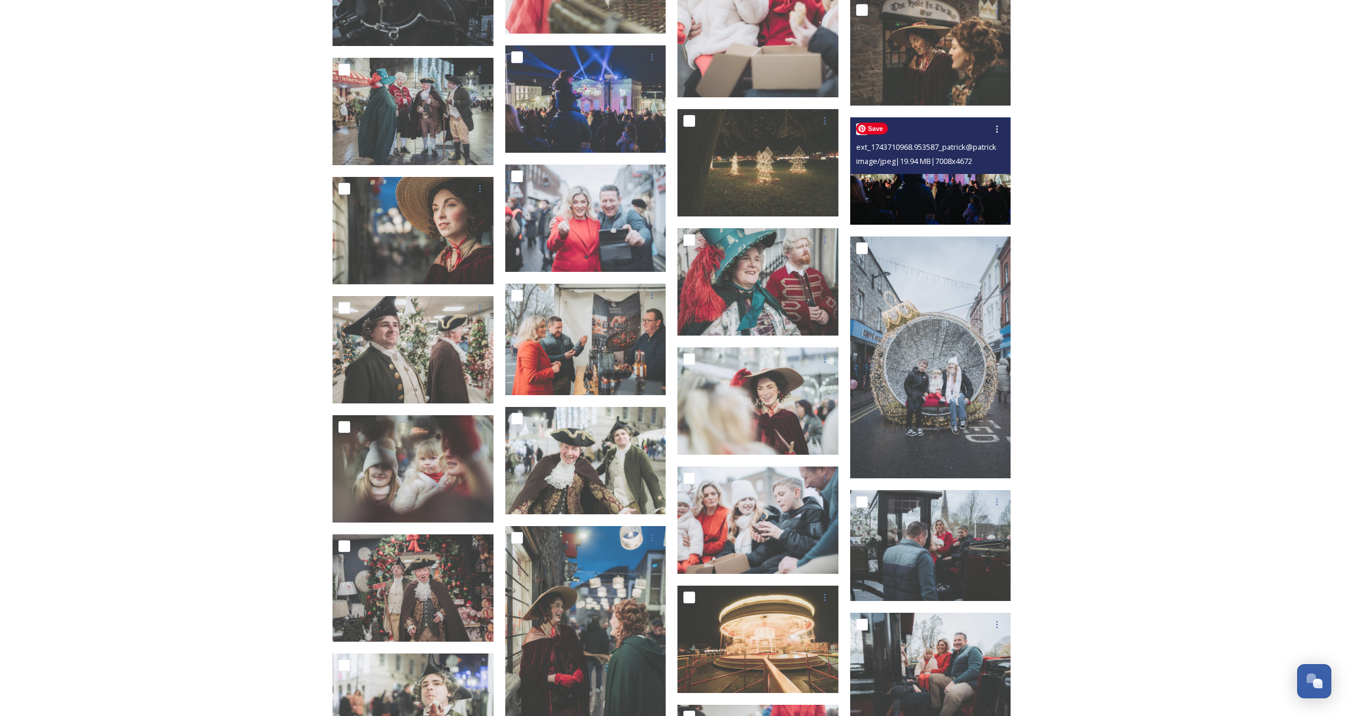
click at [977, 187] on img at bounding box center [930, 170] width 161 height 107
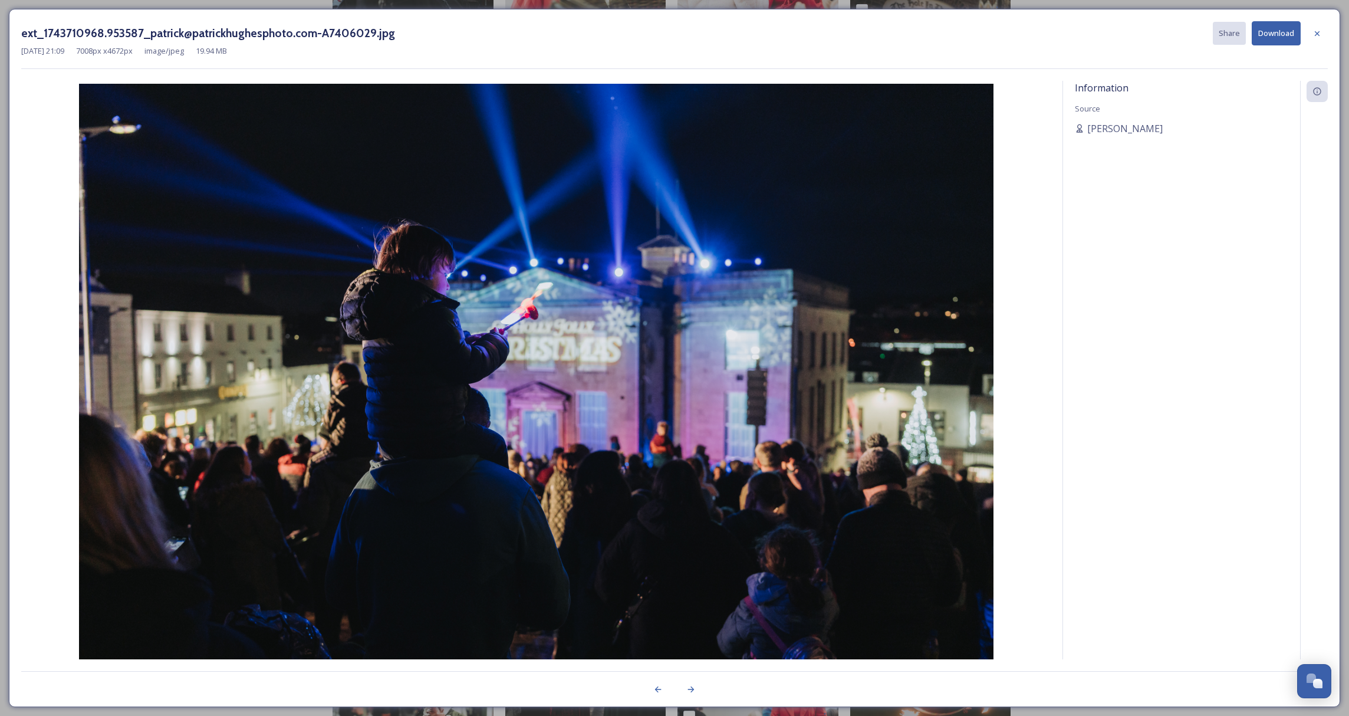
click at [1277, 37] on button "Download" at bounding box center [1276, 33] width 49 height 24
click at [1317, 32] on icon at bounding box center [1316, 33] width 9 height 9
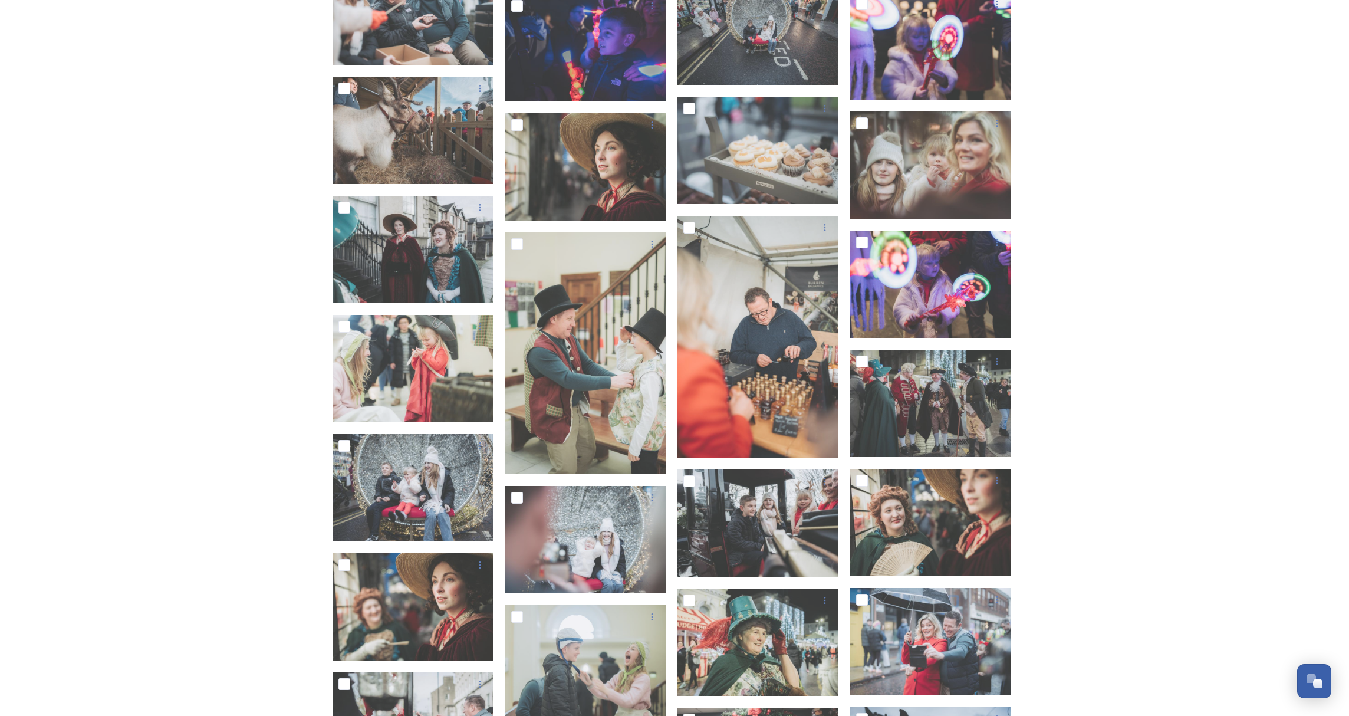
scroll to position [21206, 0]
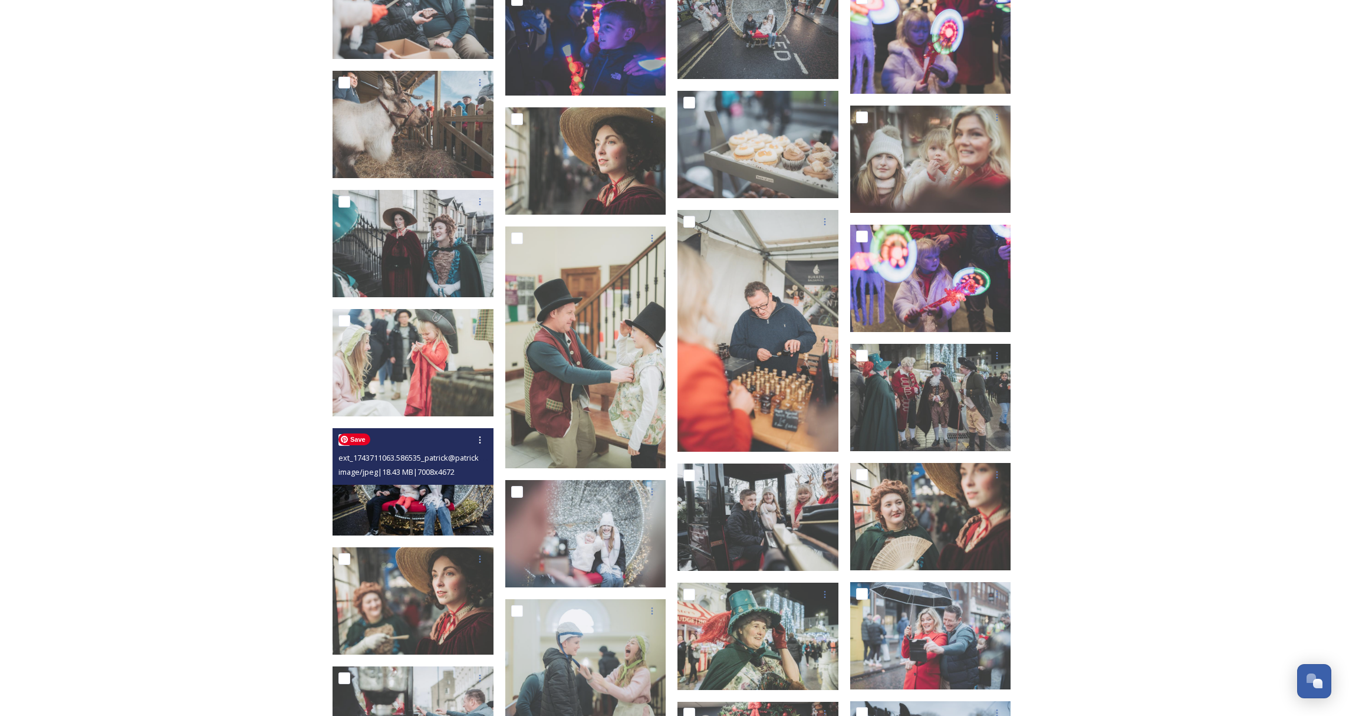
click at [408, 506] on img at bounding box center [413, 481] width 161 height 107
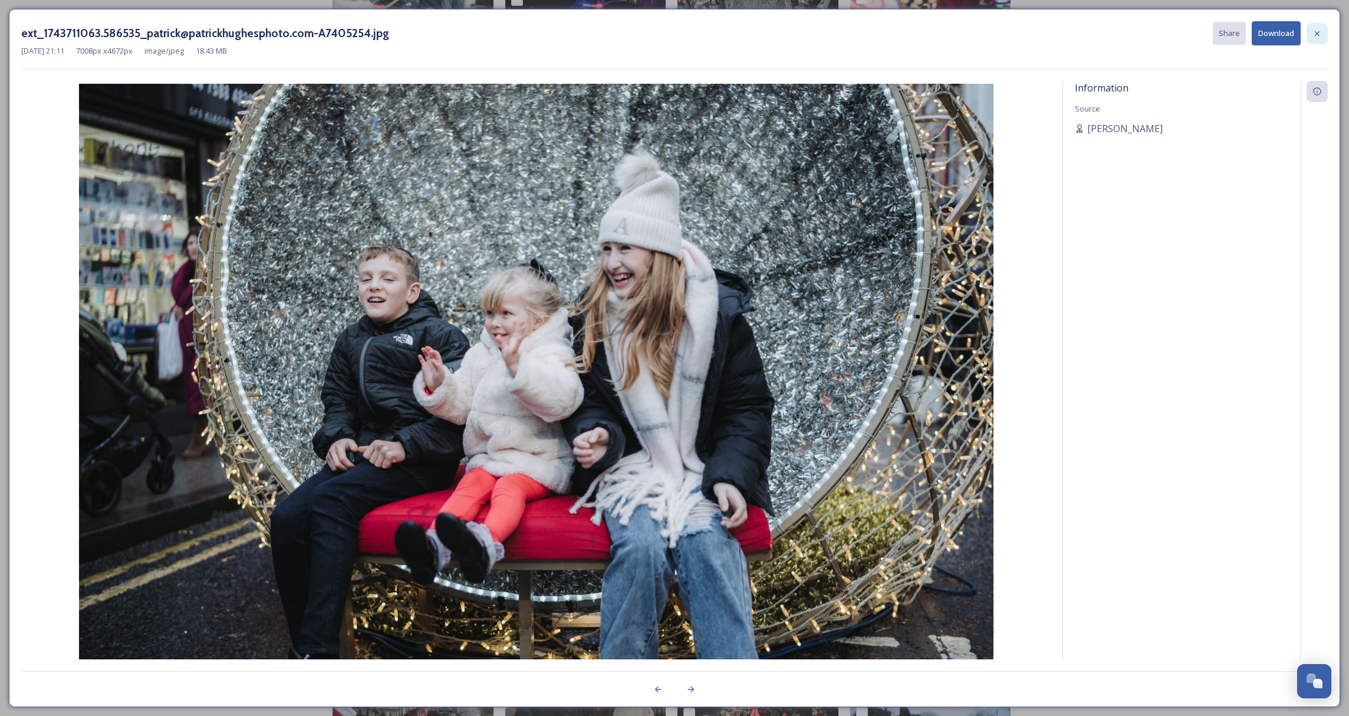
click at [1315, 34] on icon at bounding box center [1316, 33] width 9 height 9
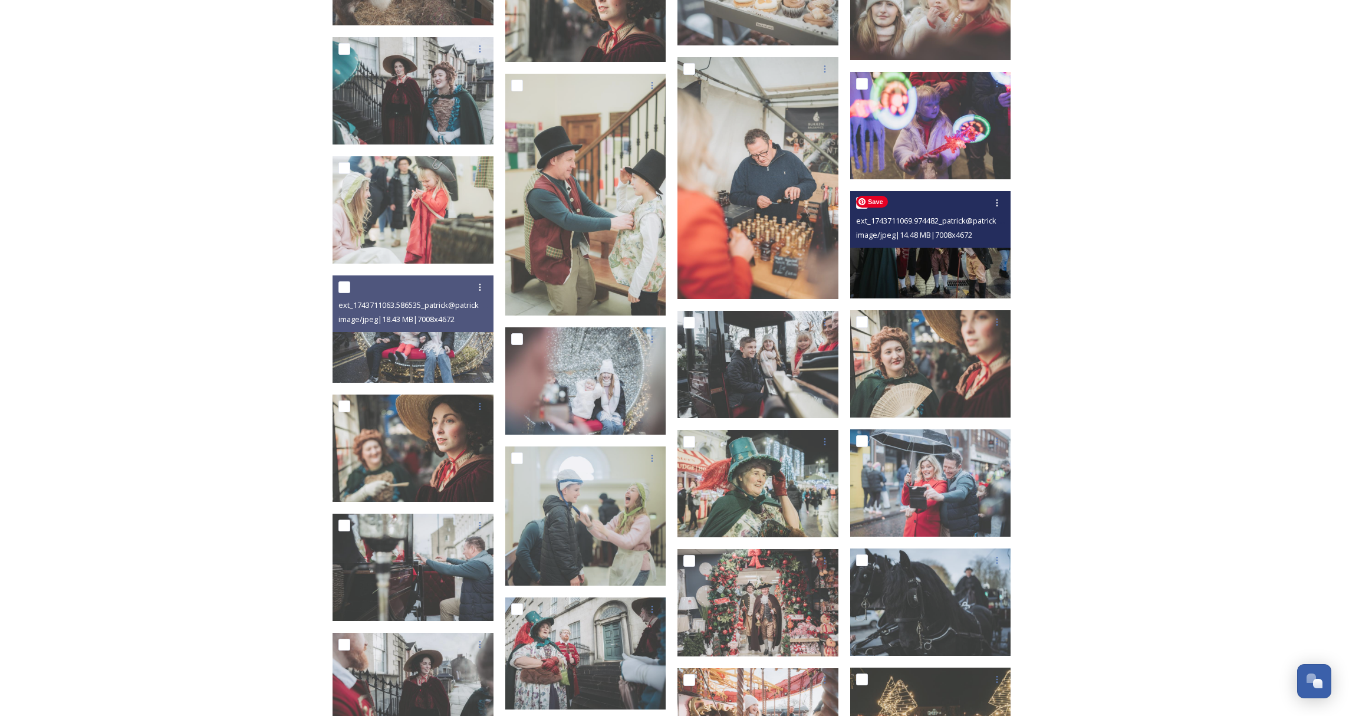
scroll to position [21380, 0]
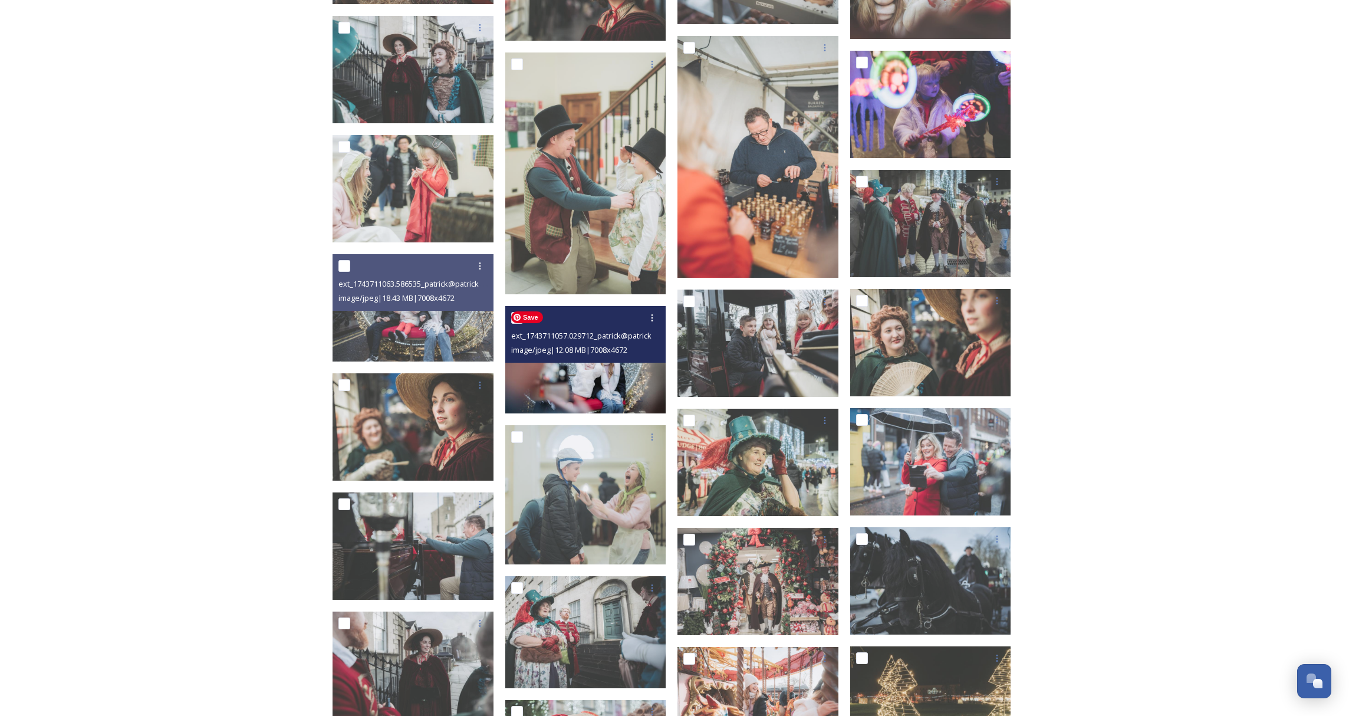
click at [582, 389] on img at bounding box center [585, 359] width 161 height 107
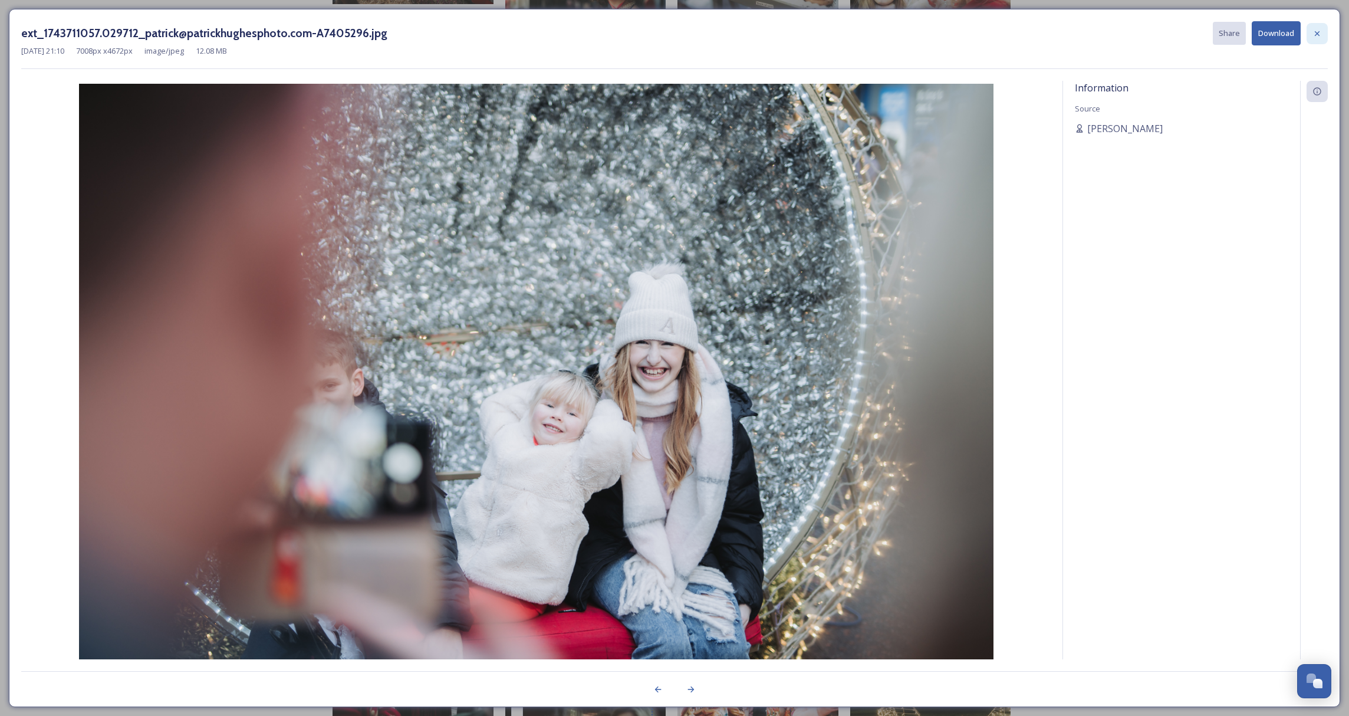
click at [1319, 32] on icon at bounding box center [1316, 33] width 9 height 9
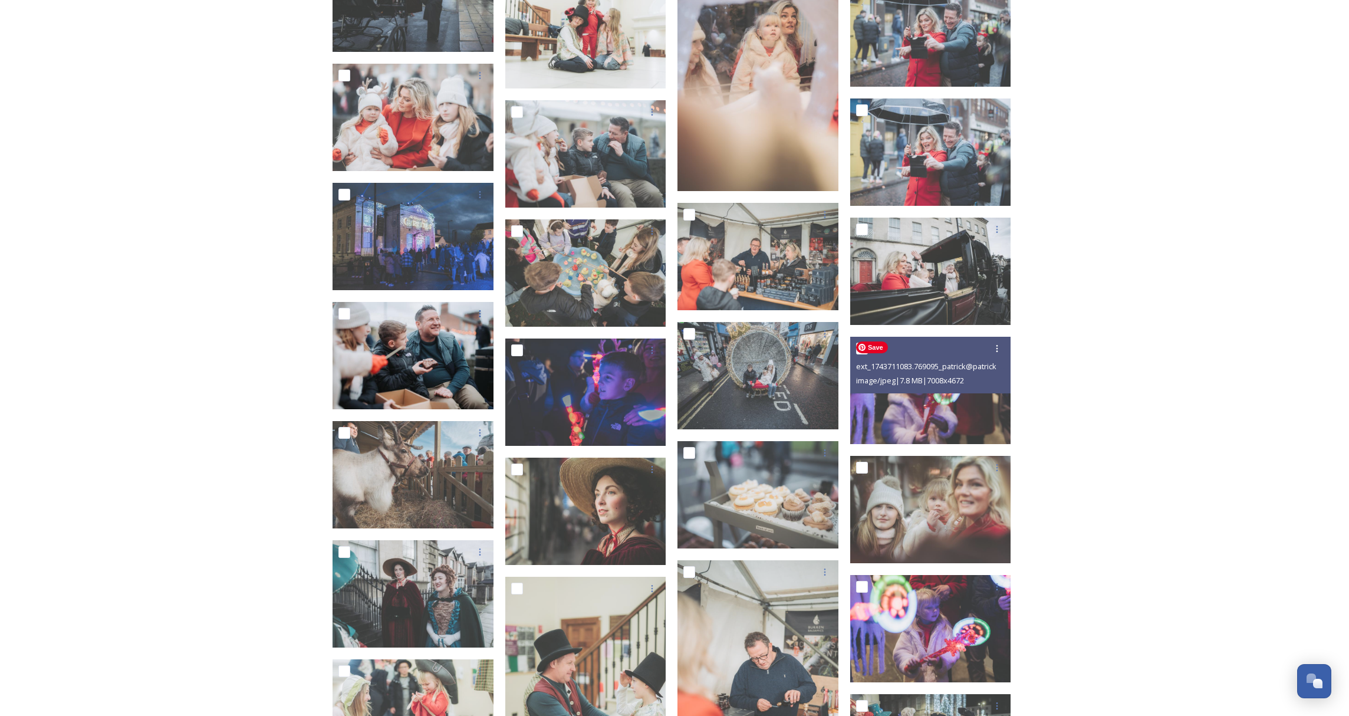
scroll to position [20860, 0]
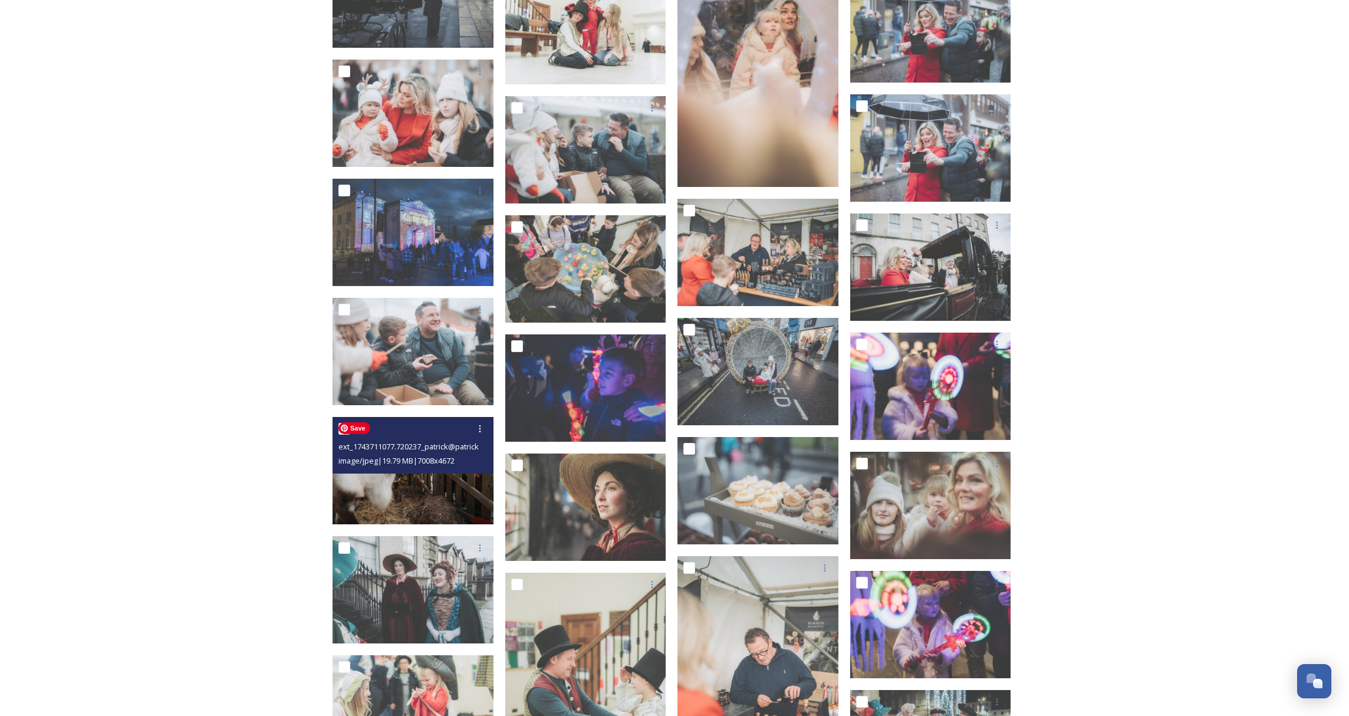
click at [420, 496] on img at bounding box center [413, 470] width 161 height 107
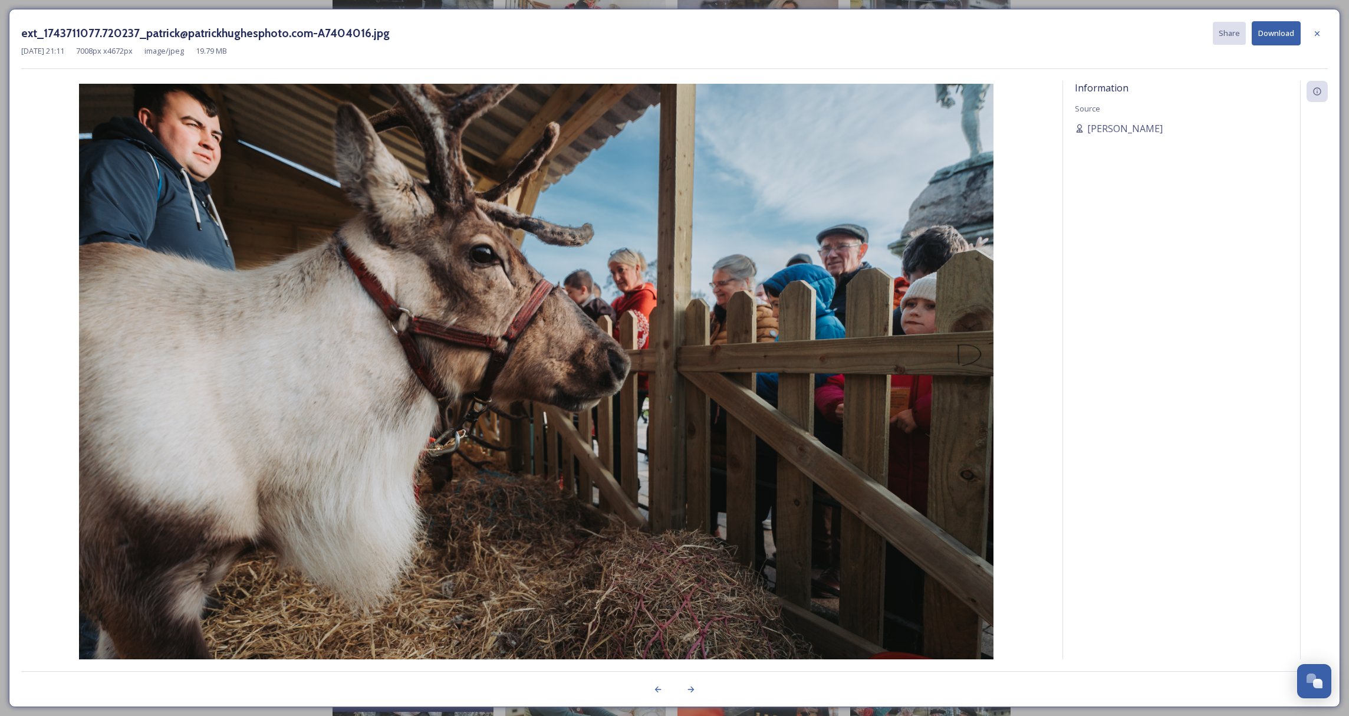
click at [1273, 32] on button "Download" at bounding box center [1276, 33] width 49 height 24
click at [1312, 32] on icon at bounding box center [1316, 33] width 9 height 9
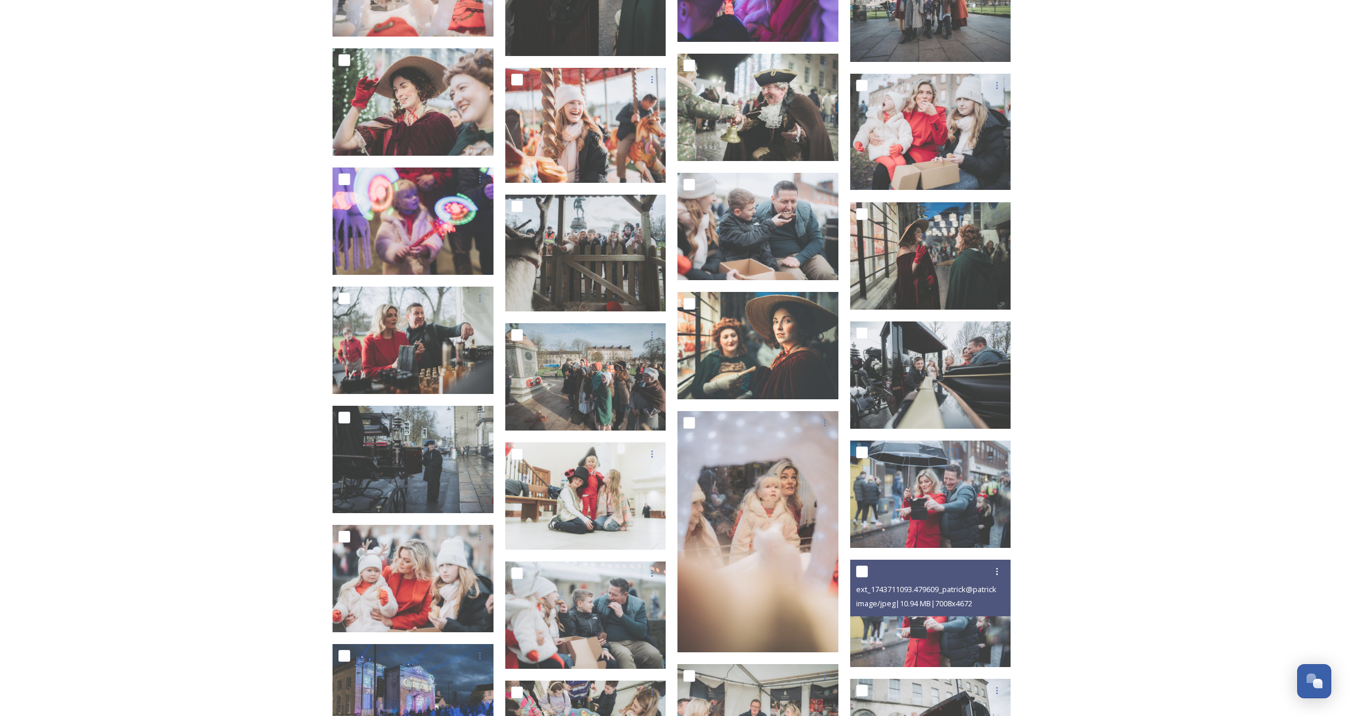
scroll to position [20396, 0]
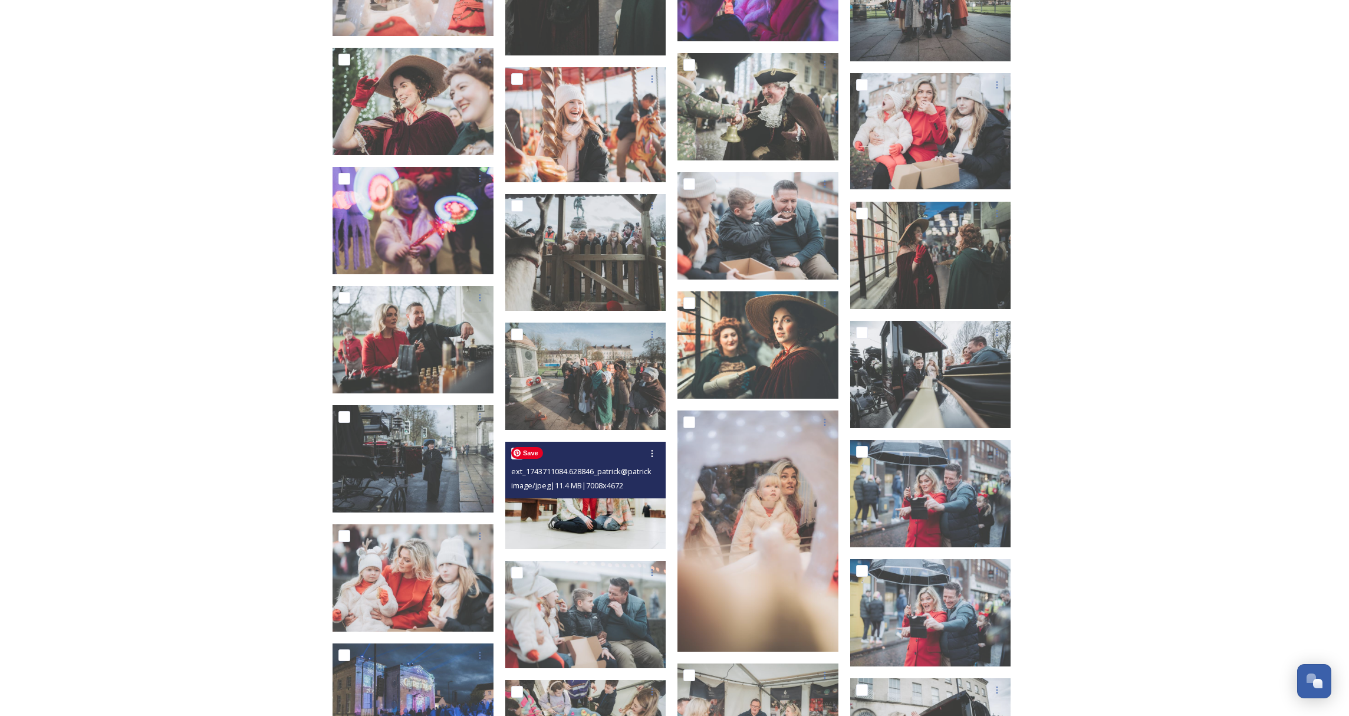
click at [601, 512] on img at bounding box center [585, 495] width 161 height 107
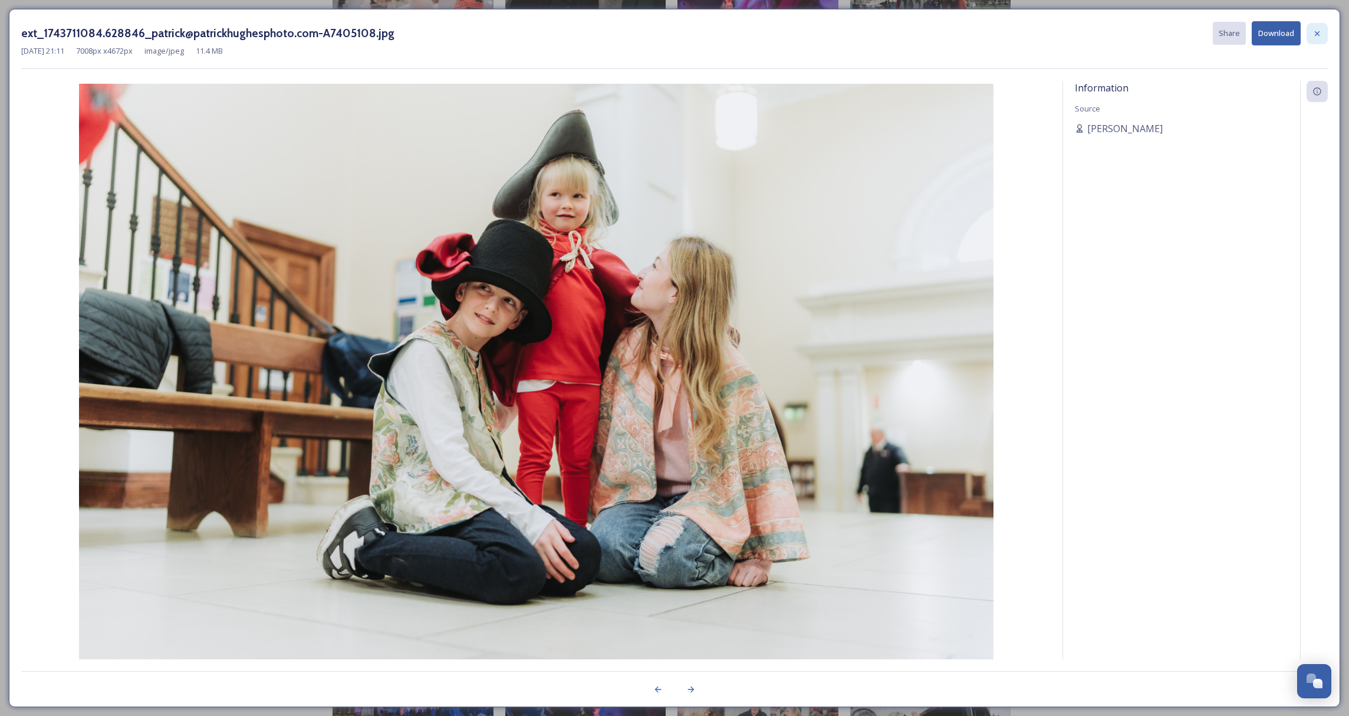
click at [1319, 30] on icon at bounding box center [1316, 33] width 9 height 9
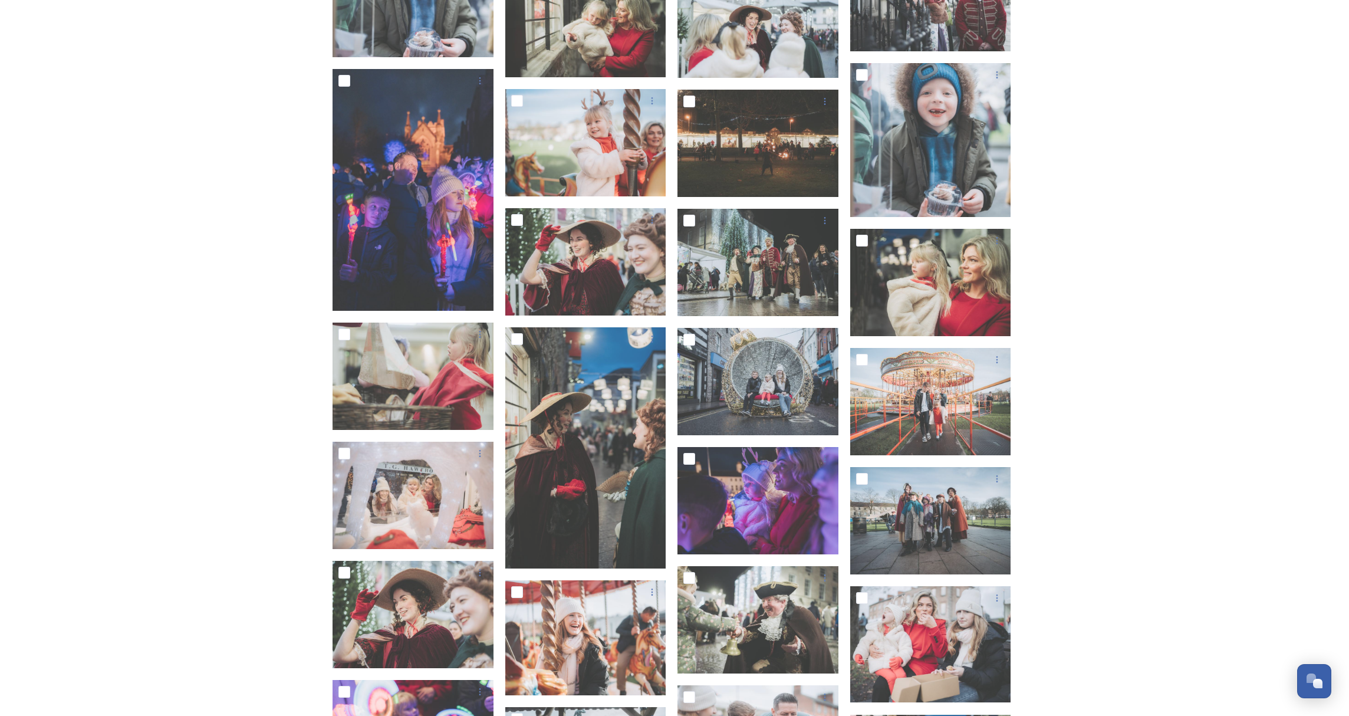
scroll to position [19882, 0]
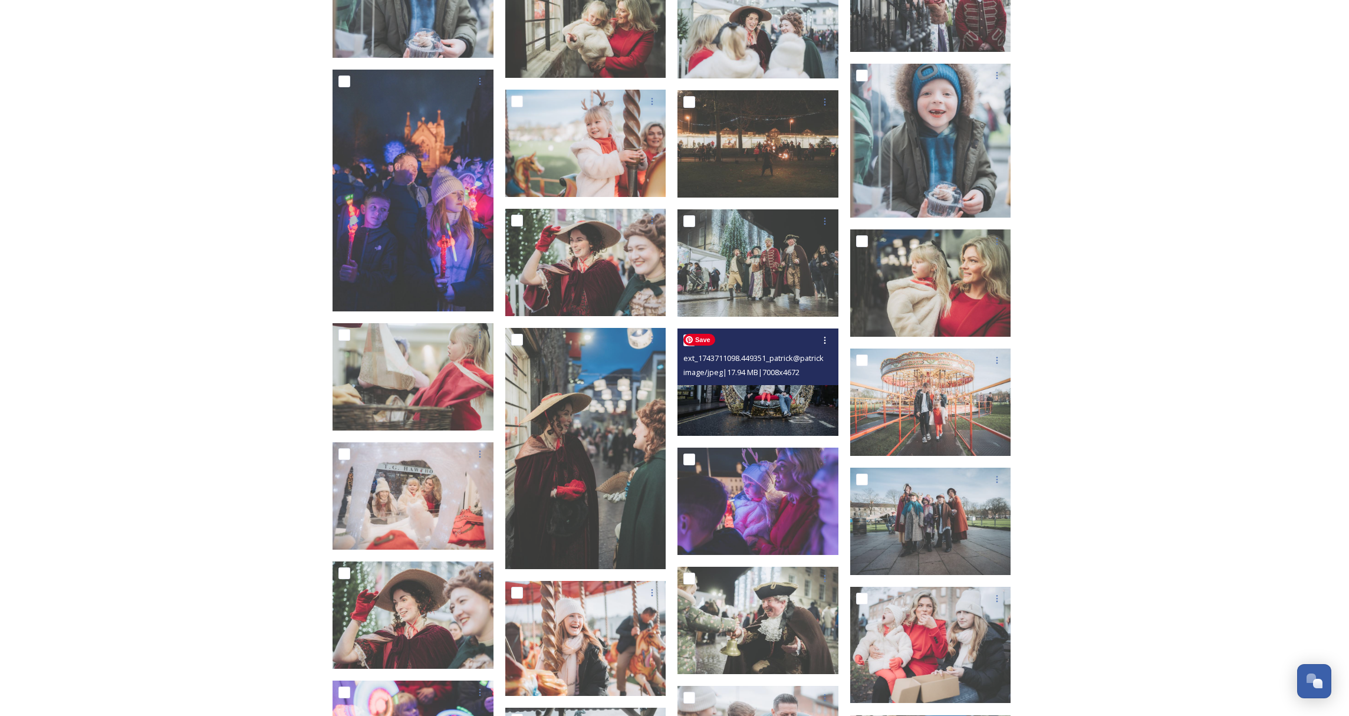
click at [775, 397] on img at bounding box center [757, 381] width 161 height 107
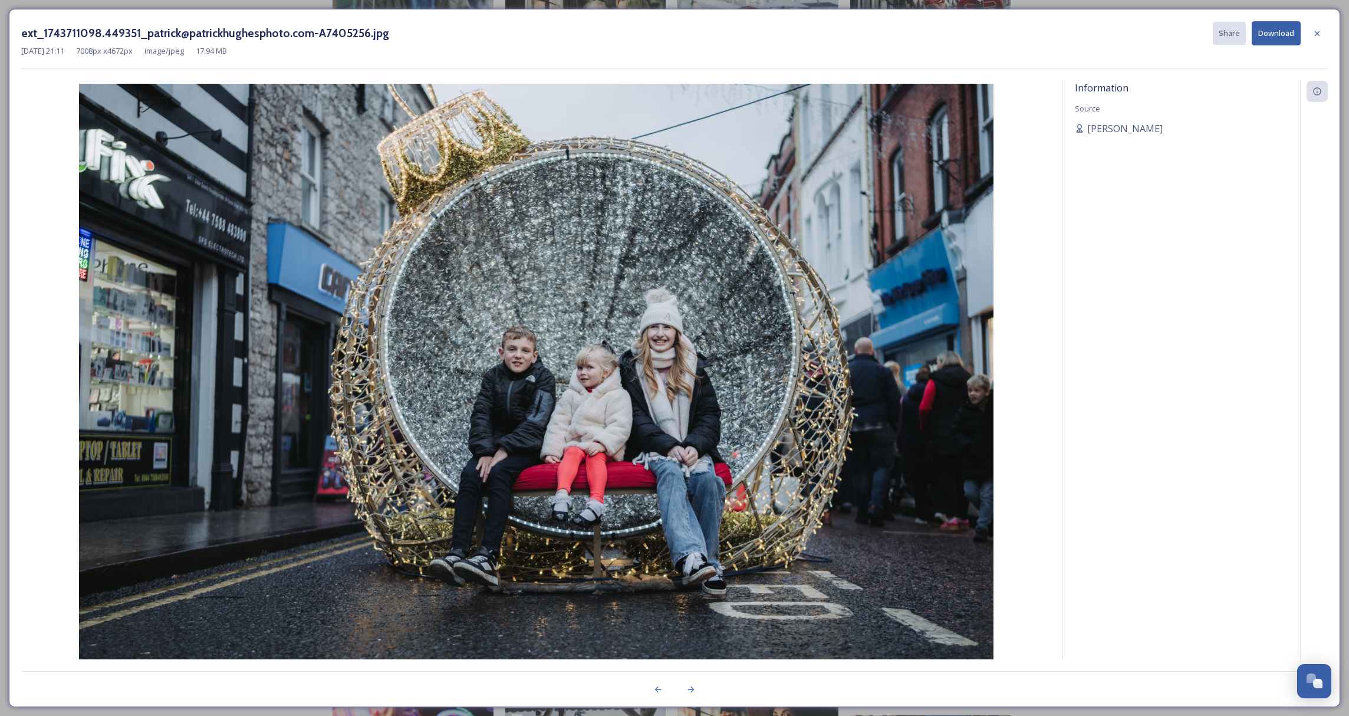
click at [1317, 30] on icon at bounding box center [1316, 33] width 9 height 9
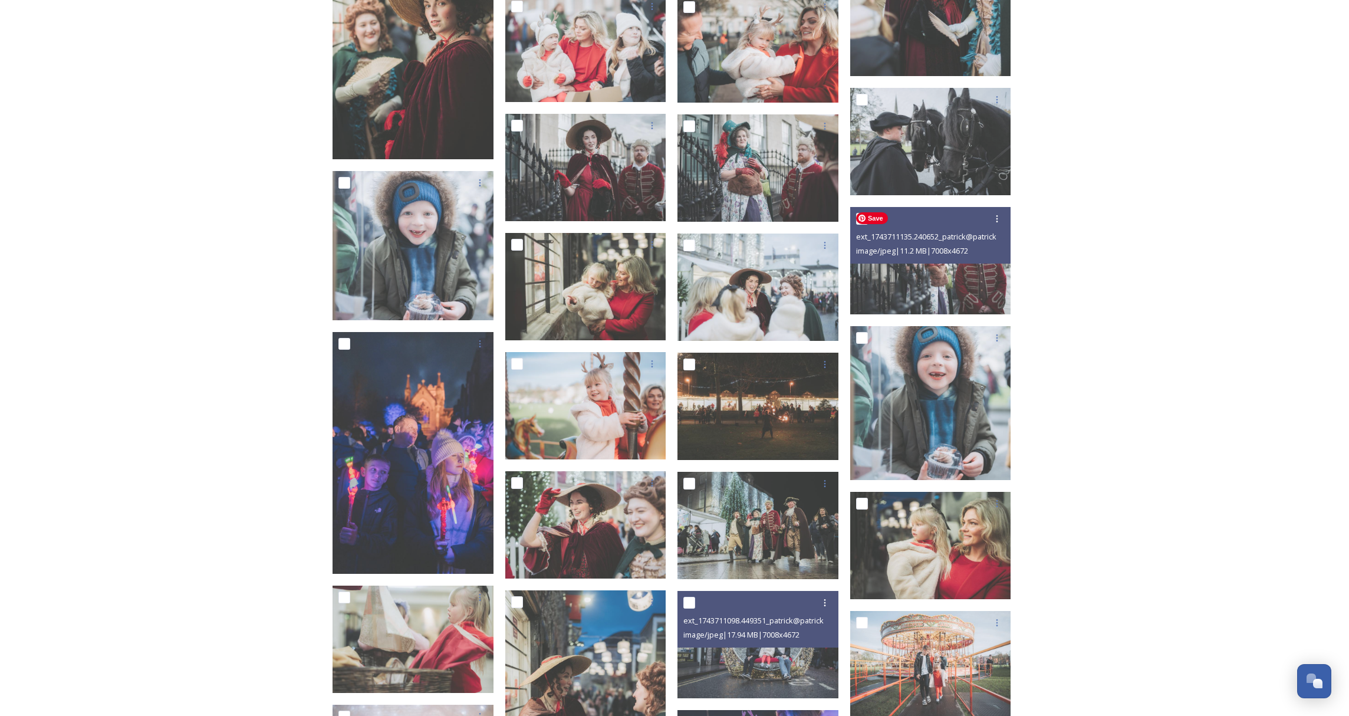
scroll to position [19619, 0]
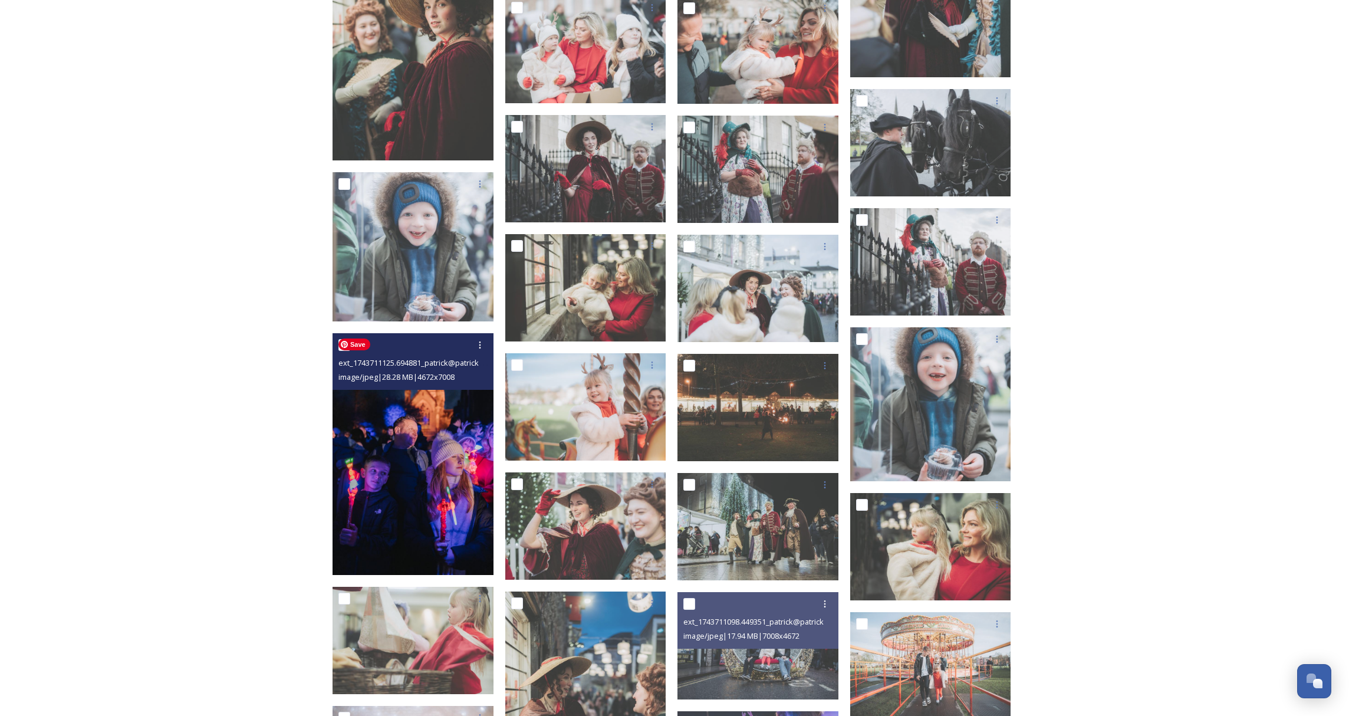
click at [432, 458] on img at bounding box center [413, 454] width 161 height 242
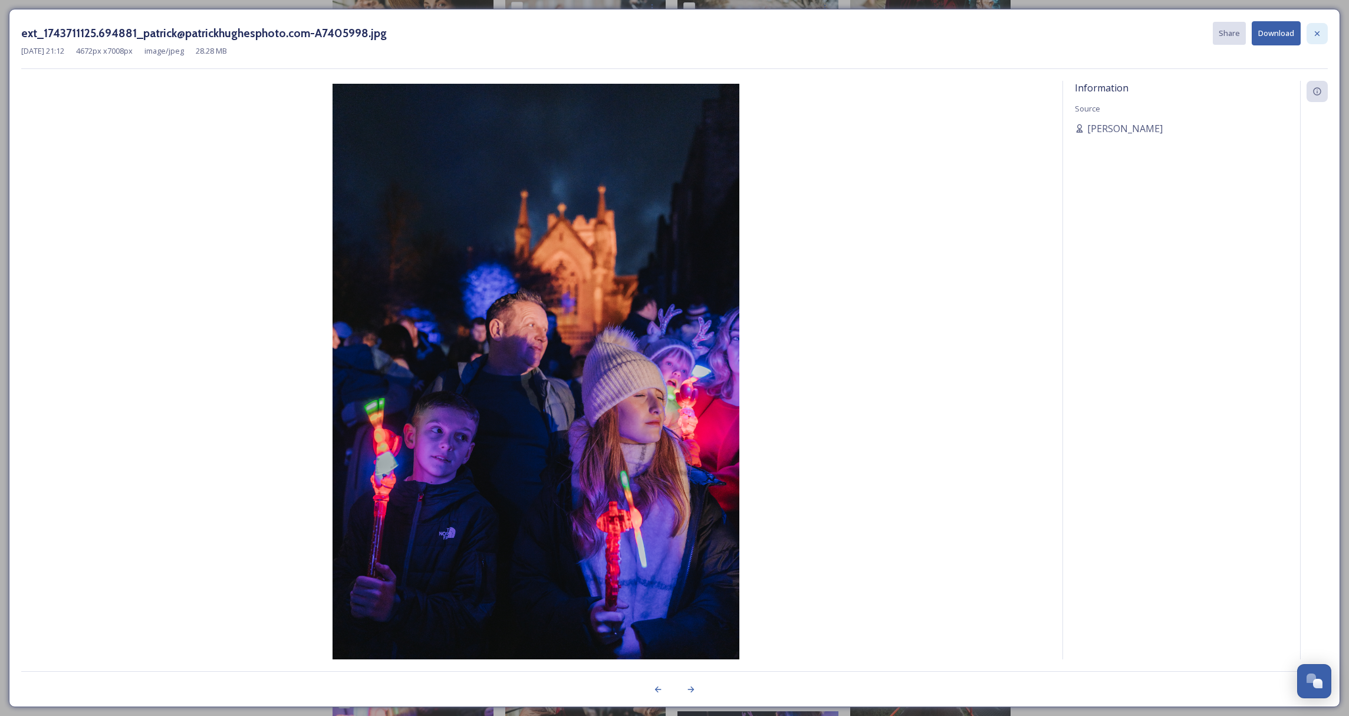
click at [1321, 34] on icon at bounding box center [1316, 33] width 9 height 9
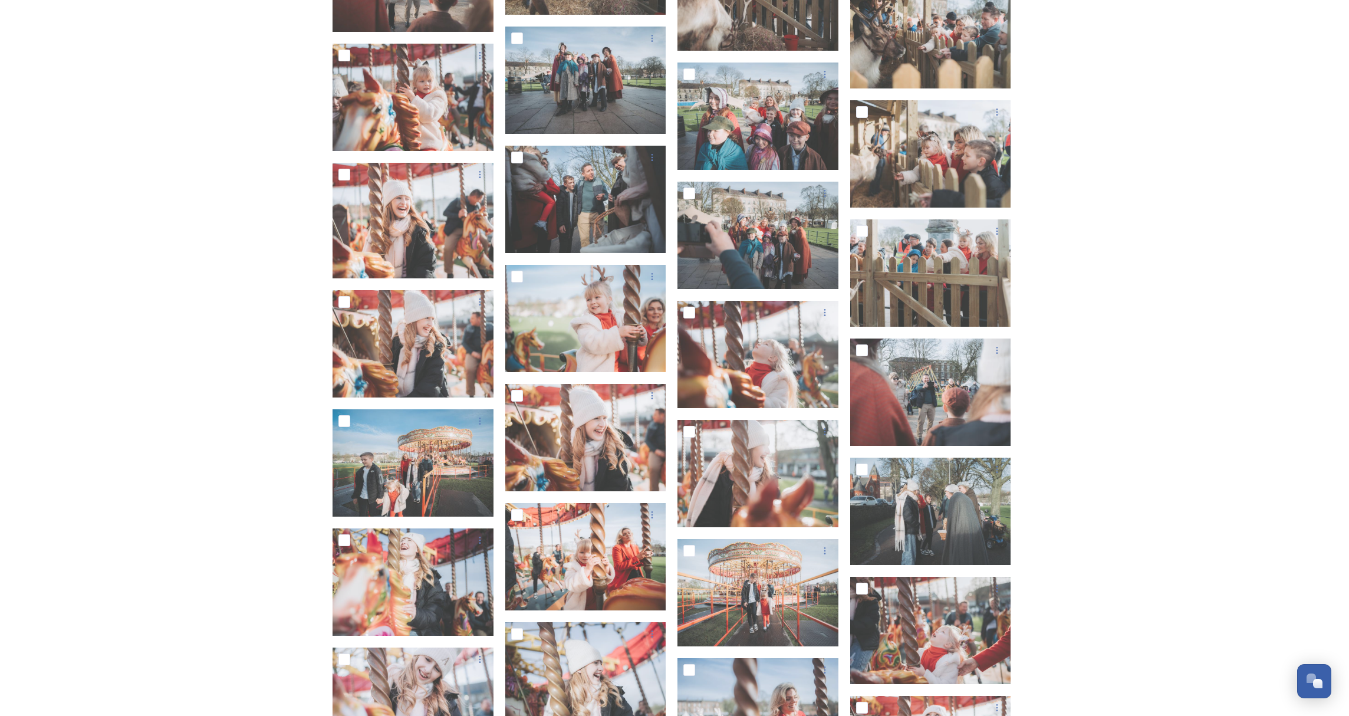
scroll to position [12691, 0]
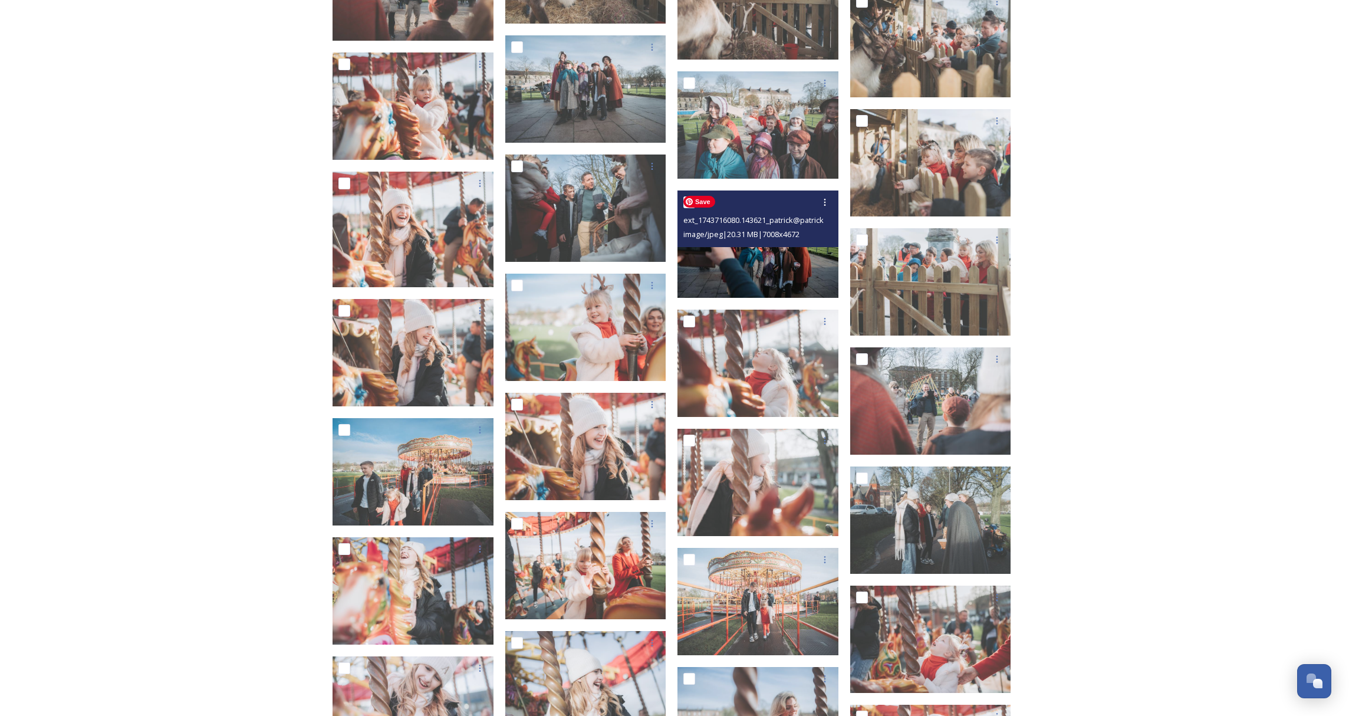
click at [791, 287] on img at bounding box center [757, 243] width 161 height 107
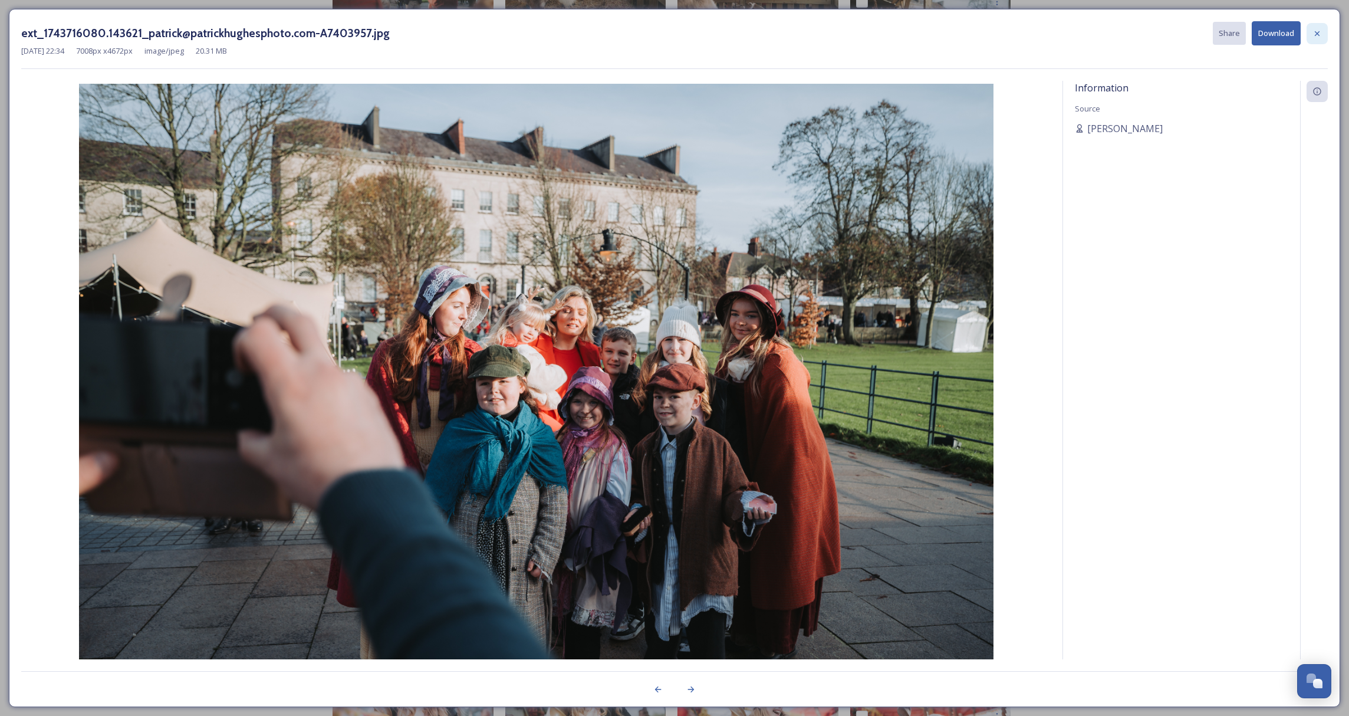
click at [1315, 32] on icon at bounding box center [1316, 33] width 9 height 9
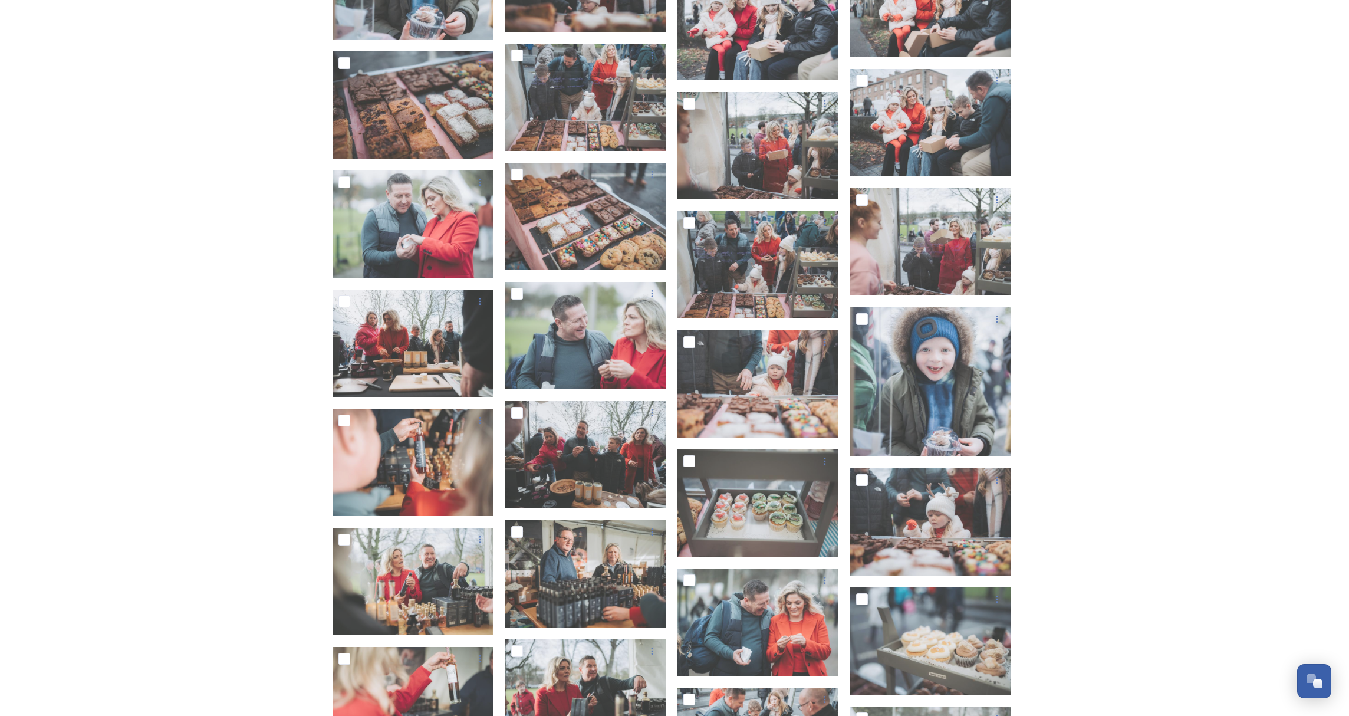
scroll to position [10756, 0]
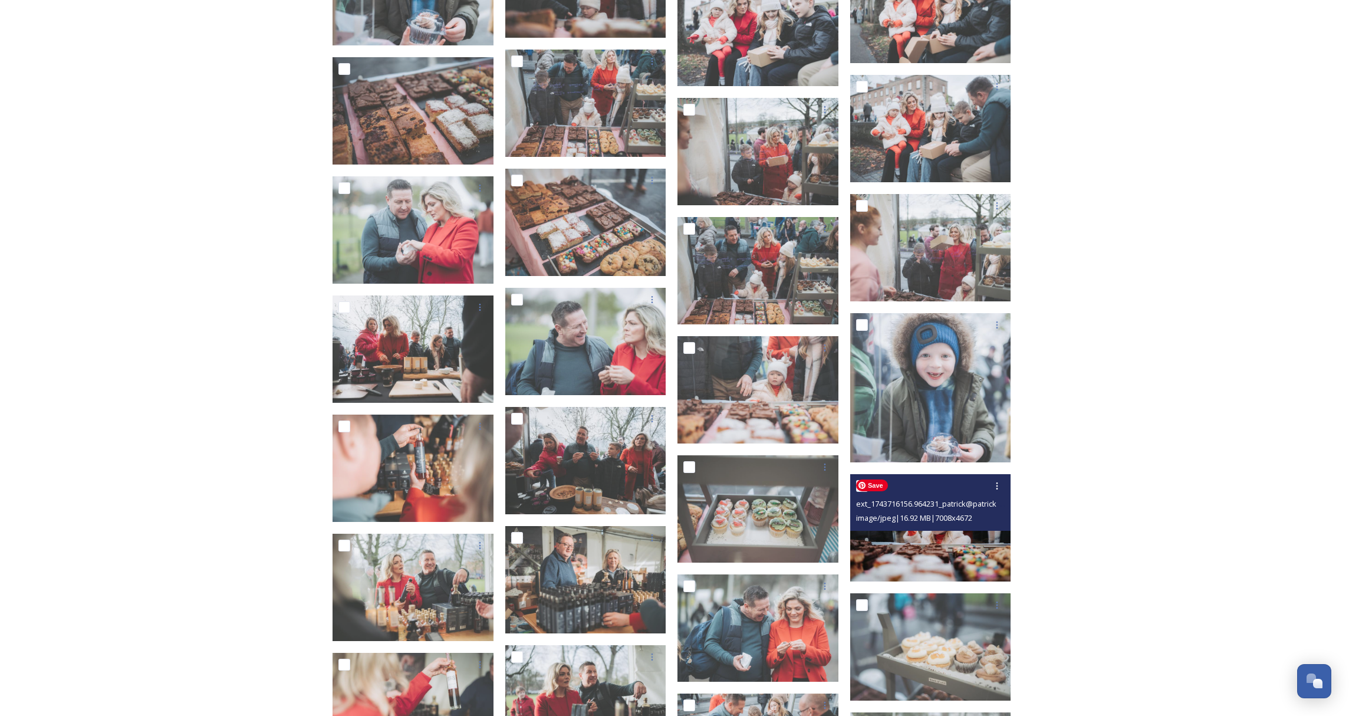
click at [949, 549] on img at bounding box center [930, 527] width 161 height 107
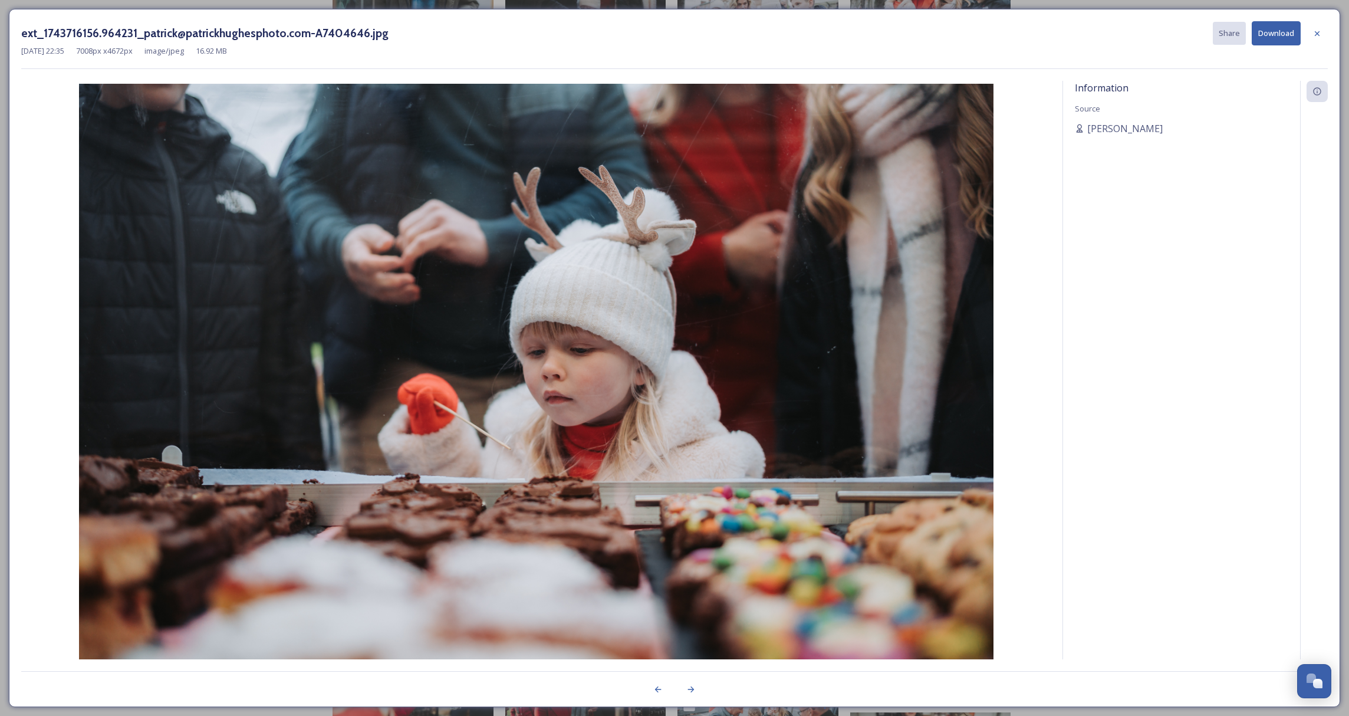
click at [1286, 37] on button "Download" at bounding box center [1276, 33] width 49 height 24
click at [1319, 32] on icon at bounding box center [1316, 33] width 9 height 9
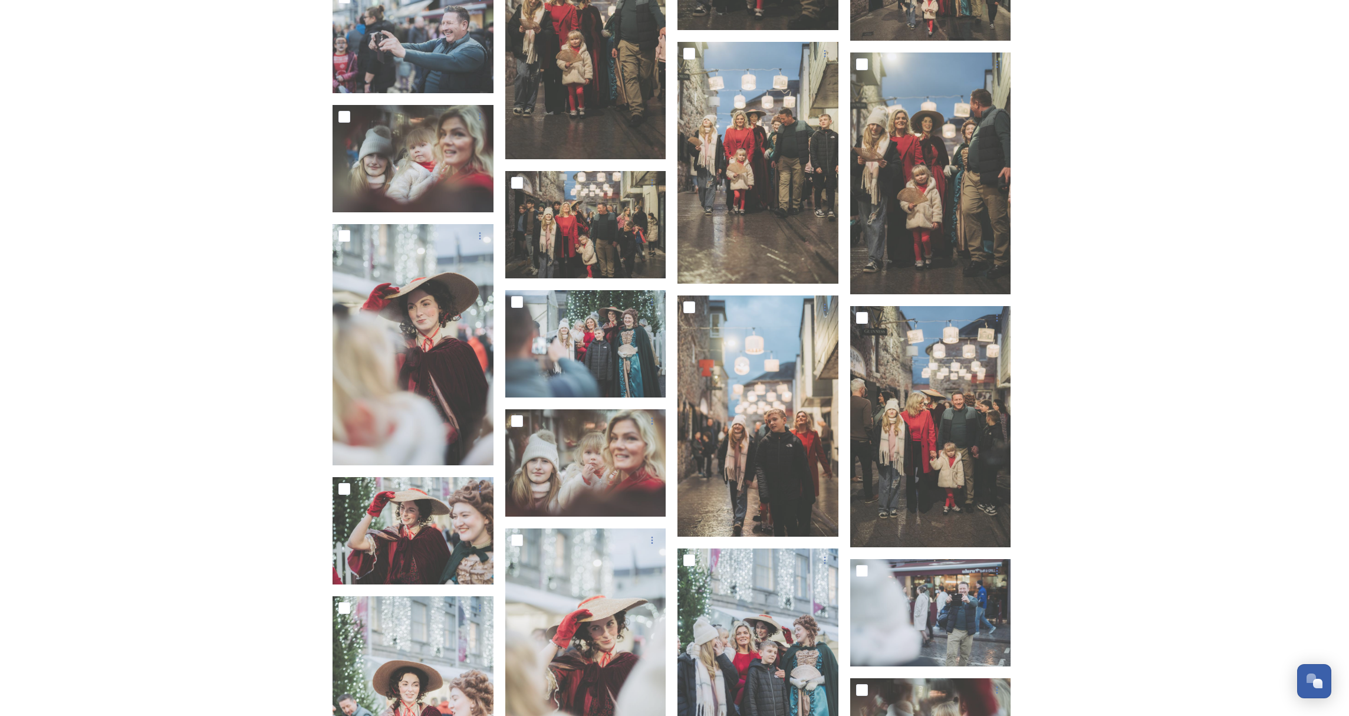
scroll to position [5791, 0]
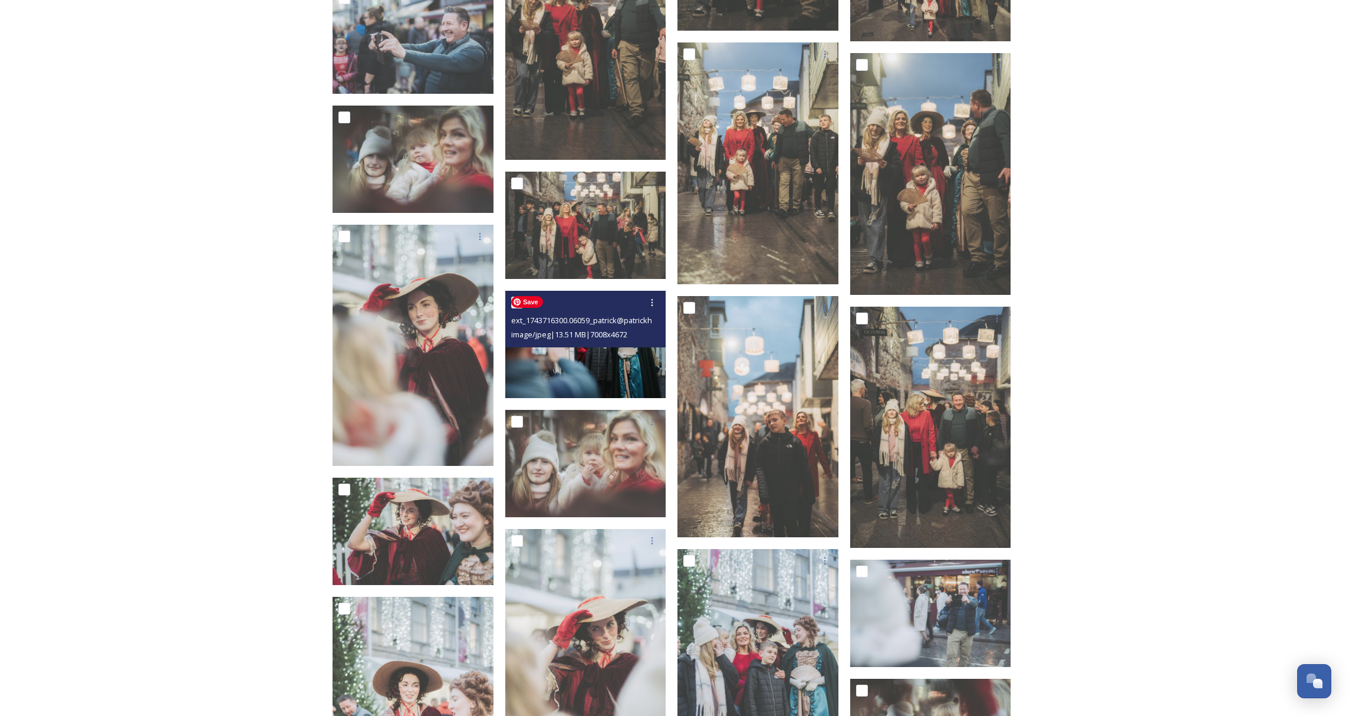
click at [632, 379] on img at bounding box center [585, 344] width 161 height 107
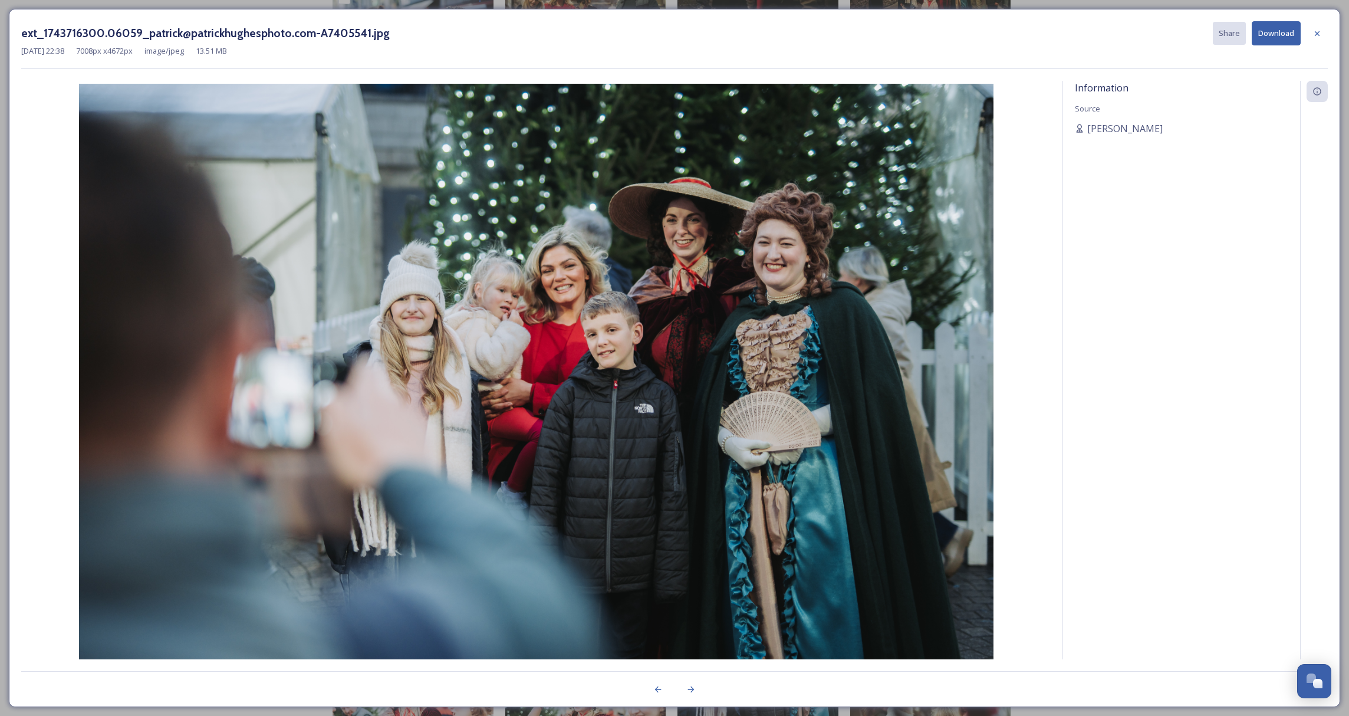
drag, startPoint x: 1319, startPoint y: 34, endPoint x: 1000, endPoint y: 253, distance: 387.6
click at [1319, 34] on icon at bounding box center [1316, 33] width 9 height 9
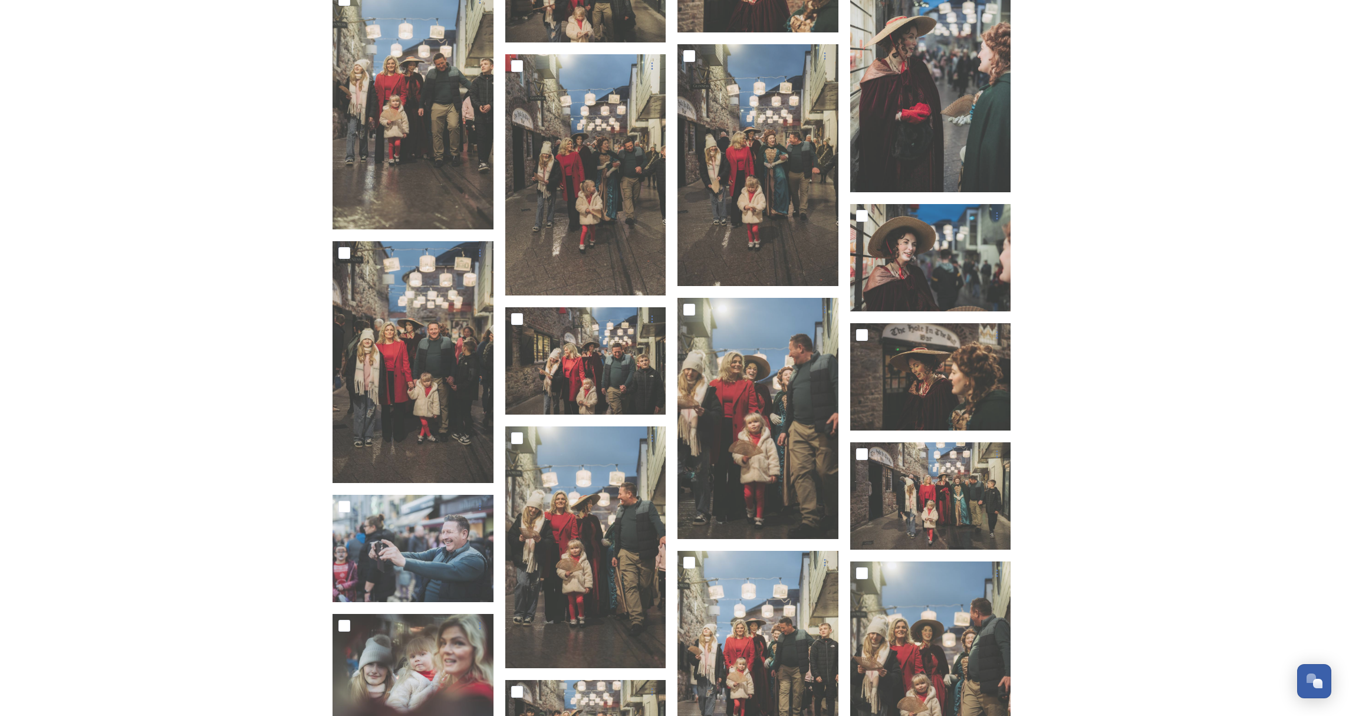
scroll to position [5286, 0]
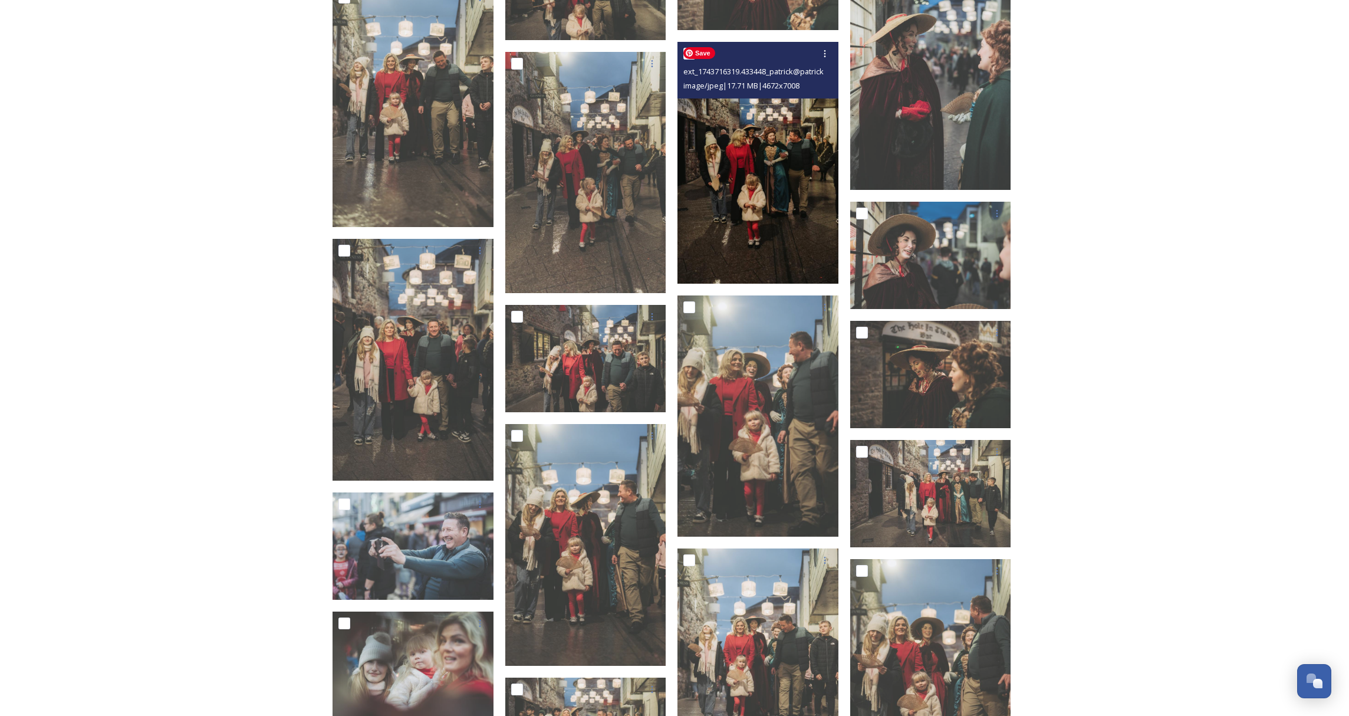
click at [765, 220] on img at bounding box center [757, 163] width 161 height 242
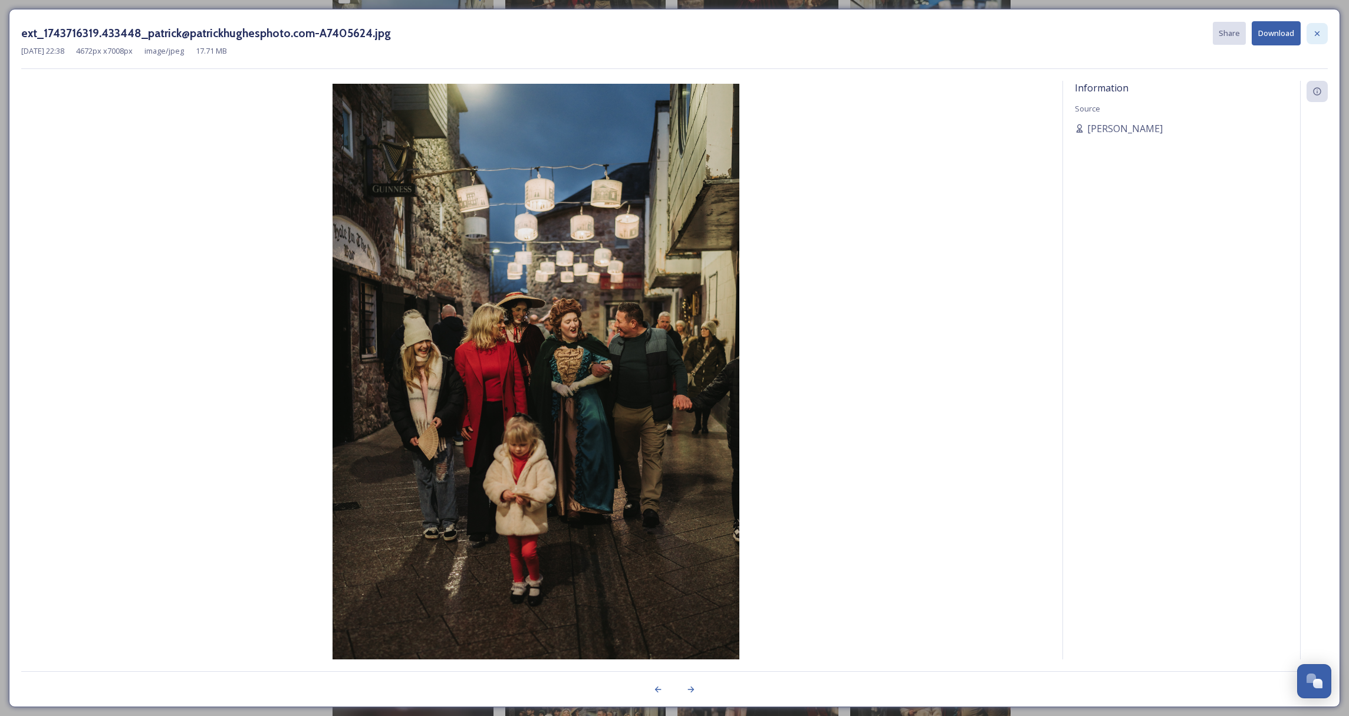
click at [1318, 32] on icon at bounding box center [1316, 33] width 9 height 9
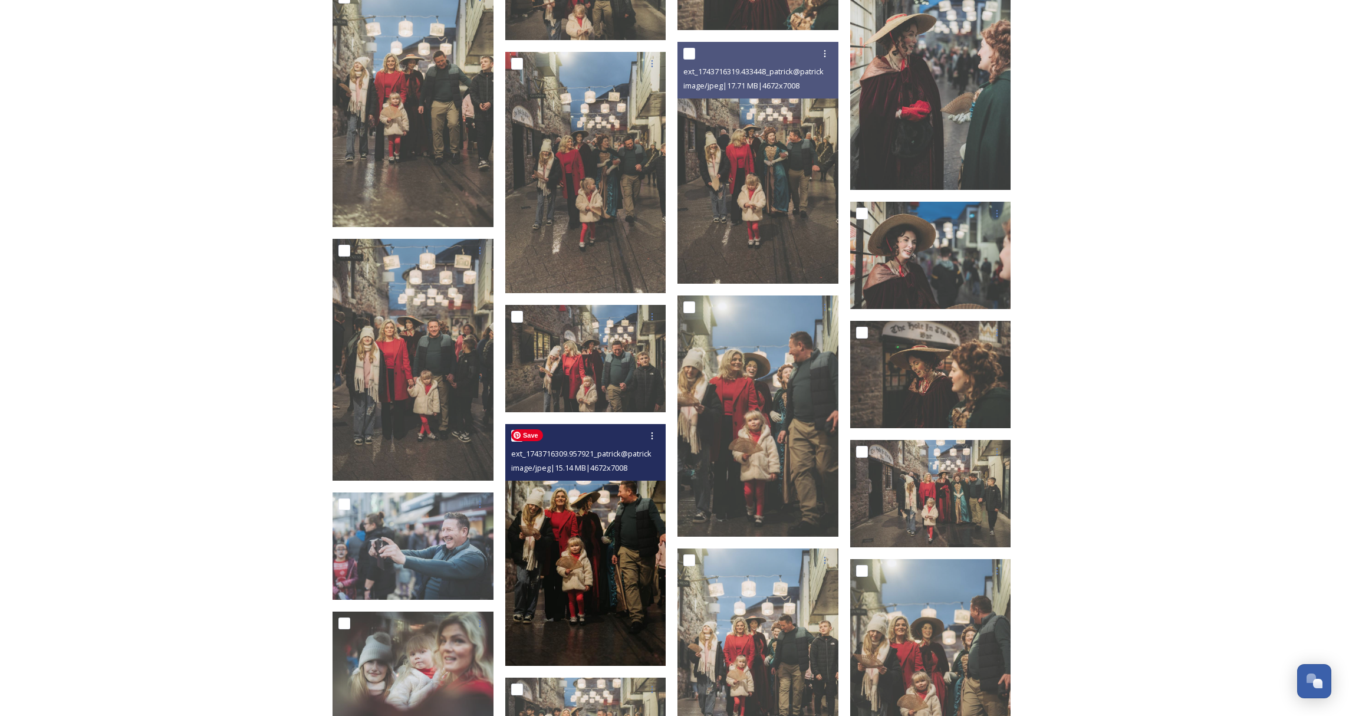
click at [577, 543] on img at bounding box center [585, 545] width 161 height 242
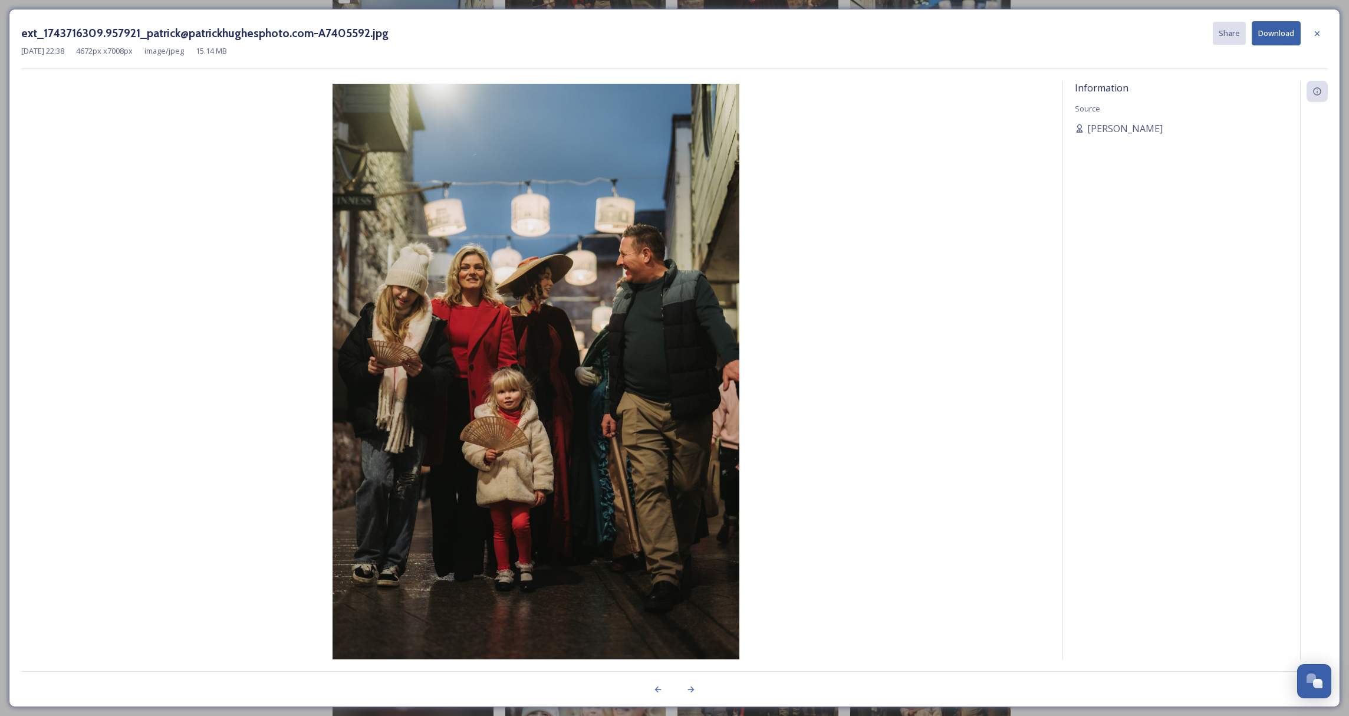
click at [1321, 37] on icon at bounding box center [1316, 33] width 9 height 9
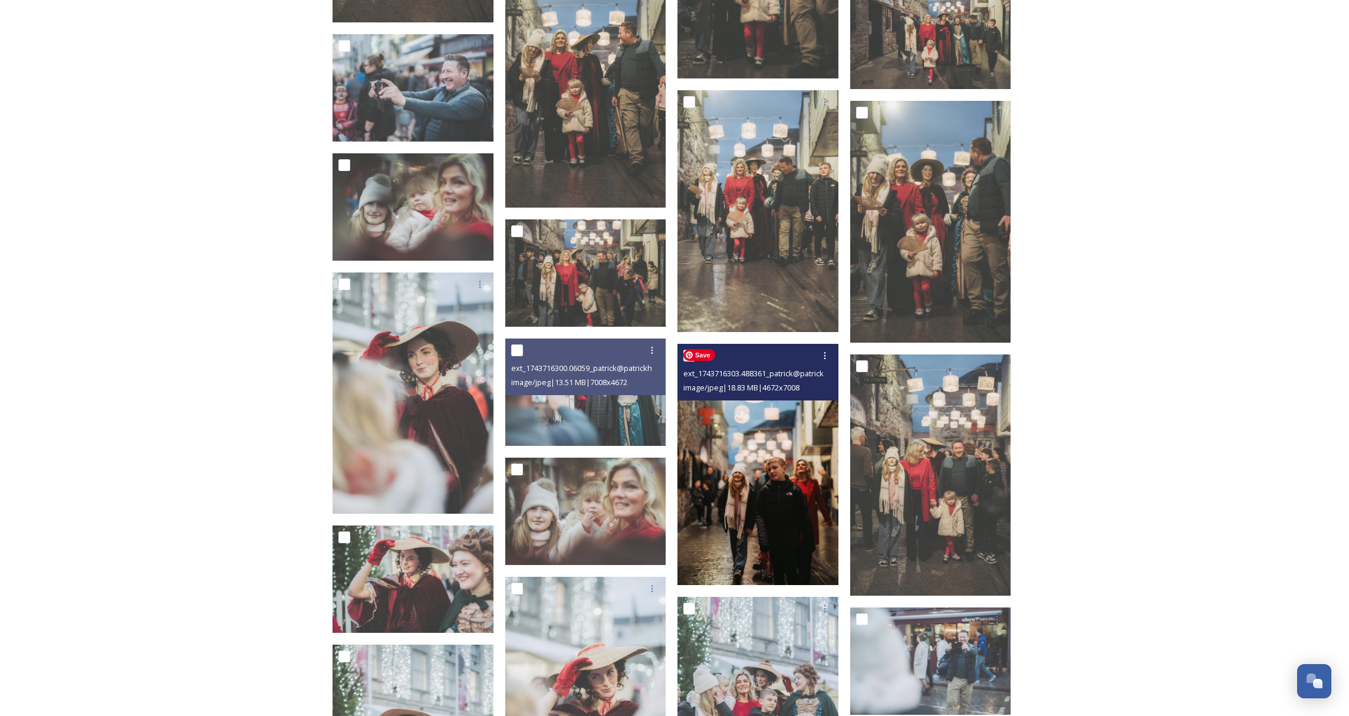
scroll to position [5760, 0]
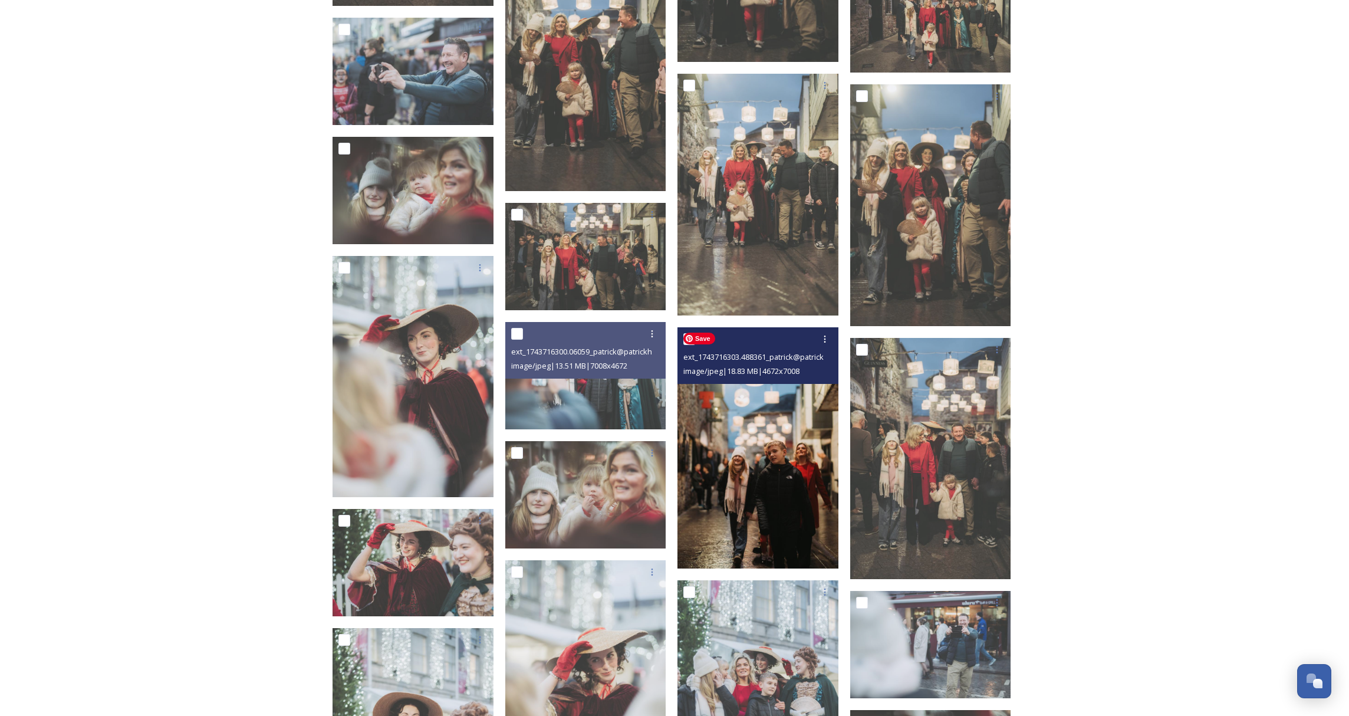
click at [792, 470] on img at bounding box center [757, 448] width 161 height 242
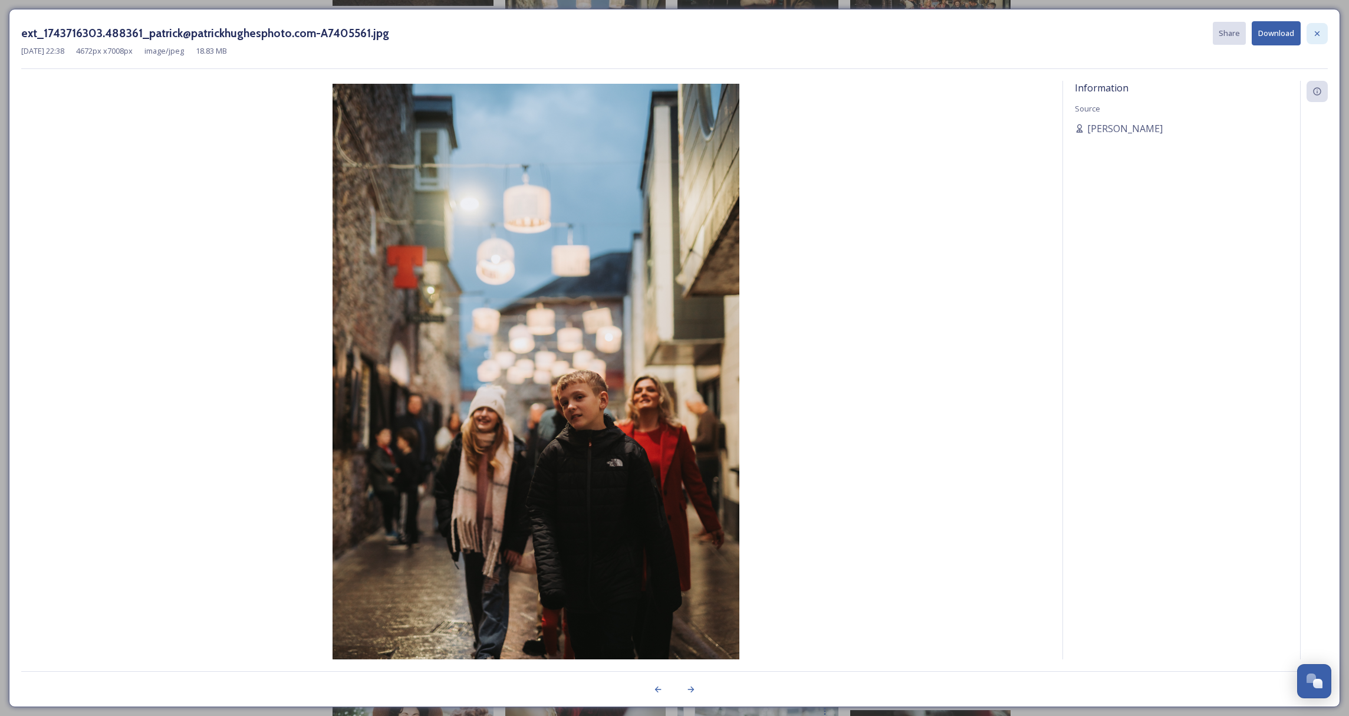
click at [1310, 36] on div at bounding box center [1316, 33] width 21 height 21
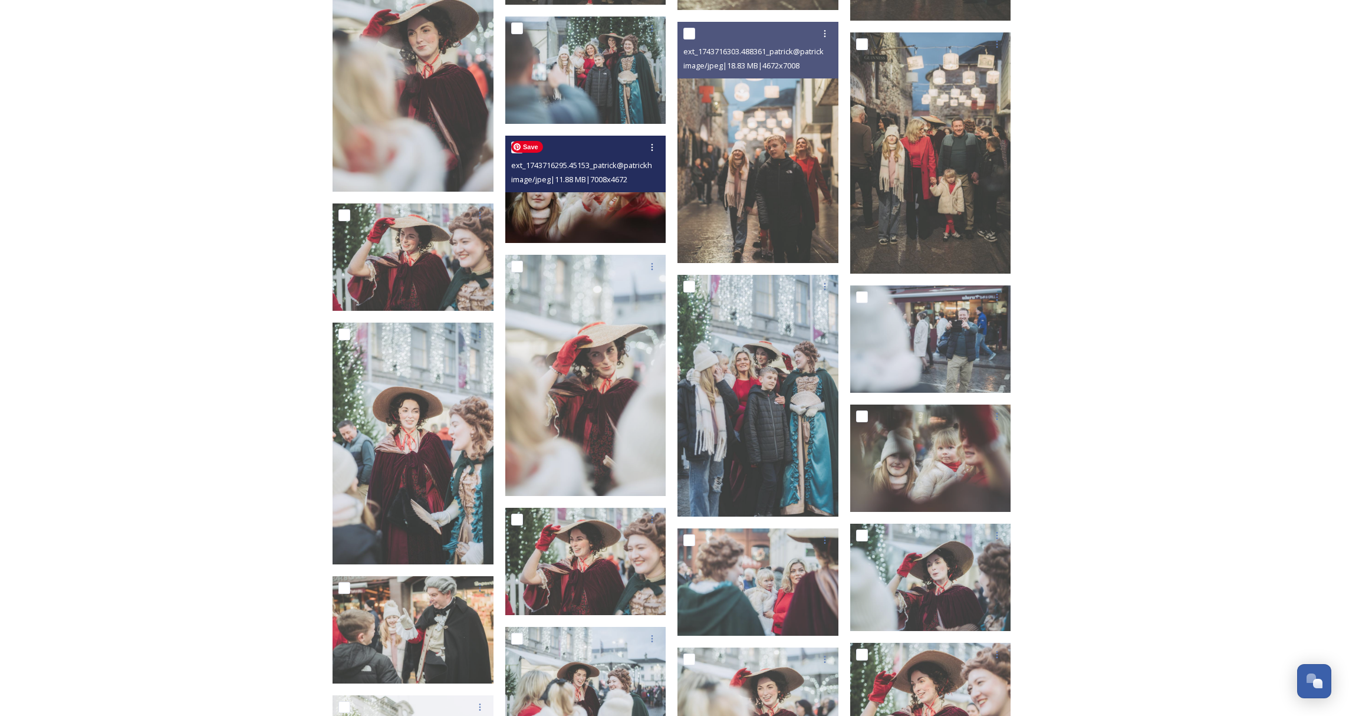
scroll to position [6069, 0]
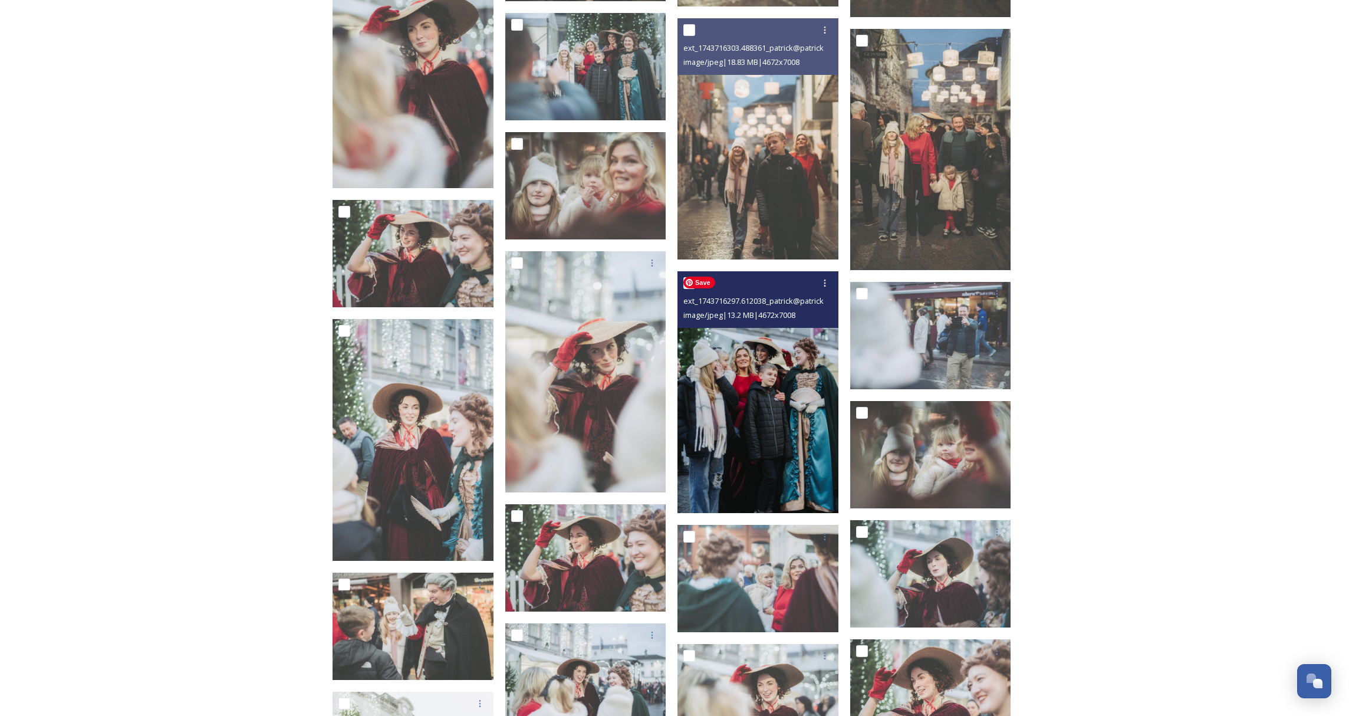
click at [778, 414] on img at bounding box center [757, 392] width 161 height 242
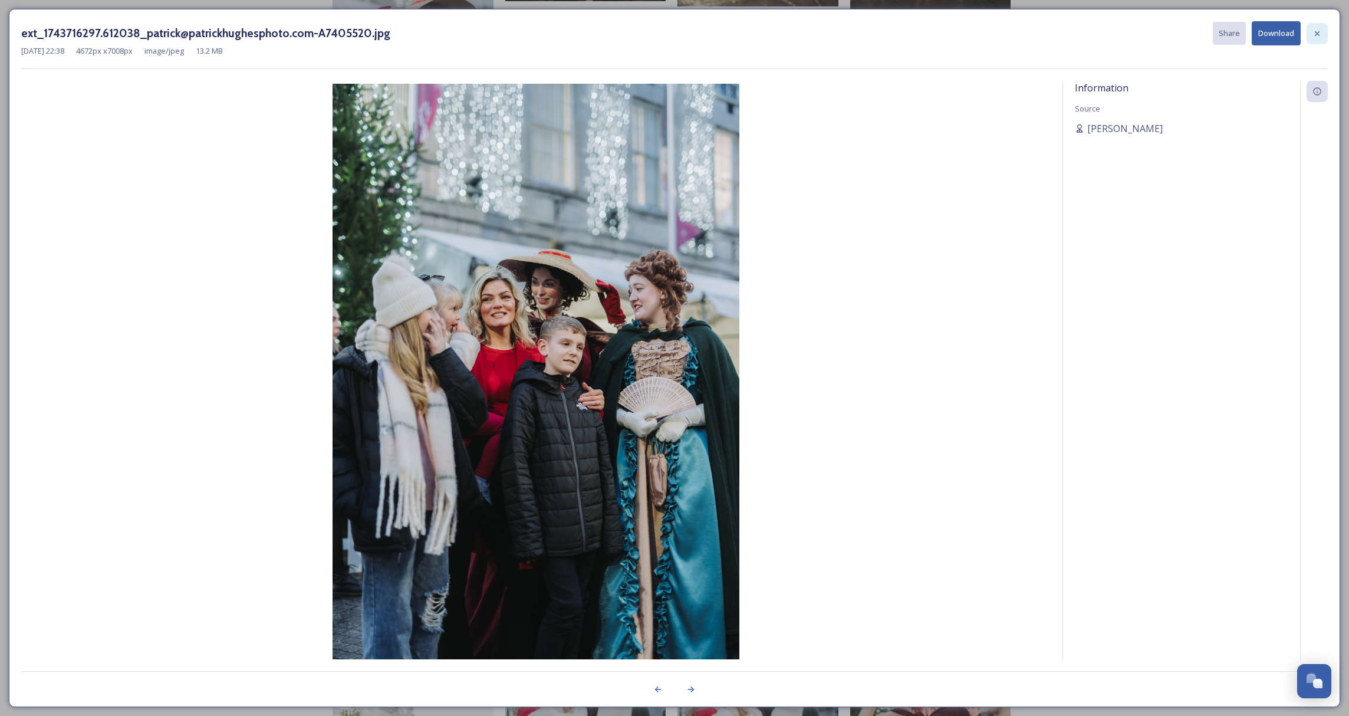
click at [1312, 35] on icon at bounding box center [1316, 33] width 9 height 9
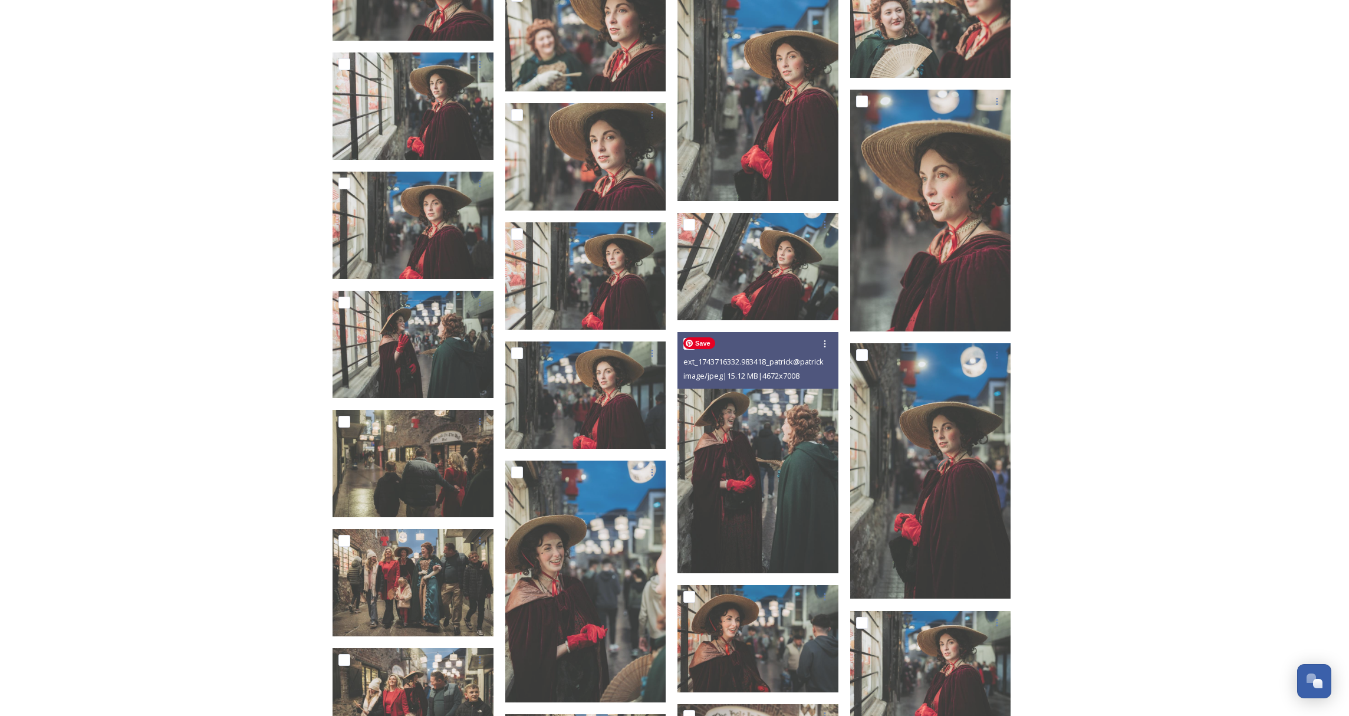
scroll to position [4488, 0]
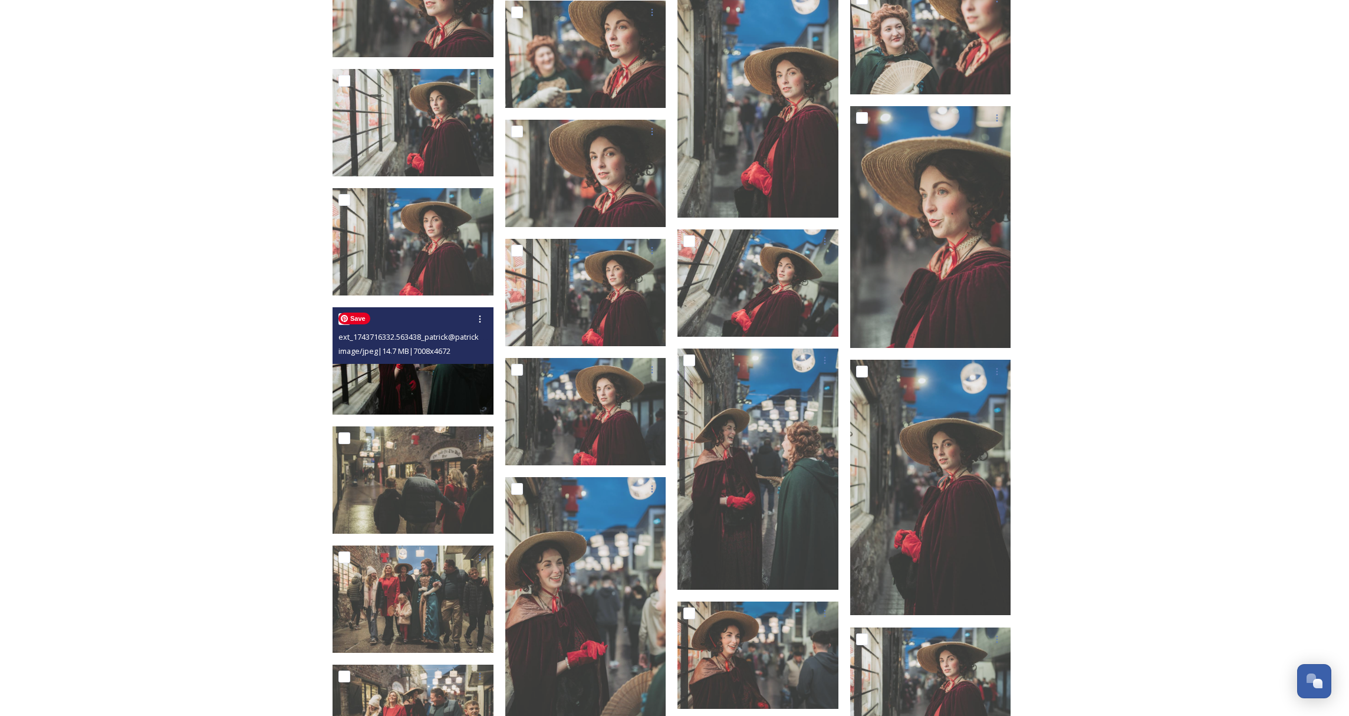
click at [430, 387] on img at bounding box center [413, 360] width 161 height 107
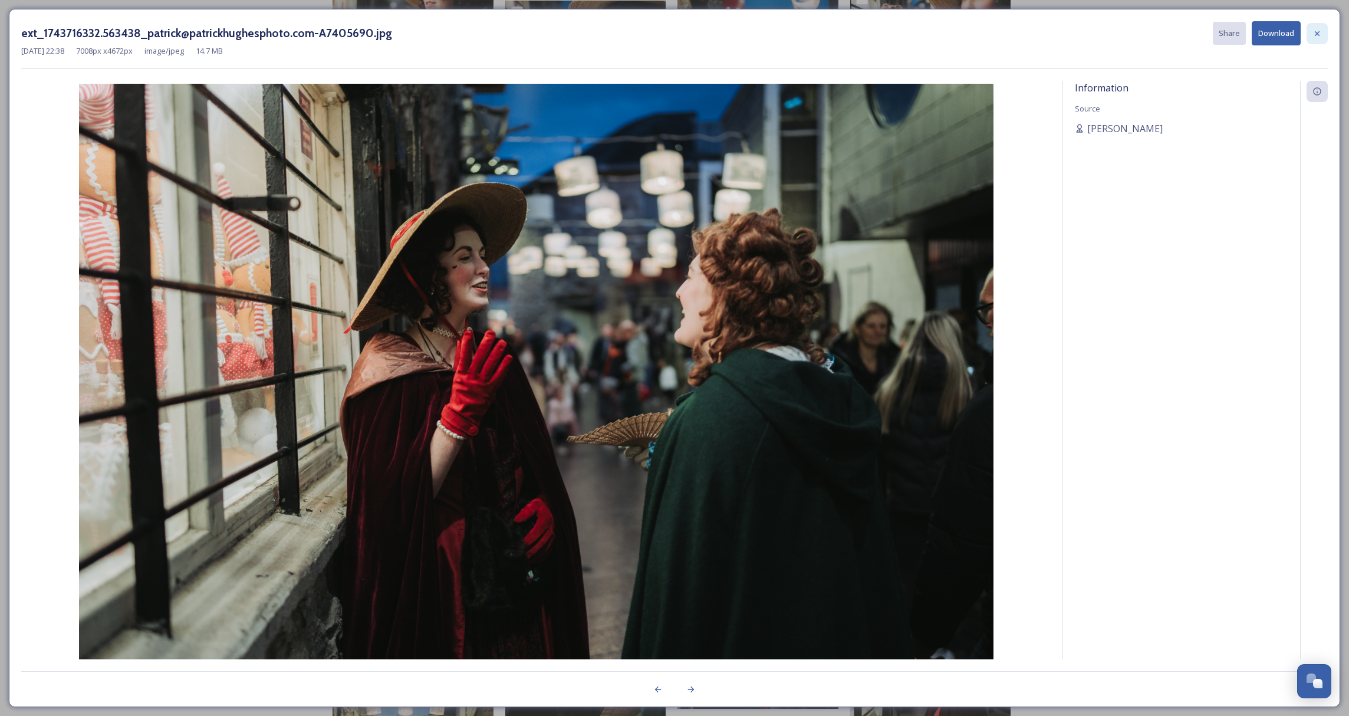
click at [1317, 34] on icon at bounding box center [1317, 33] width 5 height 5
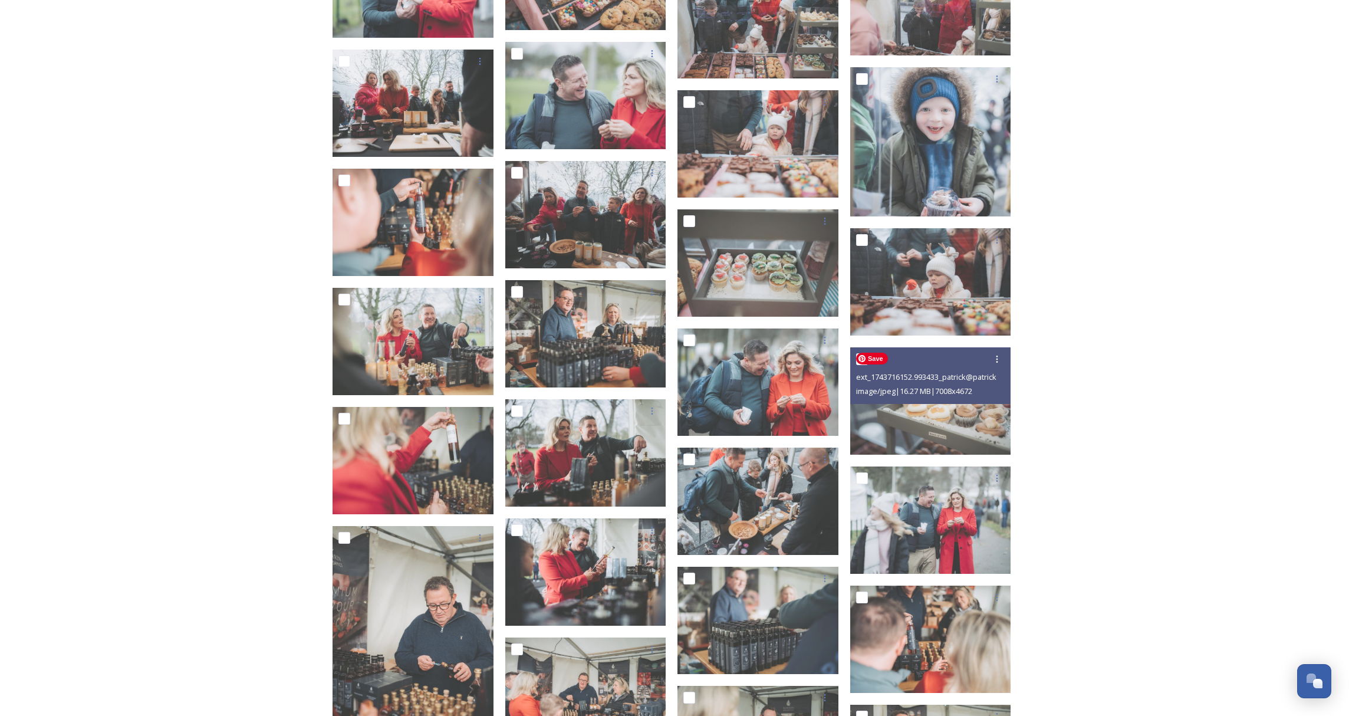
scroll to position [10999, 0]
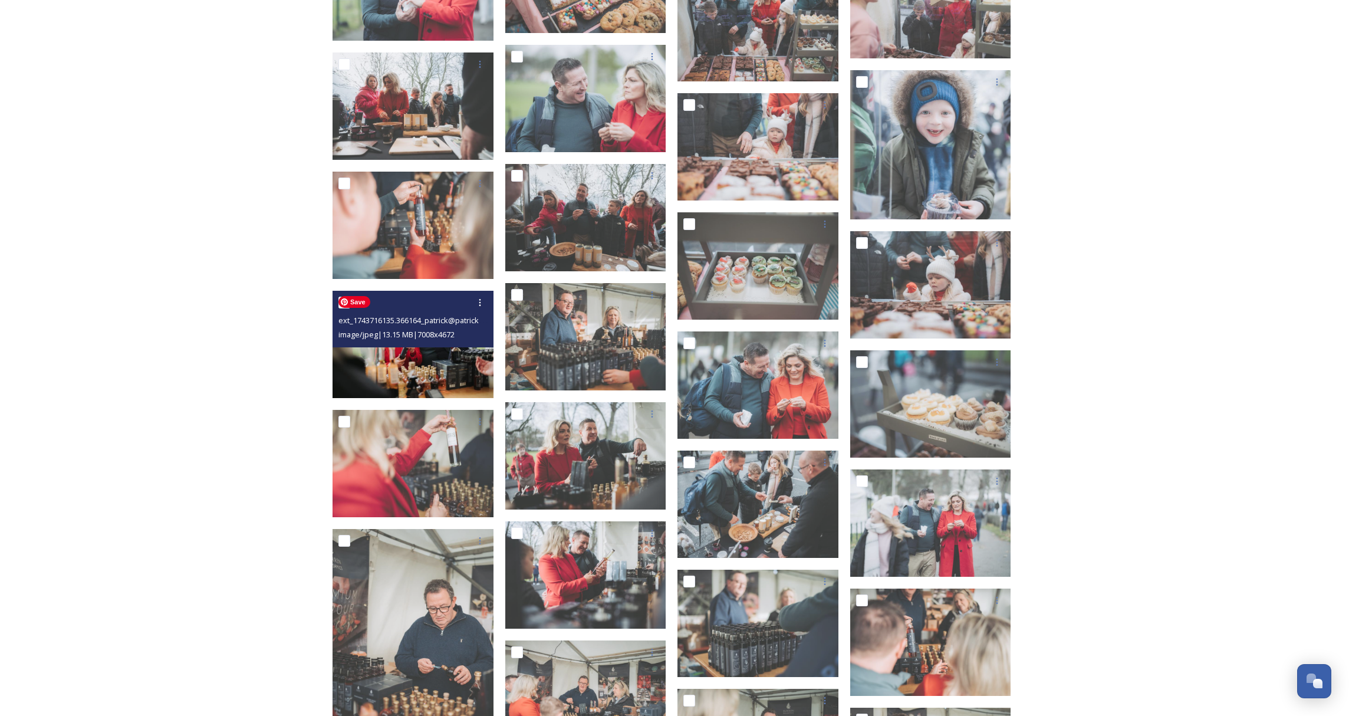
click at [427, 370] on img at bounding box center [413, 344] width 161 height 107
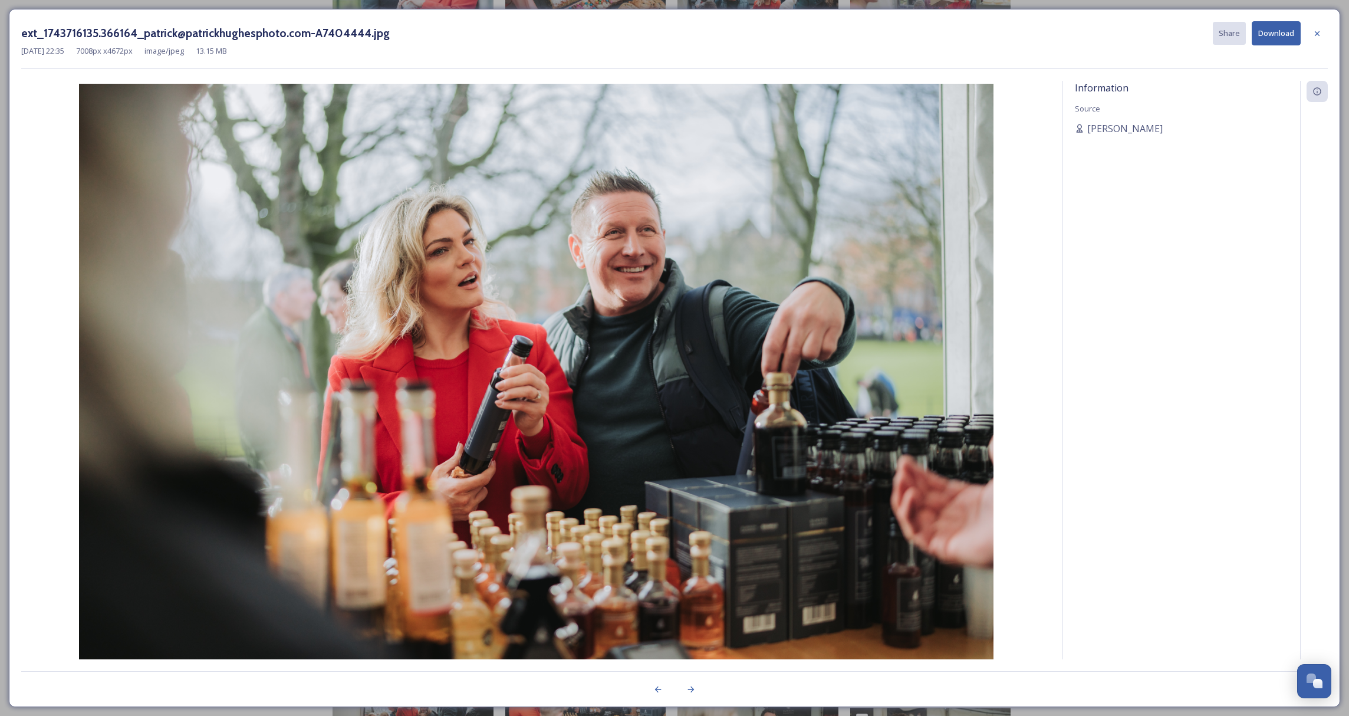
click at [1317, 37] on icon at bounding box center [1316, 33] width 9 height 9
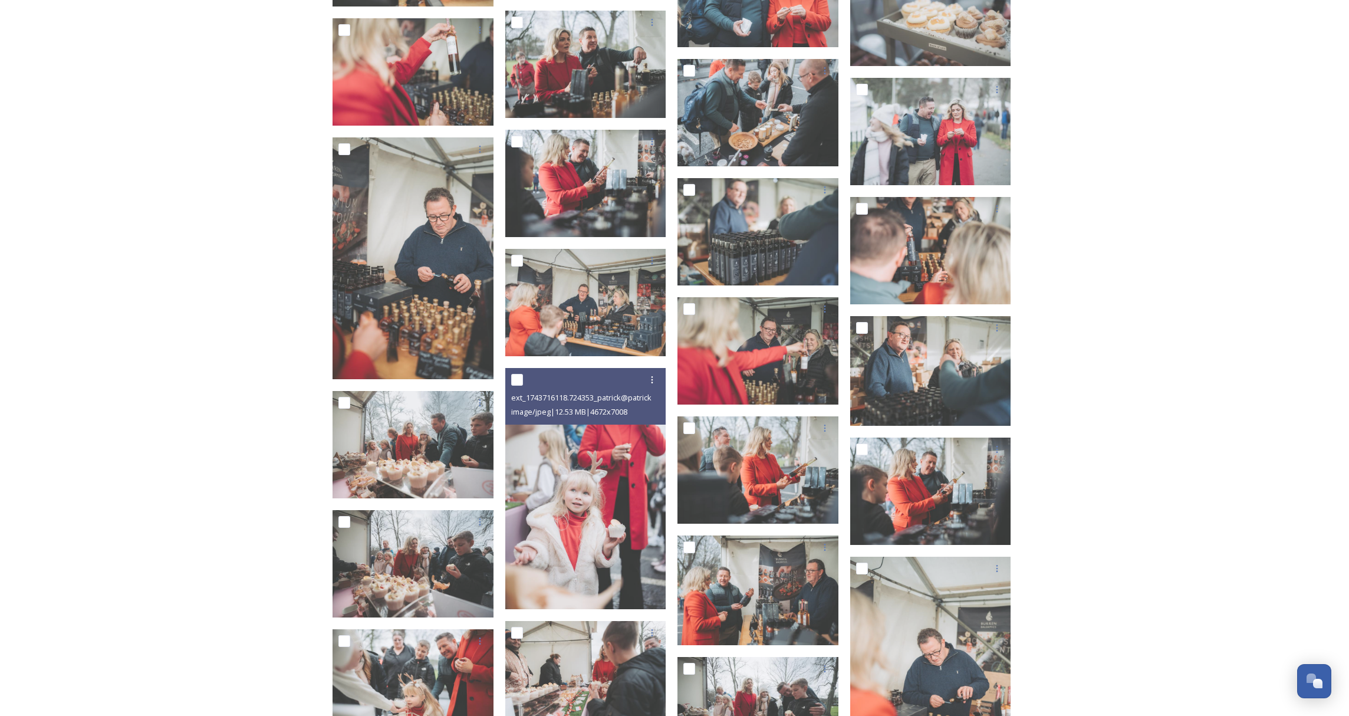
scroll to position [11391, 0]
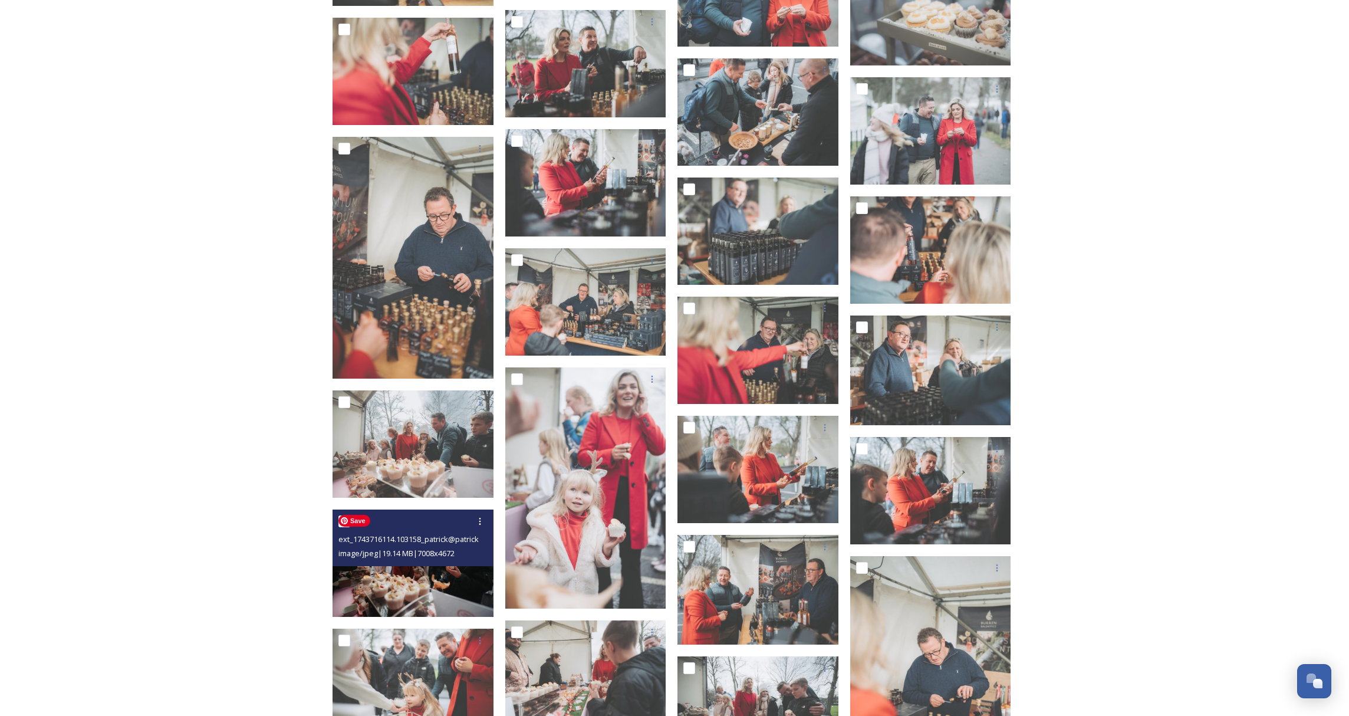
click at [413, 579] on img at bounding box center [413, 562] width 161 height 107
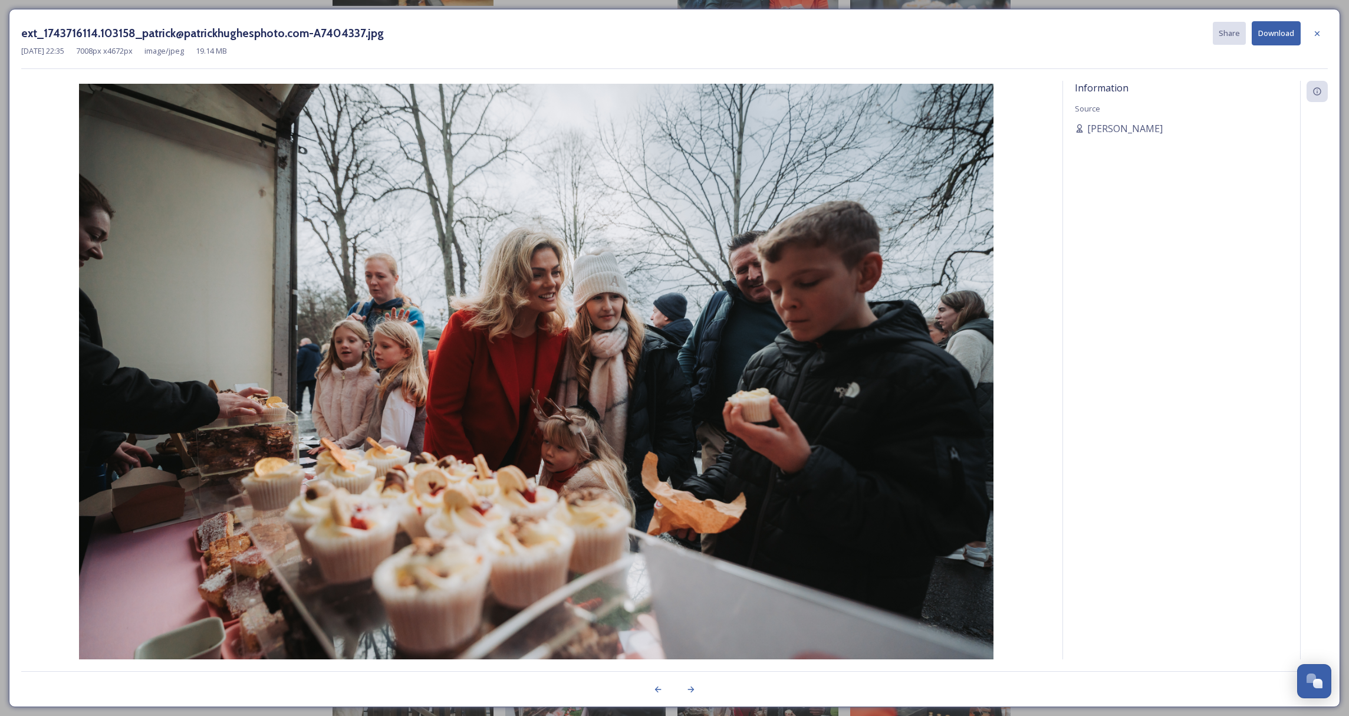
click at [1323, 35] on div at bounding box center [1316, 33] width 21 height 21
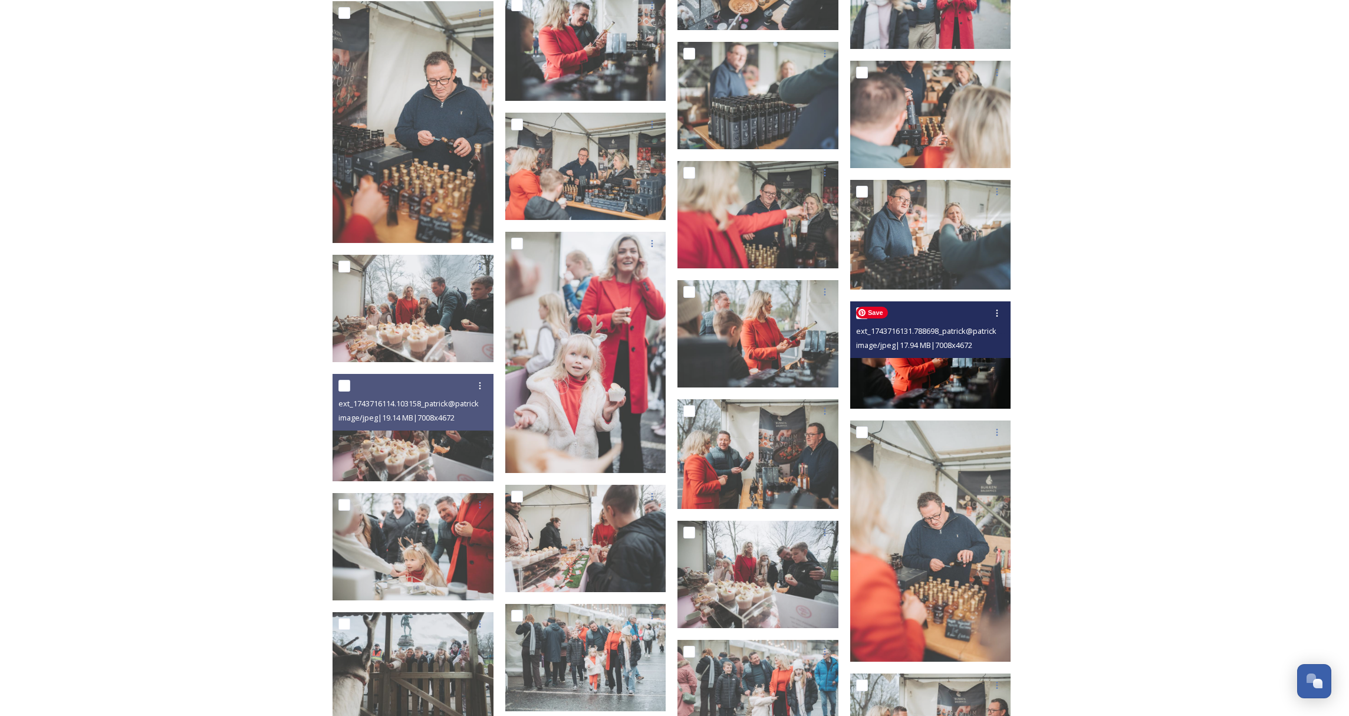
scroll to position [11540, 0]
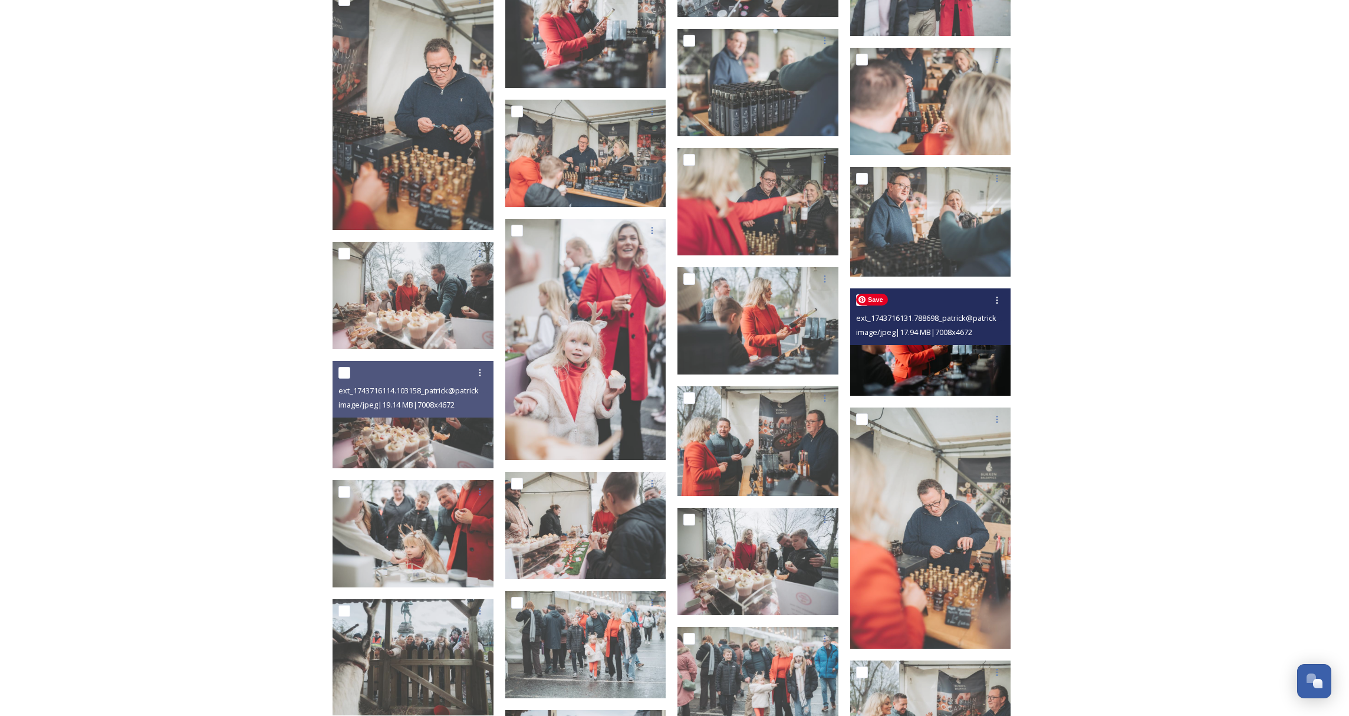
click at [914, 354] on img at bounding box center [930, 341] width 161 height 107
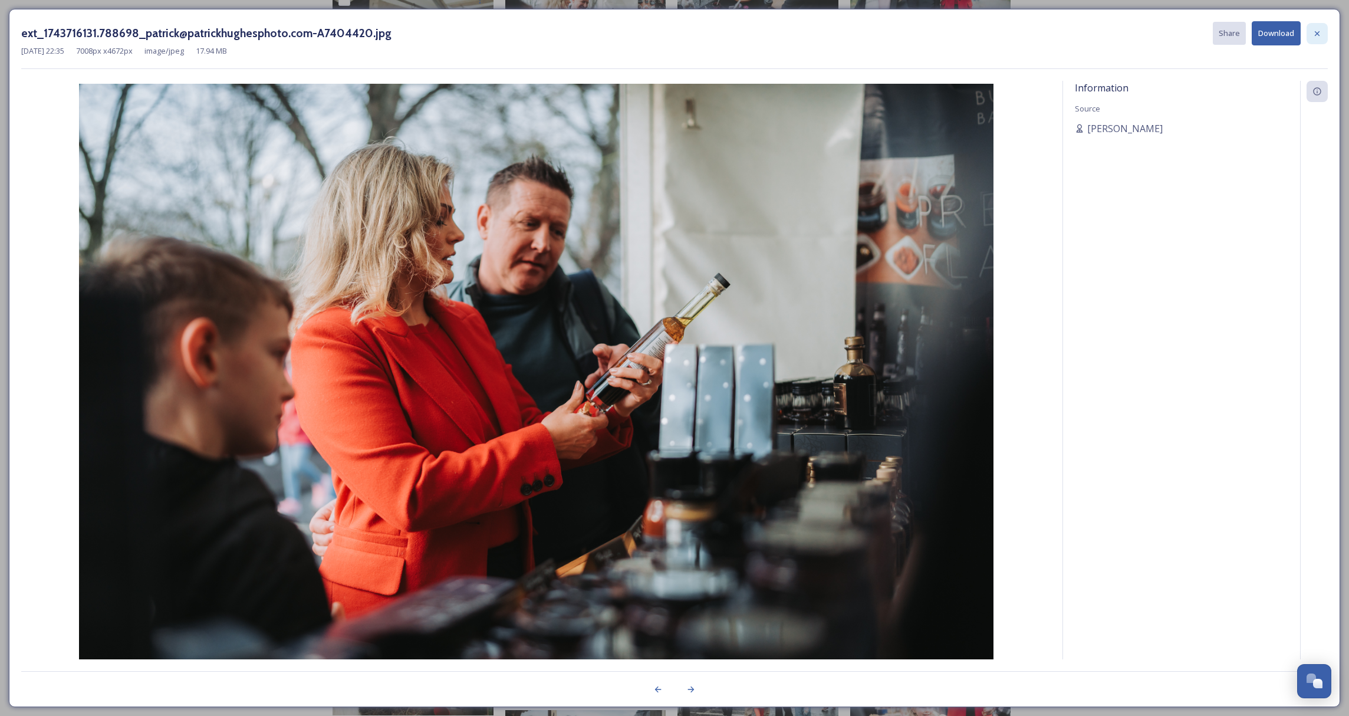
click at [1312, 35] on icon at bounding box center [1316, 33] width 9 height 9
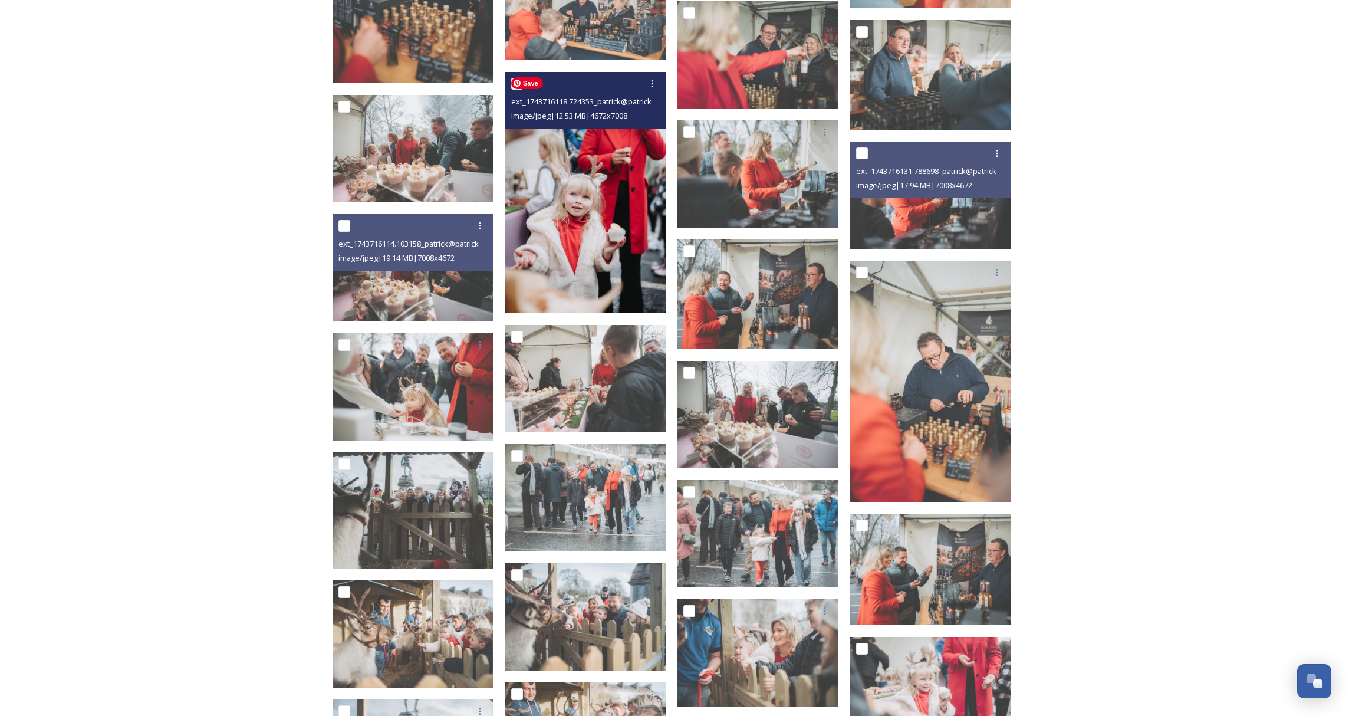
scroll to position [11704, 0]
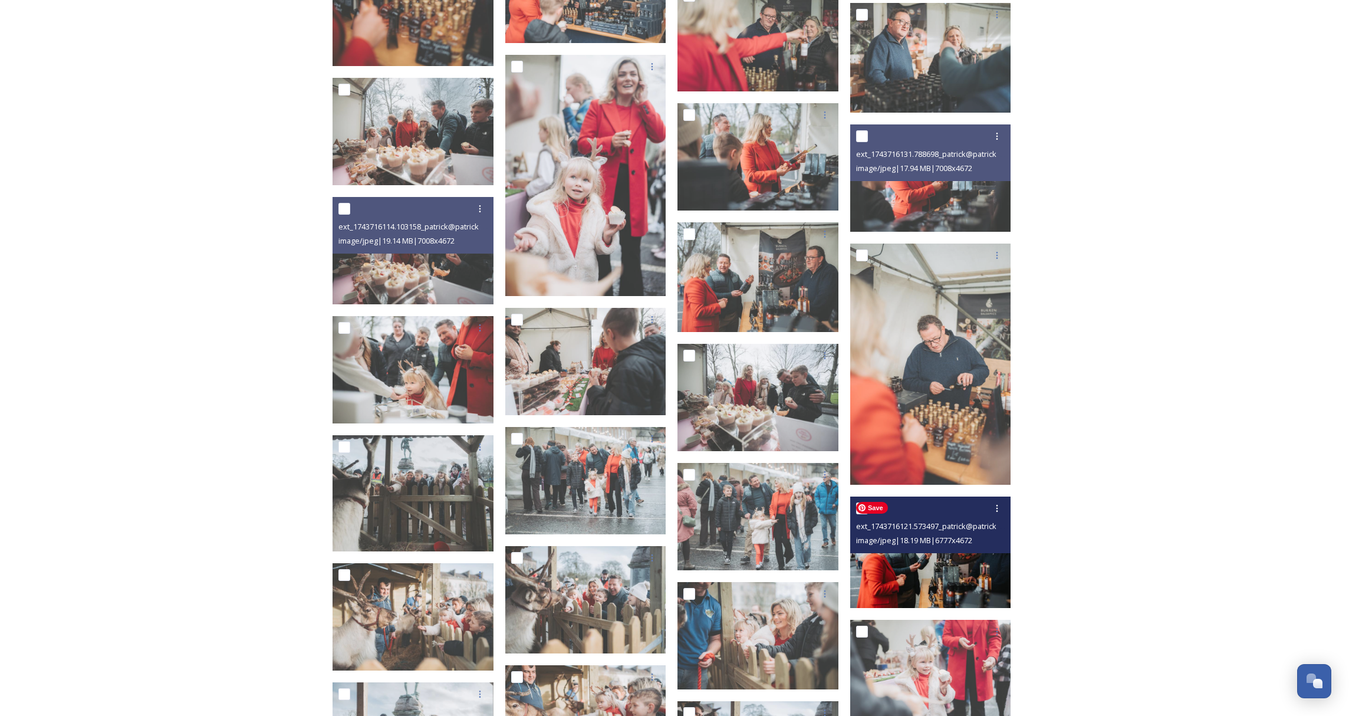
click at [906, 567] on img at bounding box center [930, 551] width 161 height 111
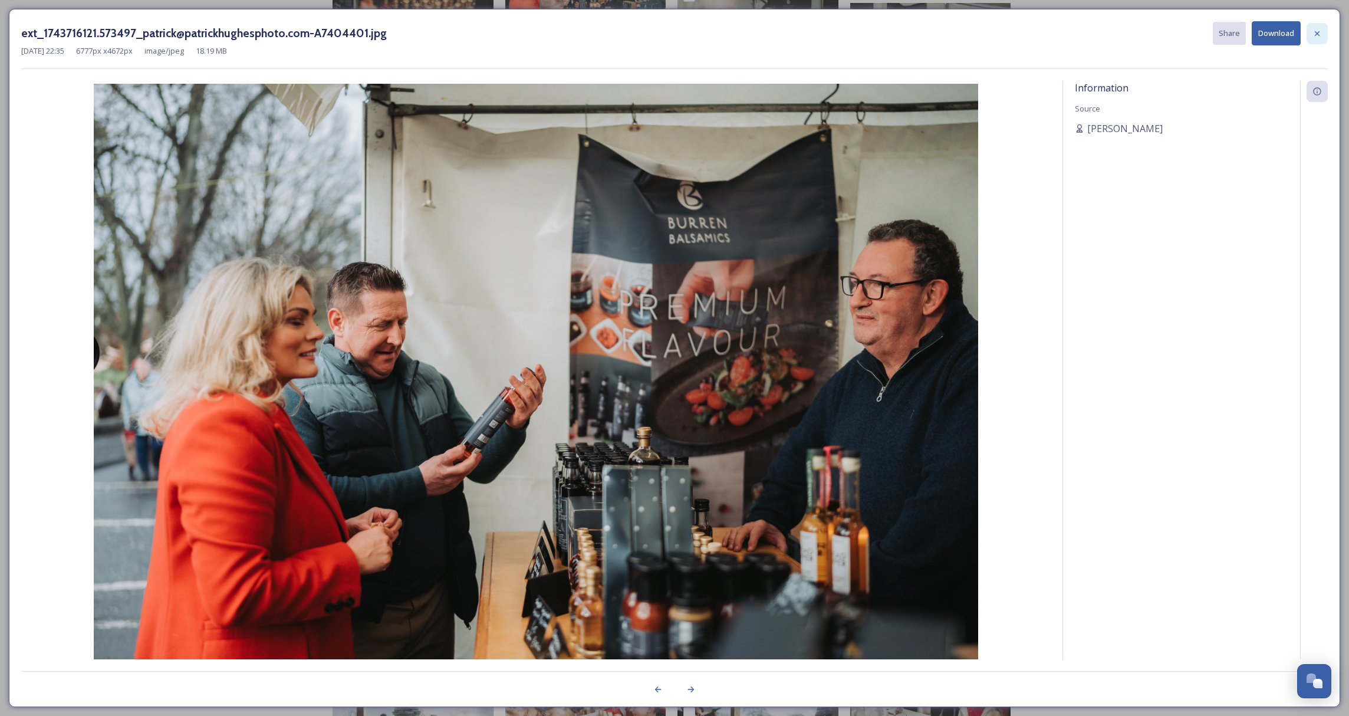
click at [1318, 35] on icon at bounding box center [1316, 33] width 9 height 9
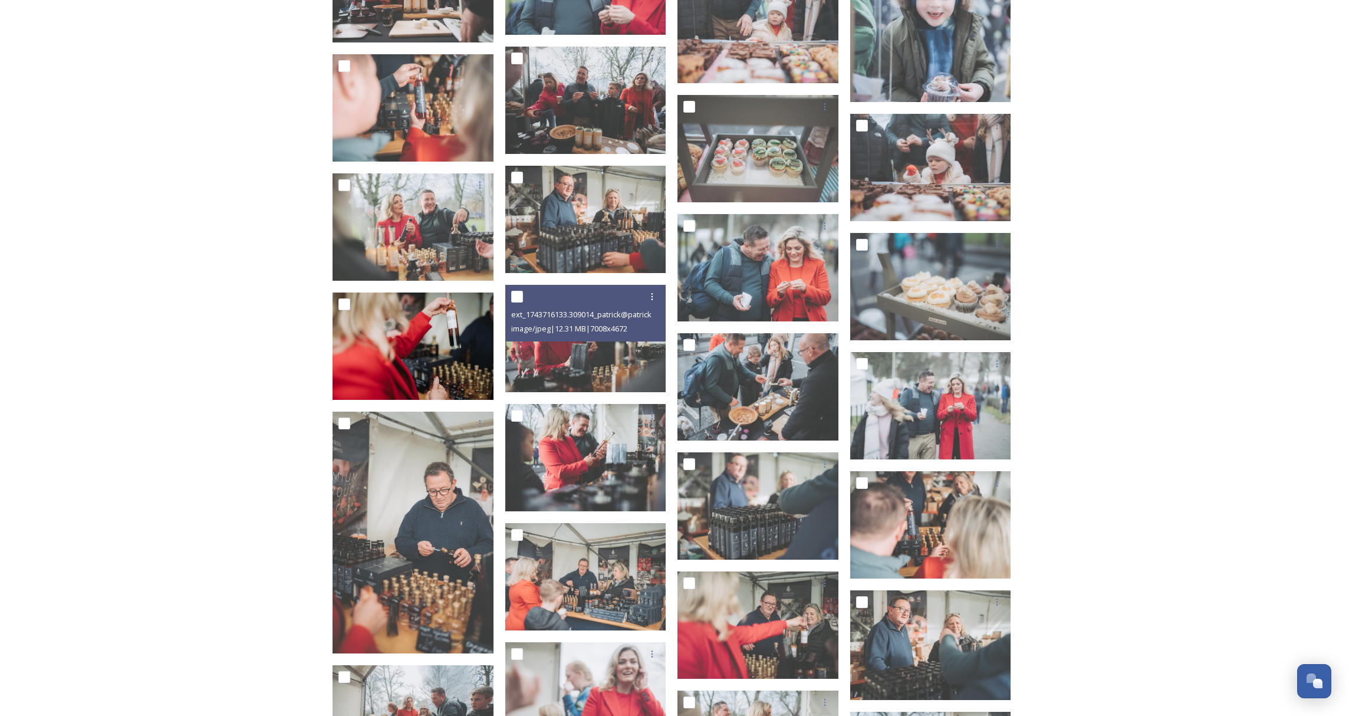
scroll to position [11125, 0]
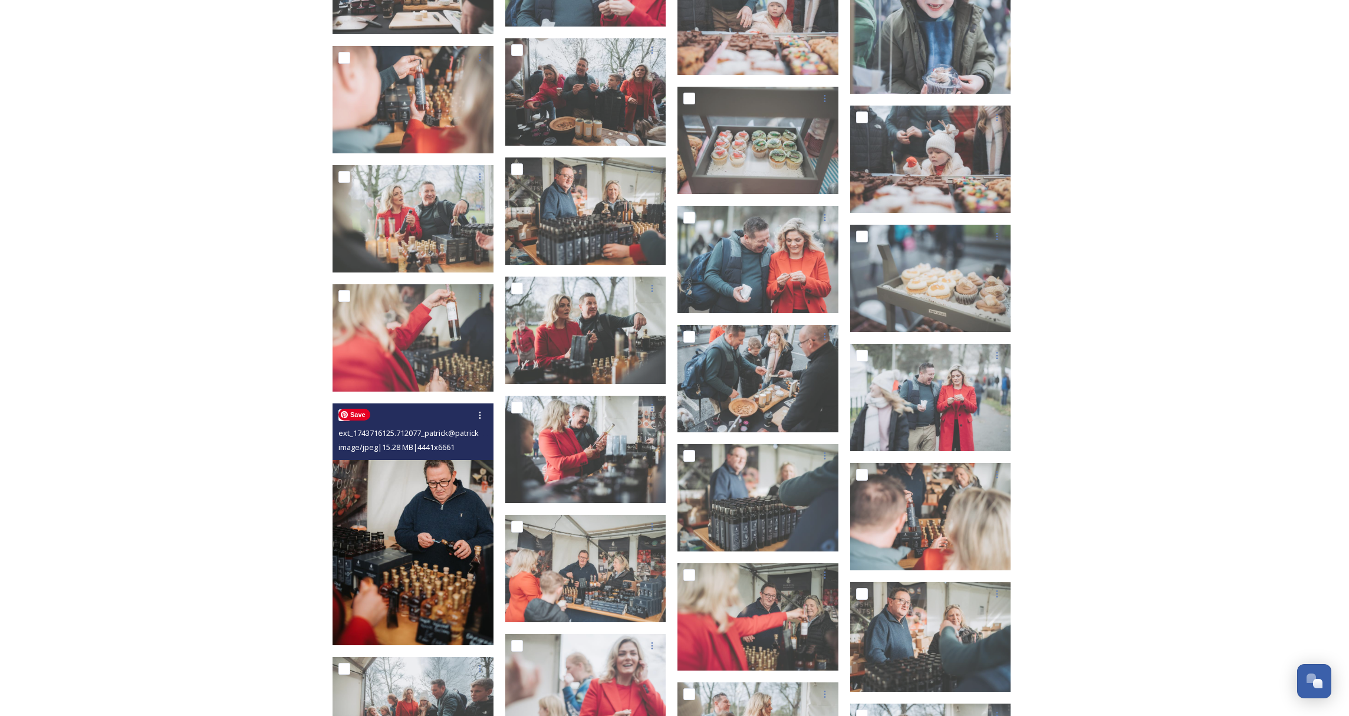
click at [439, 525] on img at bounding box center [413, 524] width 161 height 242
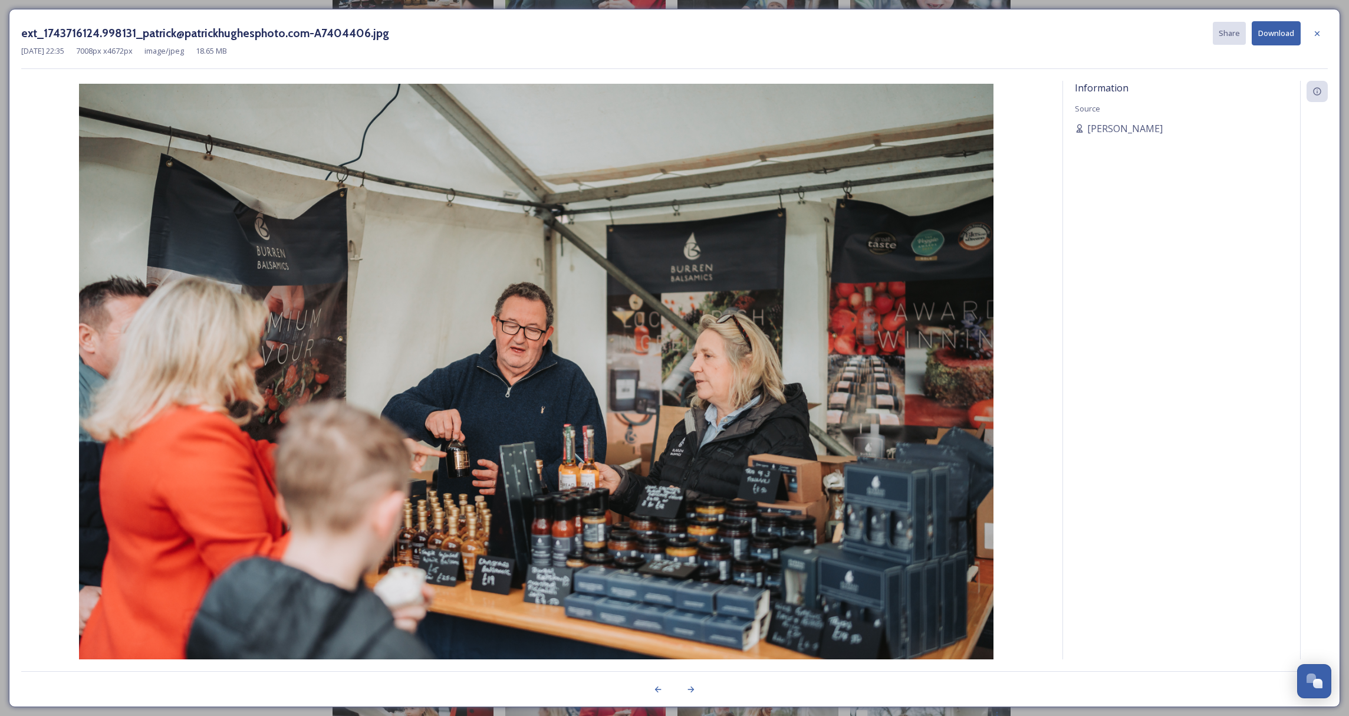
click at [1275, 38] on button "Download" at bounding box center [1276, 33] width 49 height 24
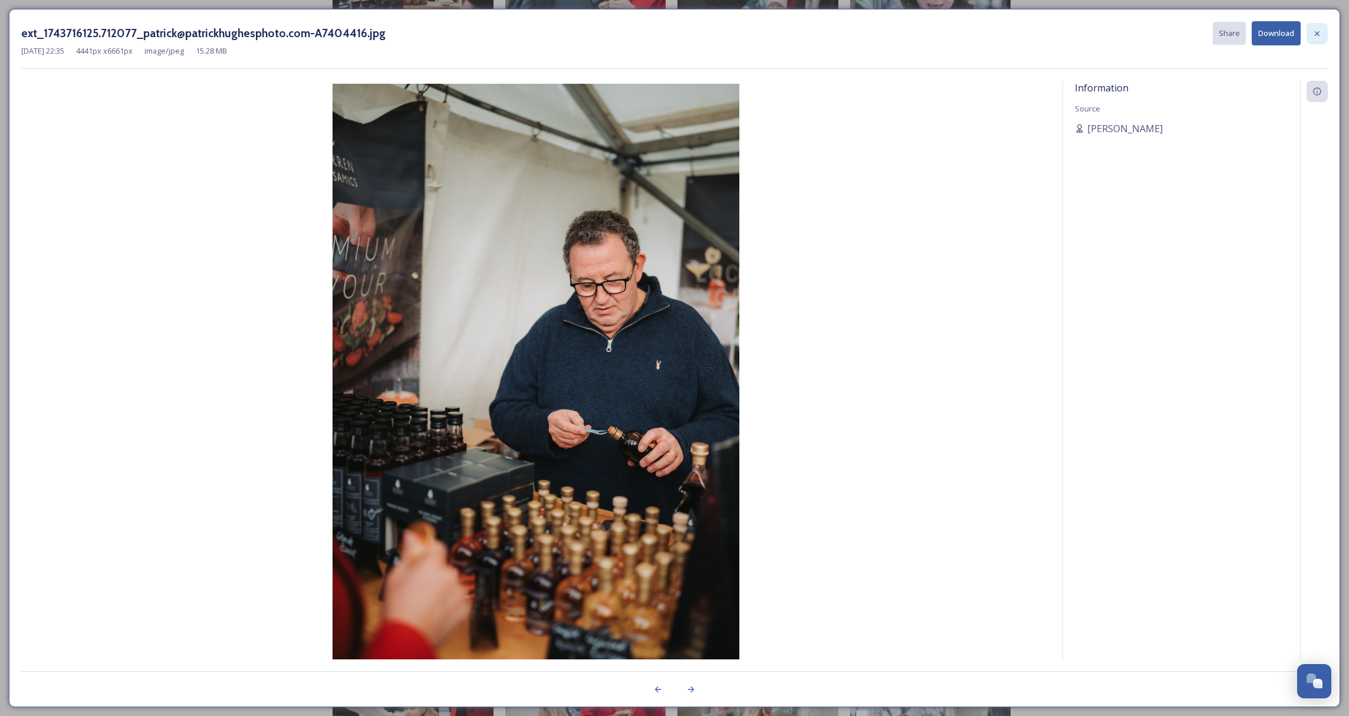
click at [1318, 37] on icon at bounding box center [1316, 33] width 9 height 9
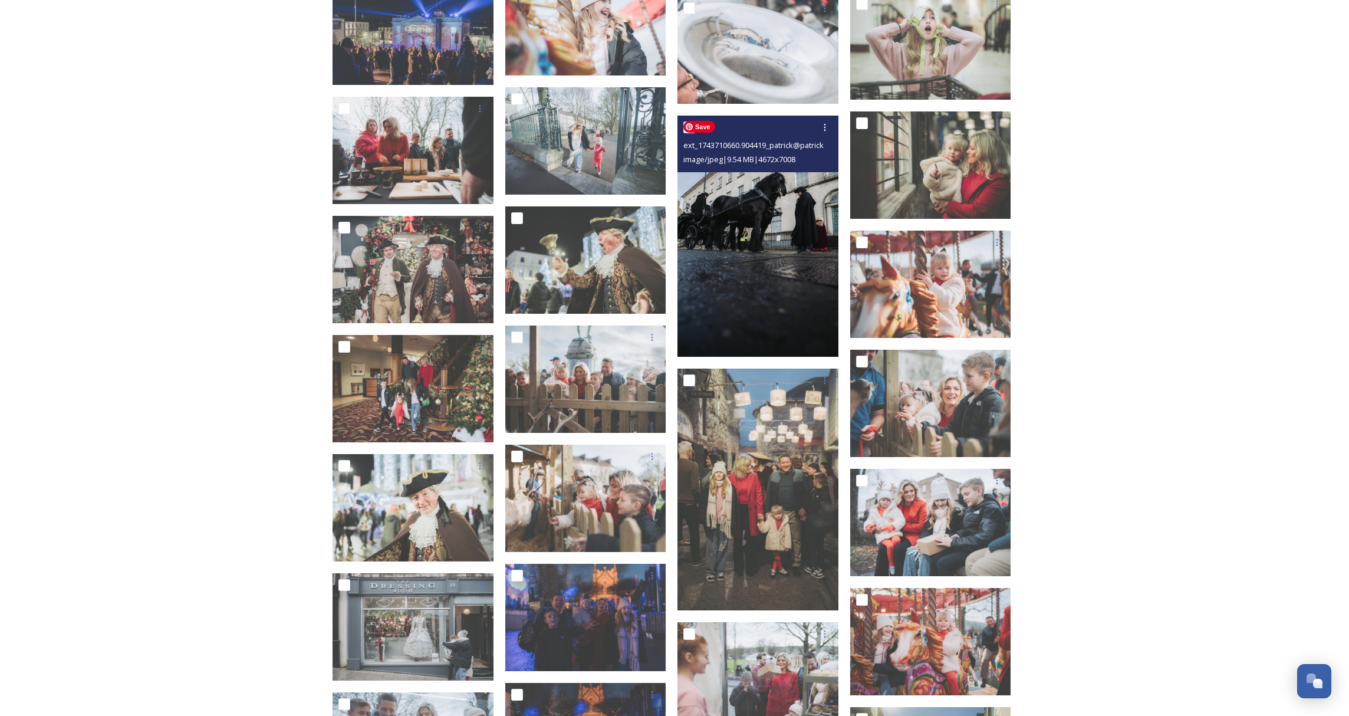
scroll to position [30626, 0]
click at [753, 297] on img at bounding box center [757, 236] width 161 height 242
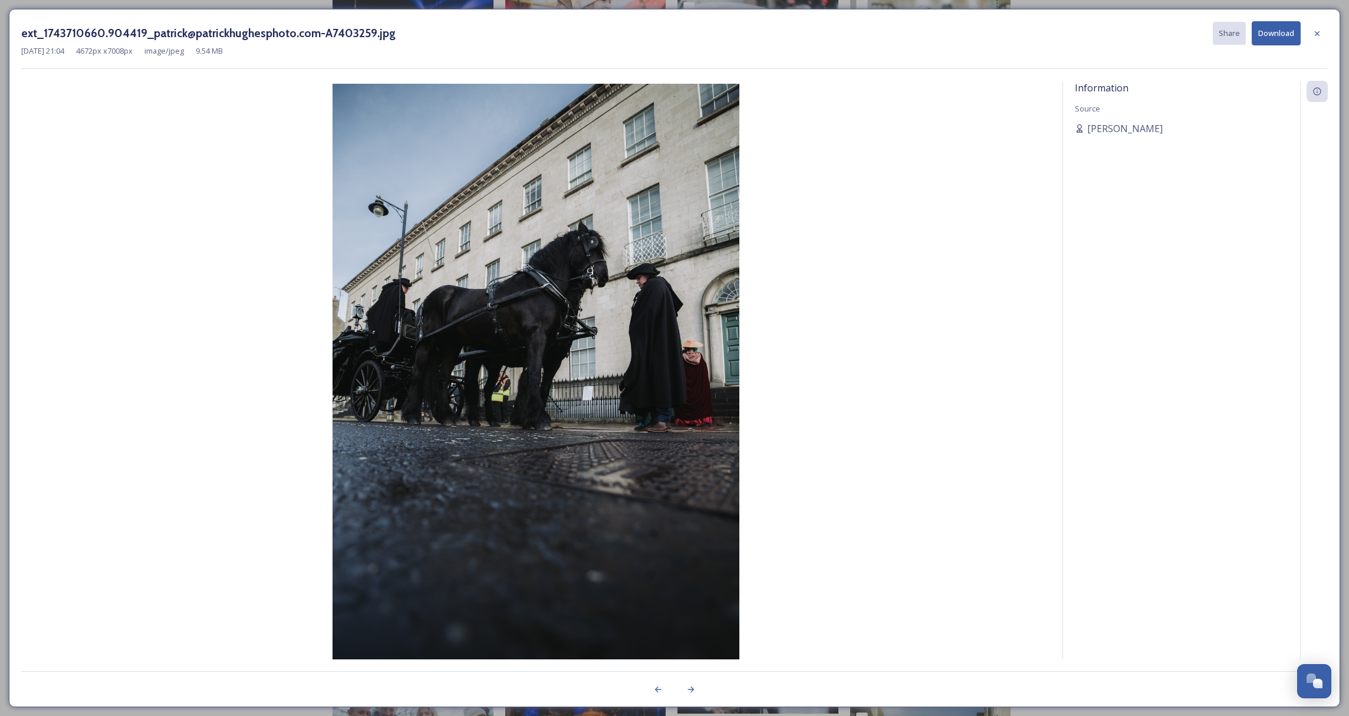
click at [1318, 34] on icon at bounding box center [1316, 33] width 9 height 9
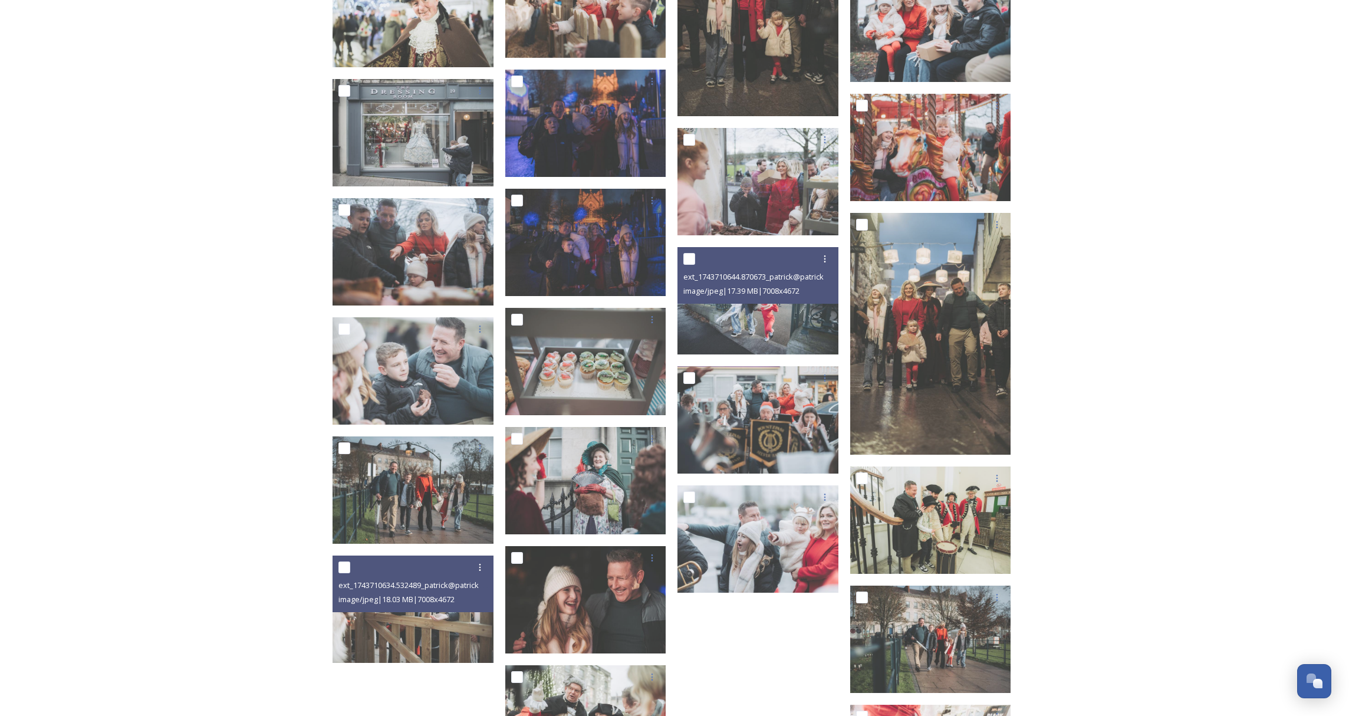
scroll to position [31297, 0]
